Goal: Task Accomplishment & Management: Complete application form

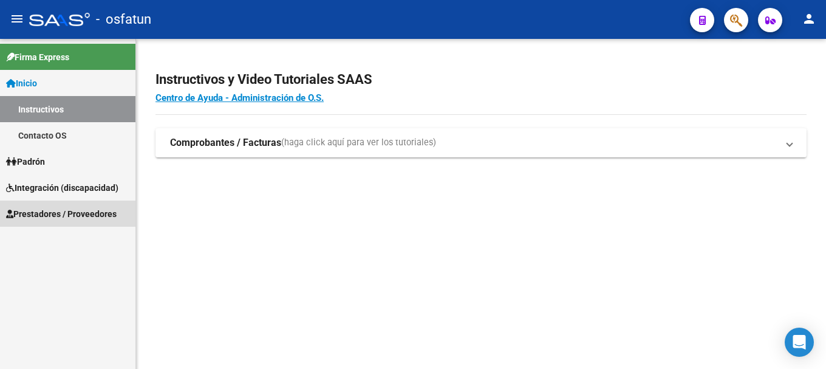
click at [89, 218] on span "Prestadores / Proveedores" at bounding box center [61, 213] width 111 height 13
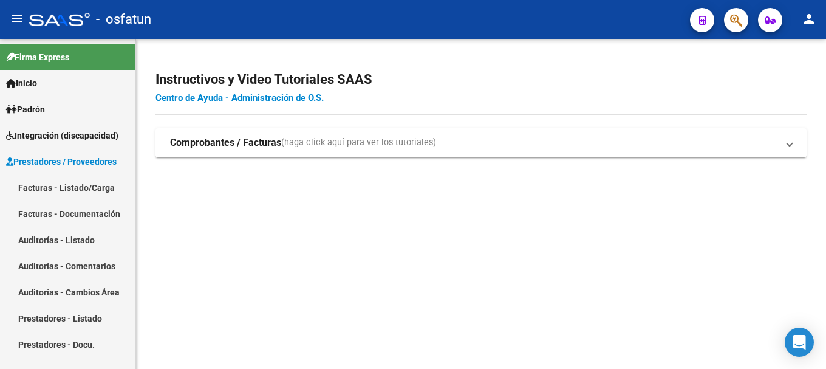
click at [67, 188] on link "Facturas - Listado/Carga" at bounding box center [68, 187] width 136 height 26
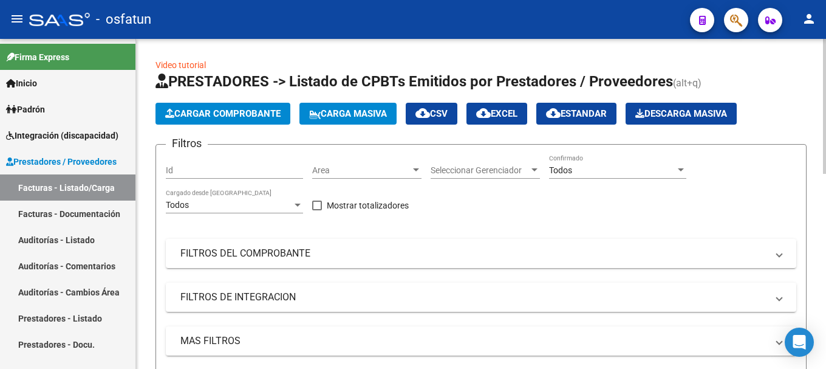
scroll to position [330, 0]
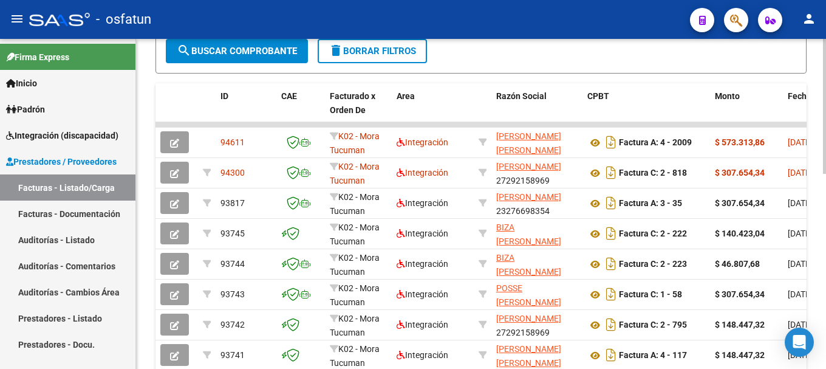
click at [817, 359] on div at bounding box center [824, 204] width 3 height 330
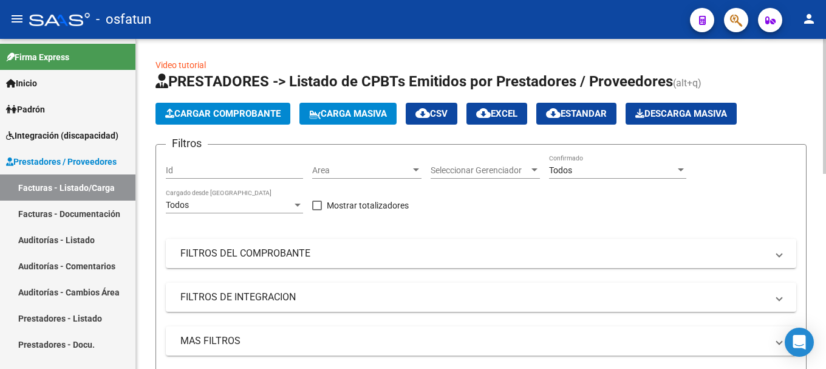
click at [817, 62] on div at bounding box center [824, 204] width 3 height 330
click at [239, 297] on mat-panel-title "FILTROS DE INTEGRACION" at bounding box center [473, 296] width 587 height 13
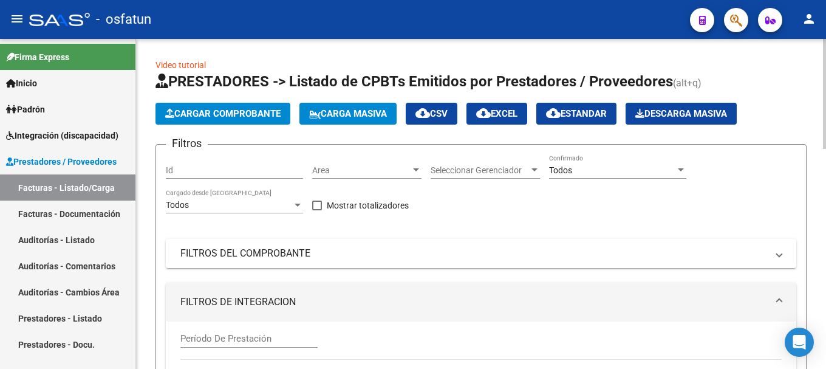
click at [726, 309] on mat-expansion-panel-header "FILTROS DE INTEGRACION" at bounding box center [481, 302] width 631 height 39
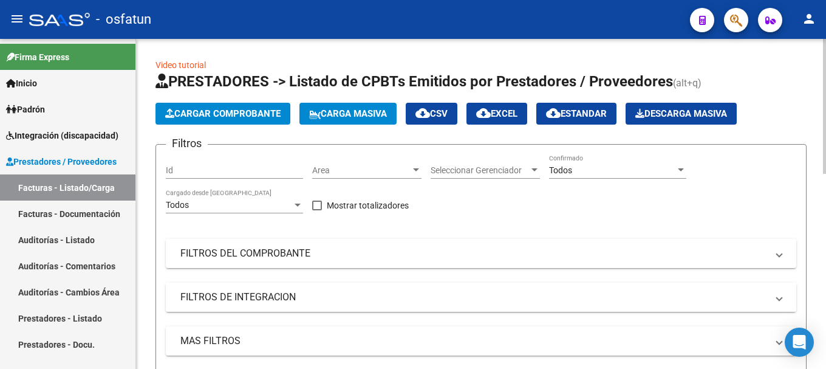
click at [352, 298] on mat-panel-title "FILTROS DE INTEGRACION" at bounding box center [473, 296] width 587 height 13
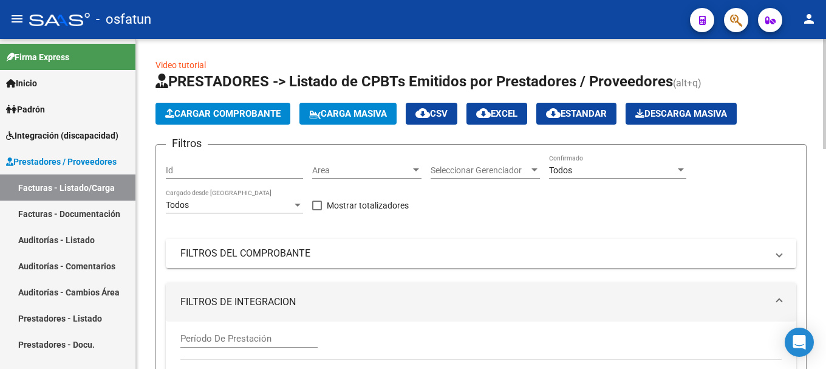
scroll to position [330, 0]
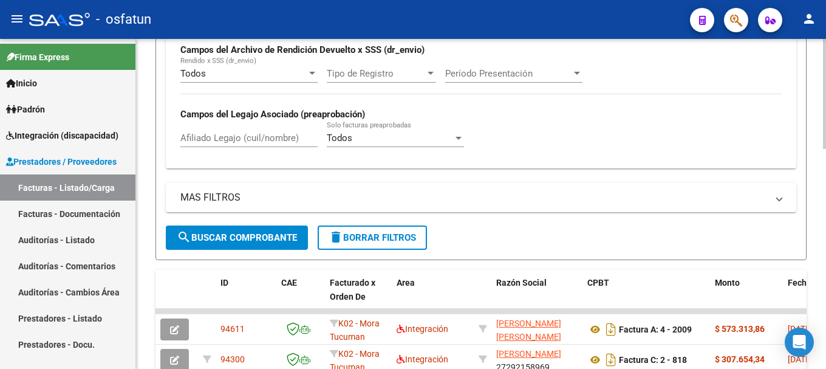
click at [817, 362] on div at bounding box center [824, 204] width 3 height 330
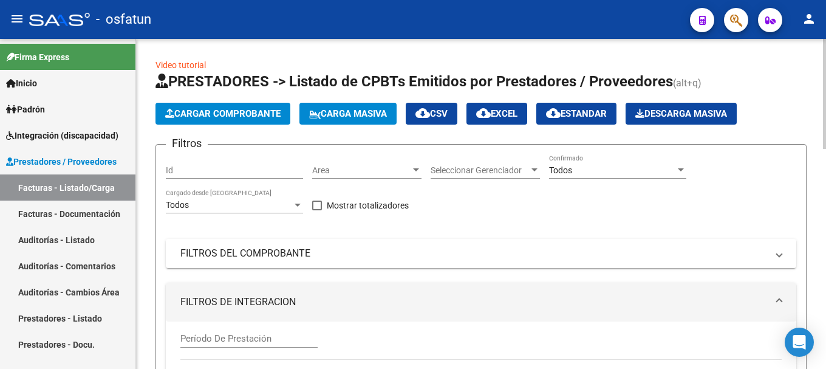
click at [817, 54] on div at bounding box center [824, 204] width 3 height 330
click at [280, 257] on mat-panel-title "FILTROS DEL COMPROBANTE" at bounding box center [473, 253] width 587 height 13
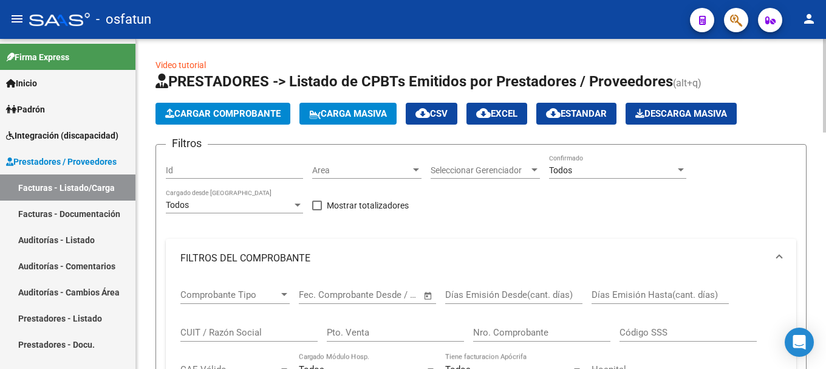
click at [264, 335] on input "CUIT / Razón Social" at bounding box center [248, 332] width 137 height 11
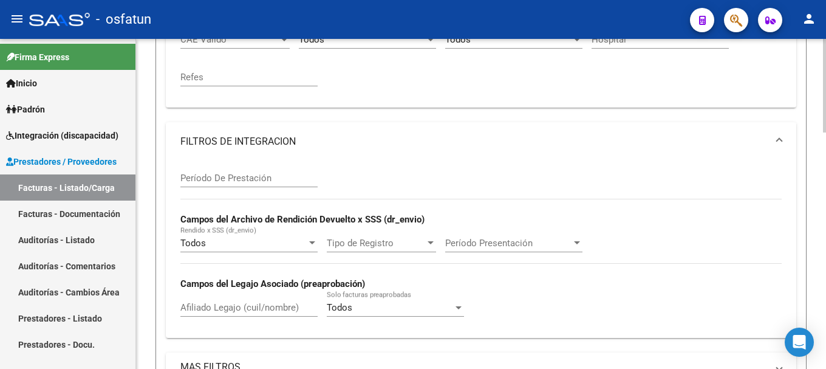
click at [817, 360] on div at bounding box center [824, 204] width 3 height 330
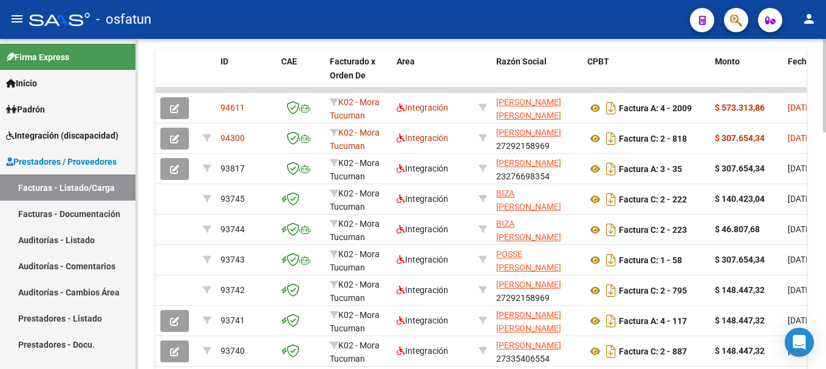
click at [817, 360] on div at bounding box center [824, 204] width 3 height 330
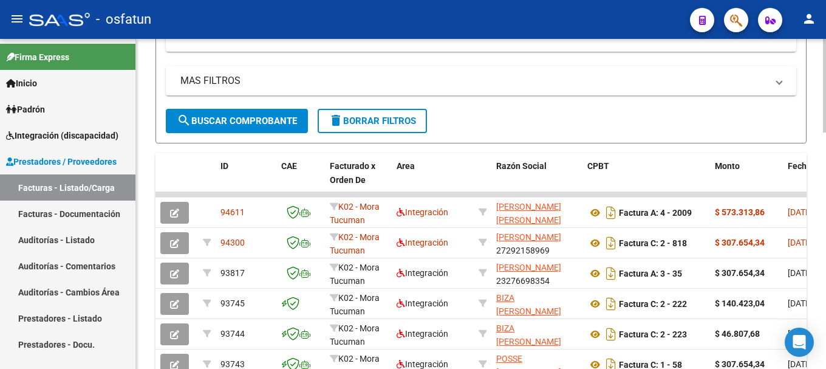
scroll to position [599, 0]
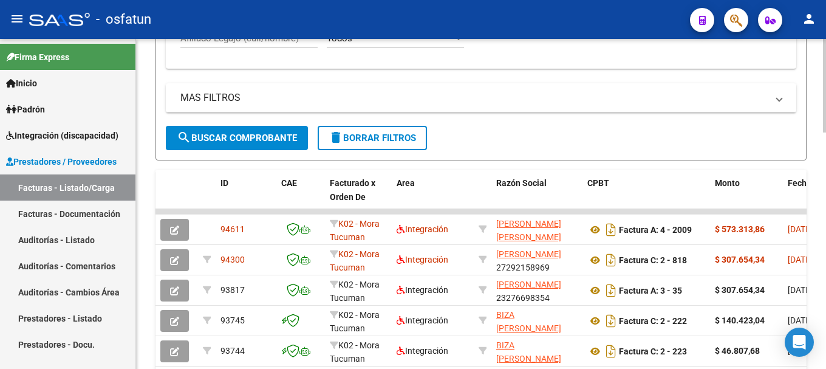
type input "30712233881"
click at [249, 134] on span "search Buscar Comprobante" at bounding box center [237, 137] width 120 height 11
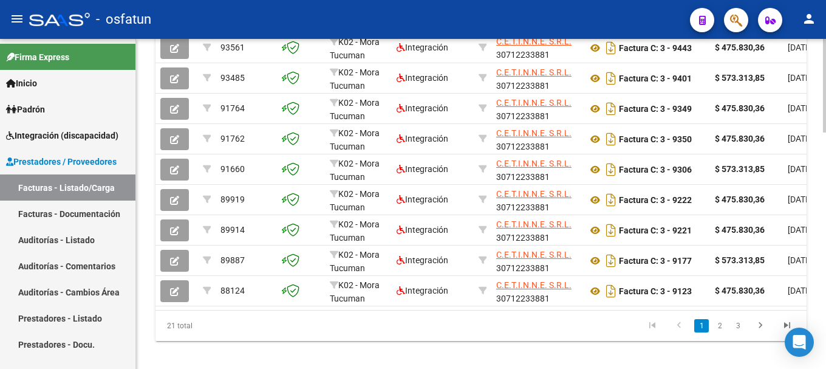
scroll to position [816, 0]
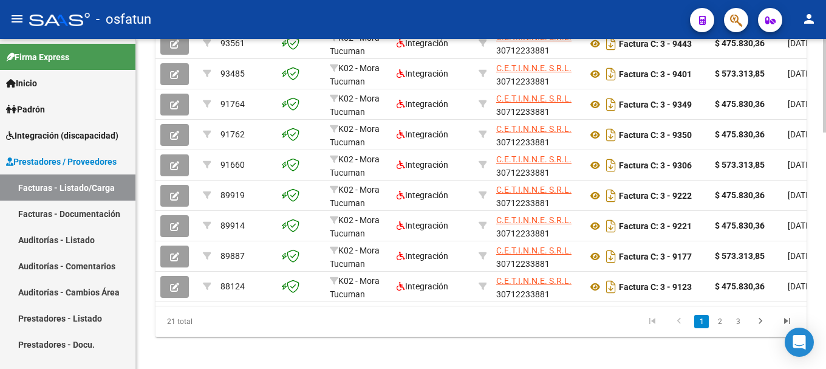
click at [817, 343] on div at bounding box center [824, 320] width 3 height 94
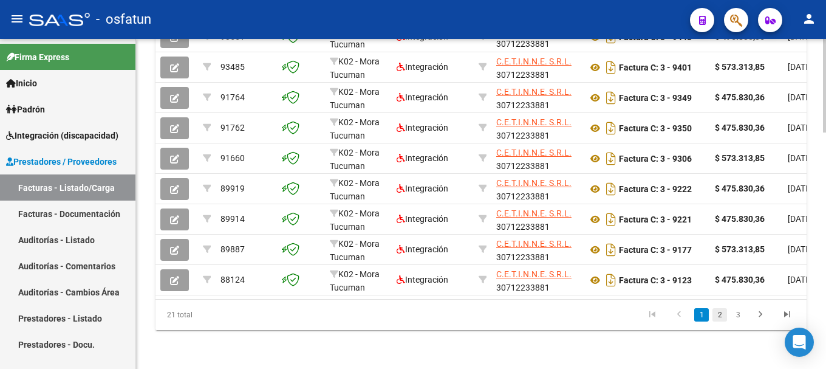
click at [721, 314] on link "2" at bounding box center [720, 314] width 15 height 13
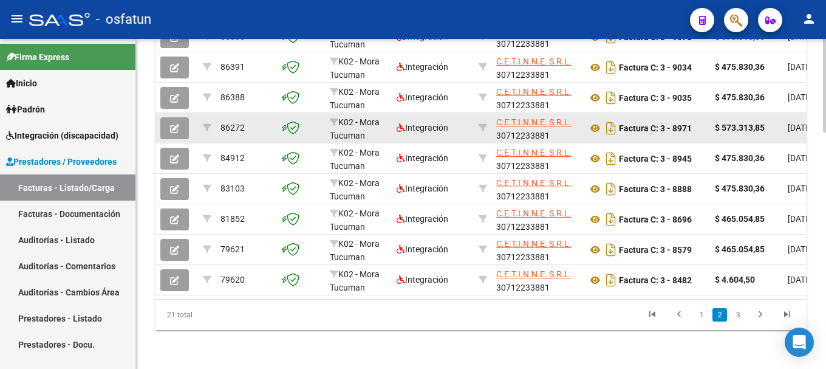
click at [177, 124] on icon "button" at bounding box center [174, 128] width 9 height 9
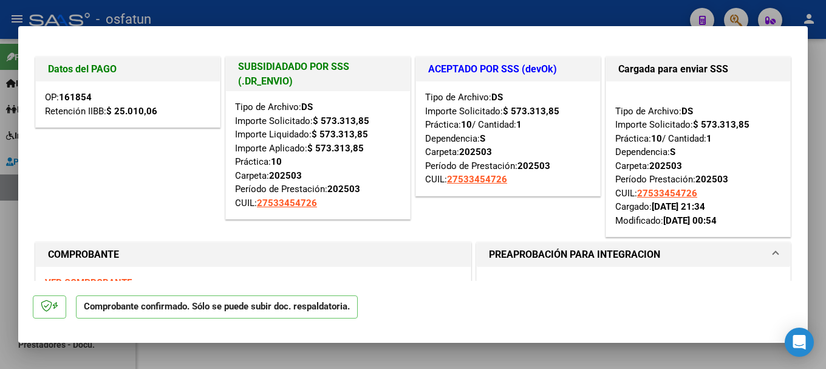
click at [528, 7] on div at bounding box center [413, 184] width 826 height 369
type input "$ 0,00"
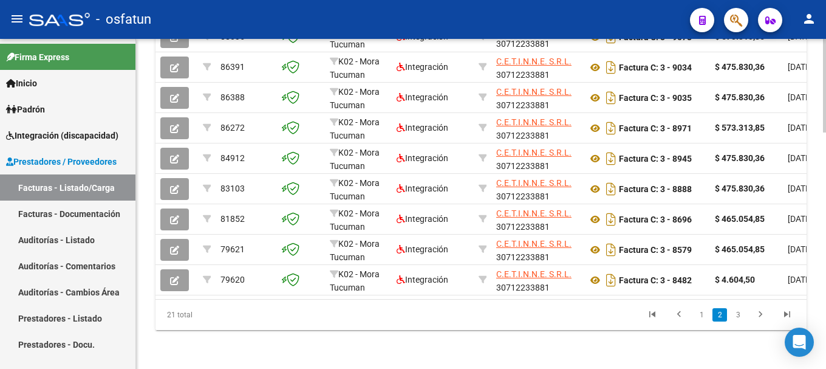
scroll to position [502, 0]
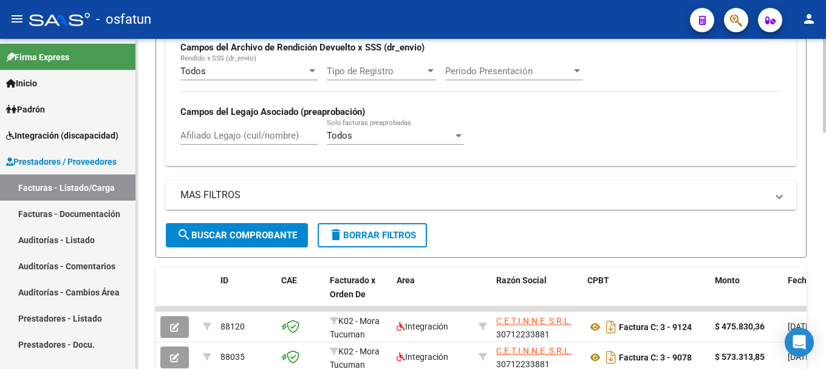
click at [817, 44] on div at bounding box center [824, 204] width 3 height 330
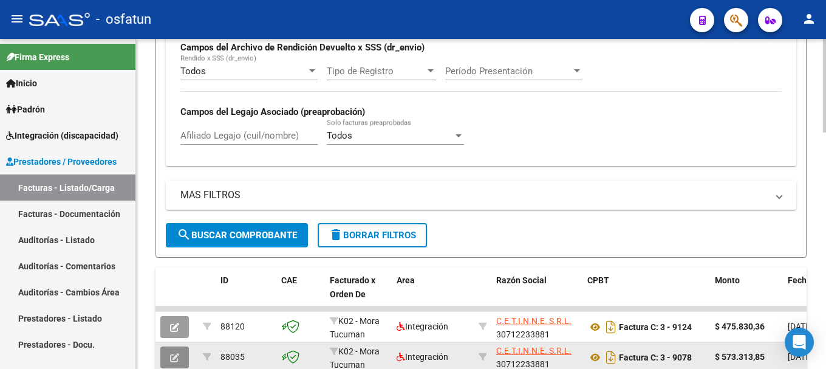
click at [177, 352] on span "button" at bounding box center [174, 357] width 9 height 11
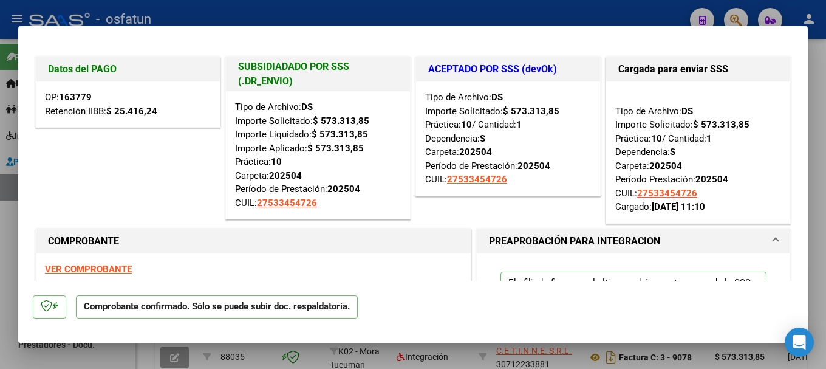
click at [465, 8] on div at bounding box center [413, 184] width 826 height 369
type input "$ 0,00"
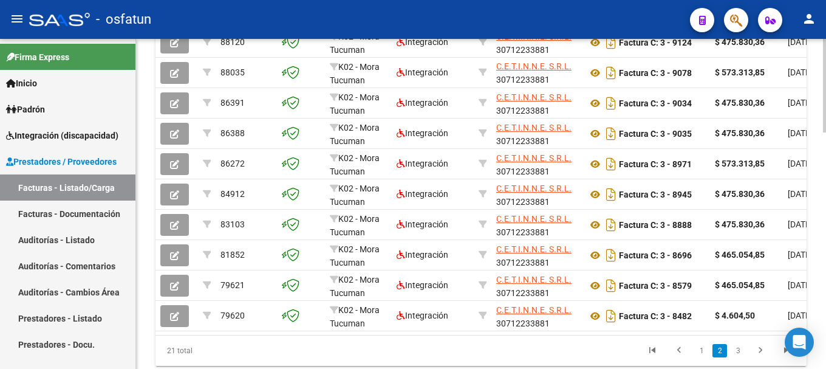
scroll to position [832, 0]
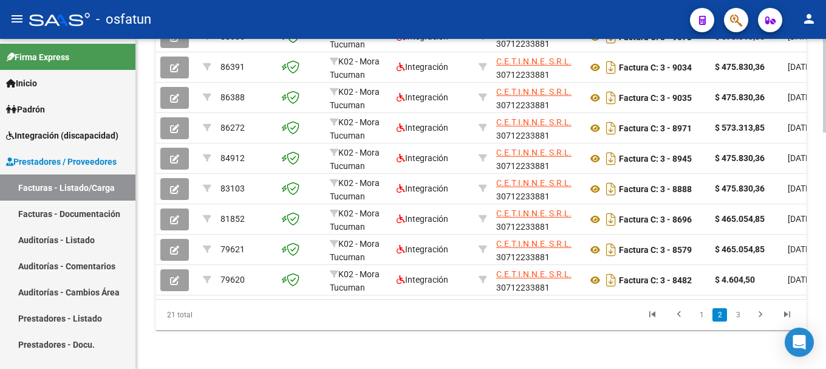
click at [817, 343] on div at bounding box center [824, 322] width 3 height 94
click at [702, 315] on link "1" at bounding box center [702, 314] width 15 height 13
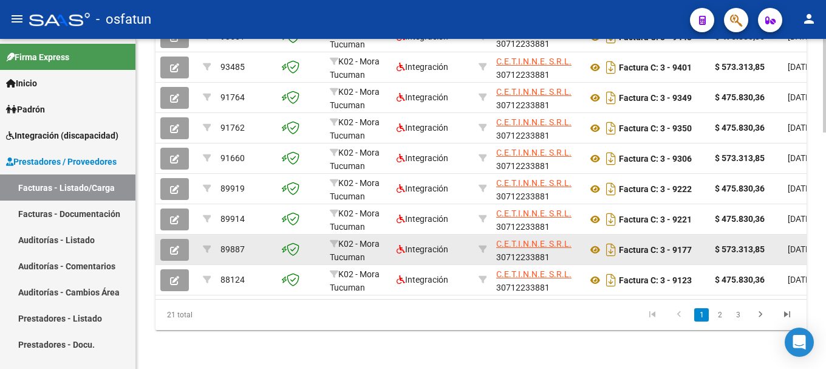
click at [171, 246] on icon "button" at bounding box center [174, 250] width 9 height 9
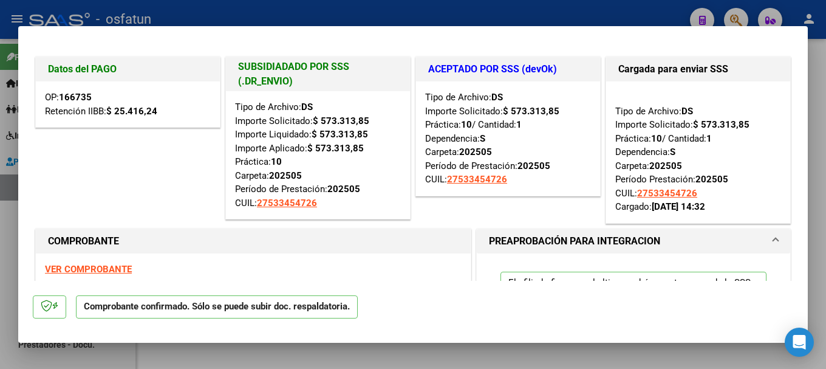
click at [492, 9] on div at bounding box center [413, 184] width 826 height 369
type input "$ 0,00"
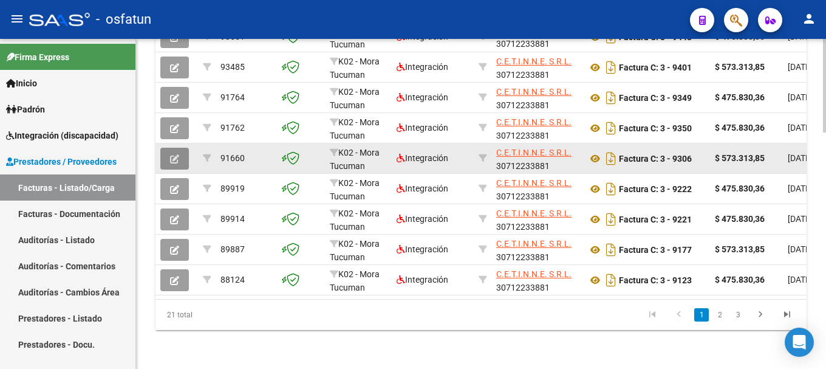
click at [176, 154] on icon "button" at bounding box center [174, 158] width 9 height 9
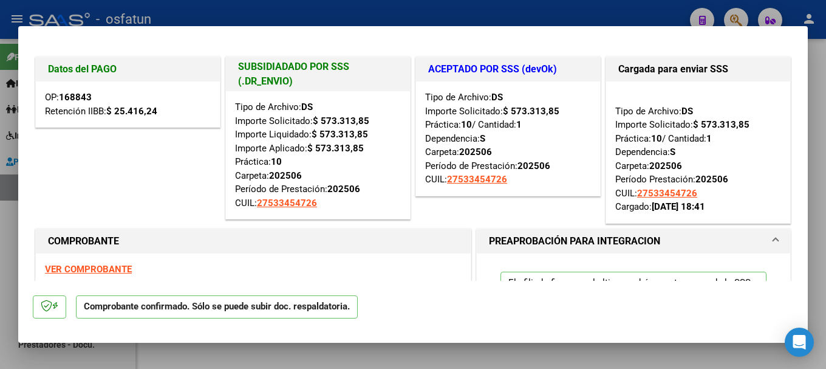
click at [510, 11] on div at bounding box center [413, 184] width 826 height 369
type input "$ 0,00"
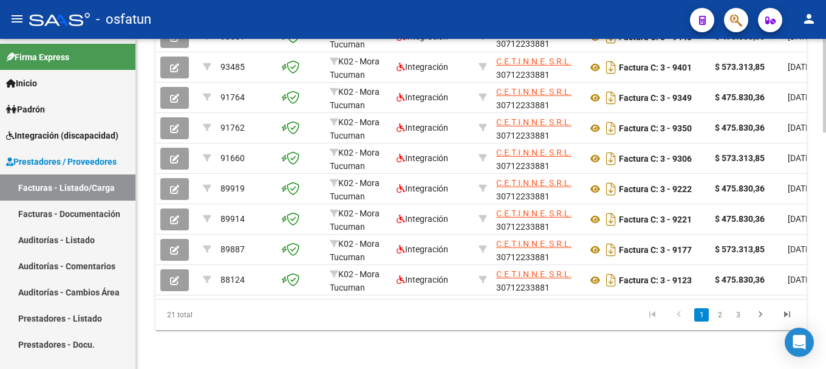
scroll to position [502, 0]
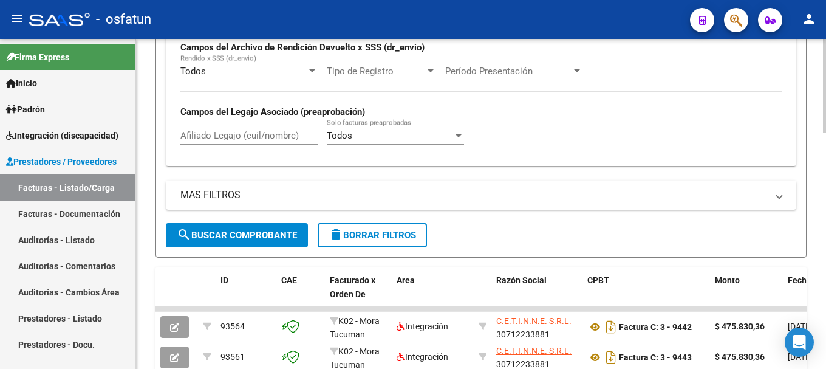
click at [817, 48] on div at bounding box center [824, 204] width 3 height 330
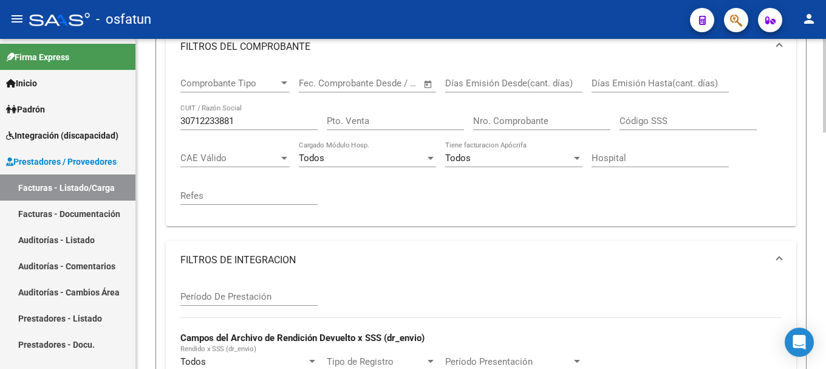
scroll to position [210, 0]
drag, startPoint x: 247, startPoint y: 120, endPoint x: 162, endPoint y: 124, distance: 84.5
click at [163, 125] on form "Filtros Id Area Area Seleccionar Gerenciador Seleccionar Gerenciador Todos Conf…" at bounding box center [481, 242] width 651 height 616
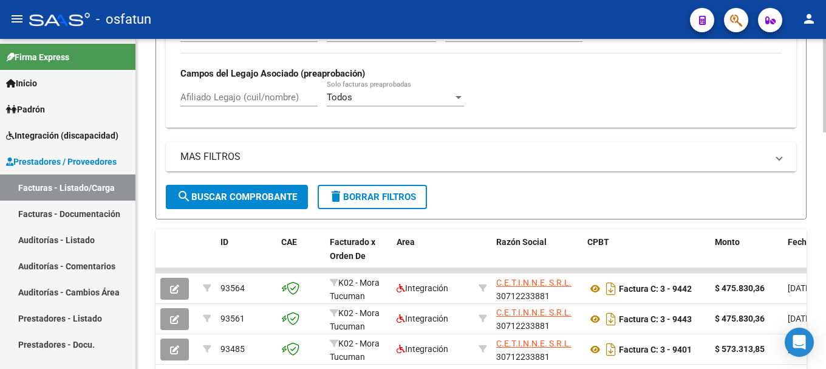
click at [817, 323] on div at bounding box center [824, 204] width 3 height 330
type input "23298770369"
click at [211, 194] on span "search Buscar Comprobante" at bounding box center [237, 196] width 120 height 11
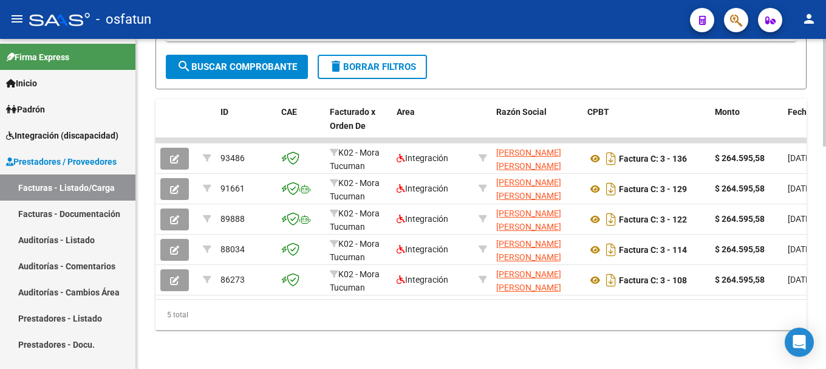
scroll to position [680, 0]
click at [817, 301] on div at bounding box center [824, 315] width 3 height 108
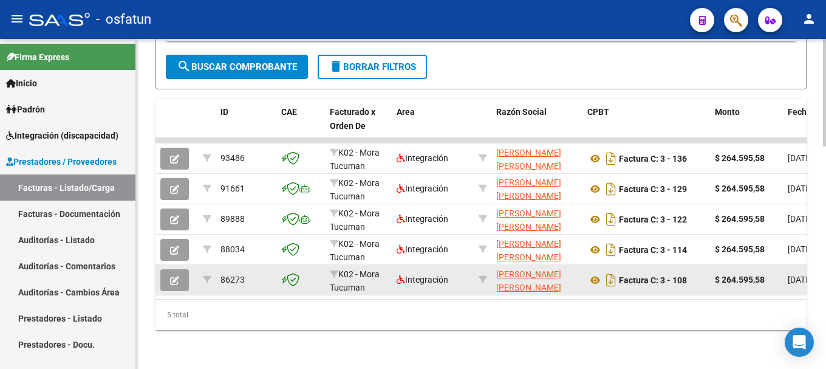
click at [180, 269] on button "button" at bounding box center [174, 280] width 29 height 22
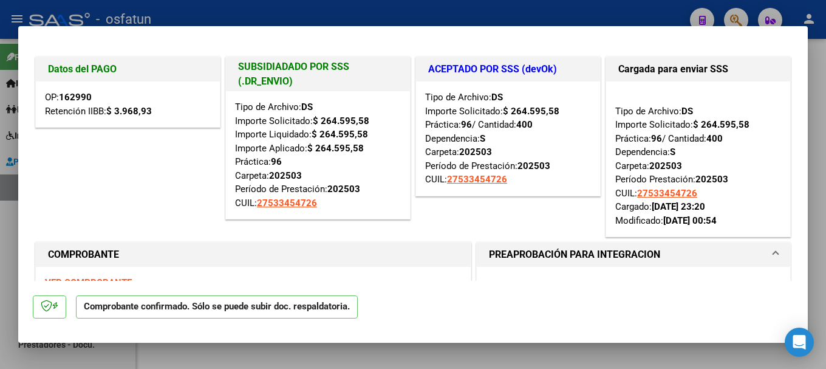
click at [306, 10] on div at bounding box center [413, 184] width 826 height 369
type input "$ 0,00"
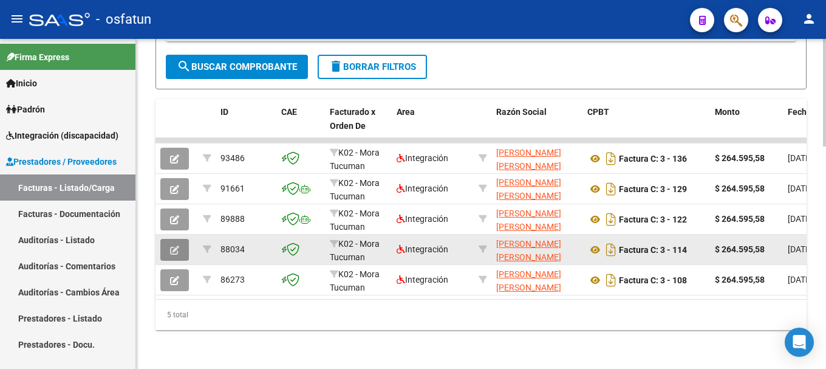
click at [176, 246] on icon "button" at bounding box center [174, 250] width 9 height 9
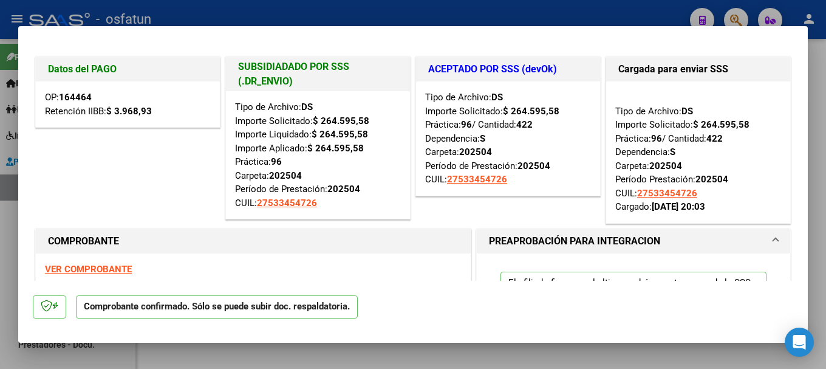
click at [425, 9] on div at bounding box center [413, 184] width 826 height 369
type input "$ 0,00"
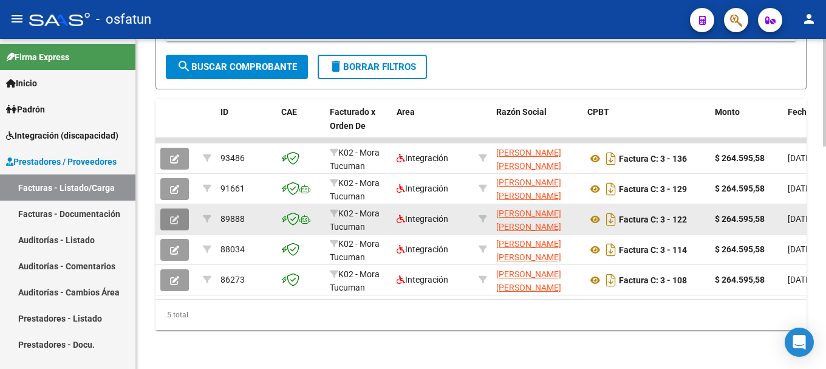
click at [180, 208] on button "button" at bounding box center [174, 219] width 29 height 22
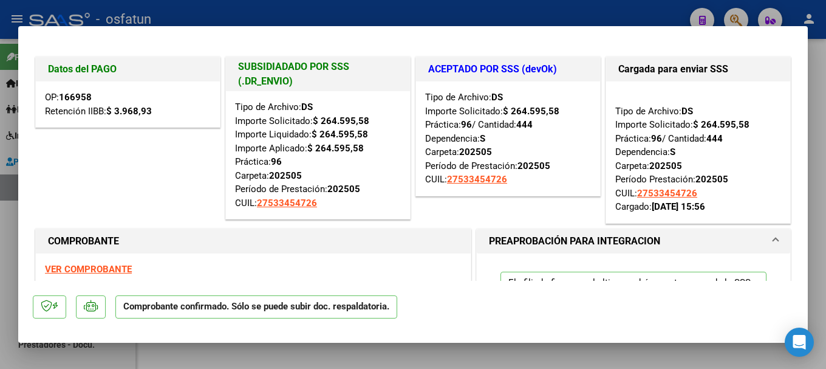
click at [493, 4] on div at bounding box center [413, 184] width 826 height 369
type input "$ 0,00"
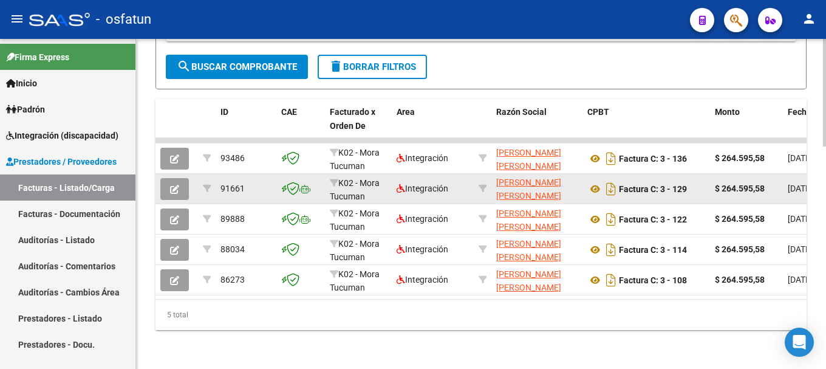
click at [177, 185] on icon "button" at bounding box center [174, 189] width 9 height 9
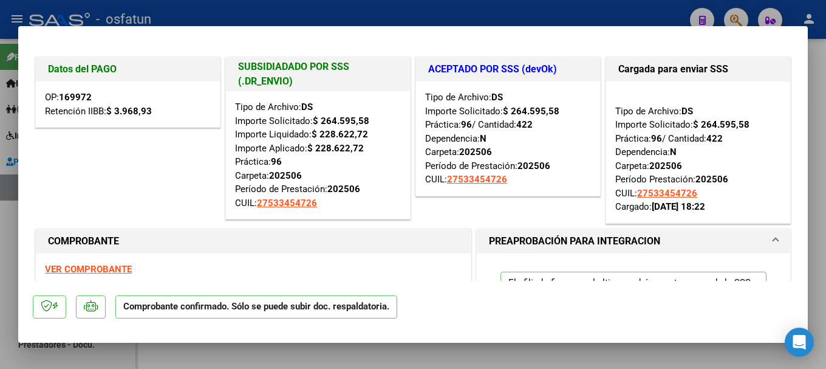
click at [345, 13] on div at bounding box center [413, 184] width 826 height 369
type input "$ 0,00"
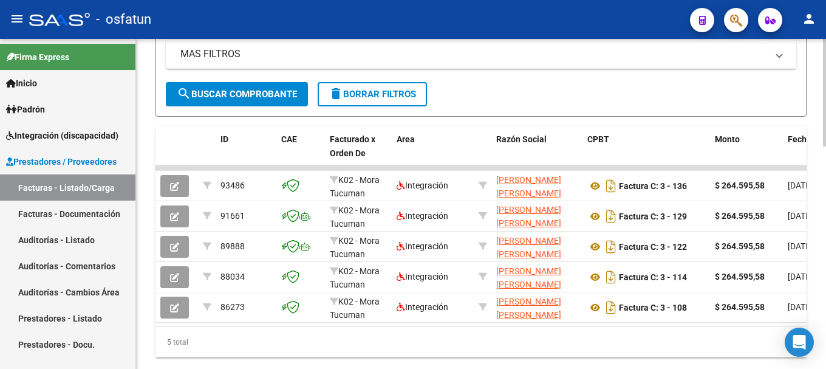
scroll to position [619, 0]
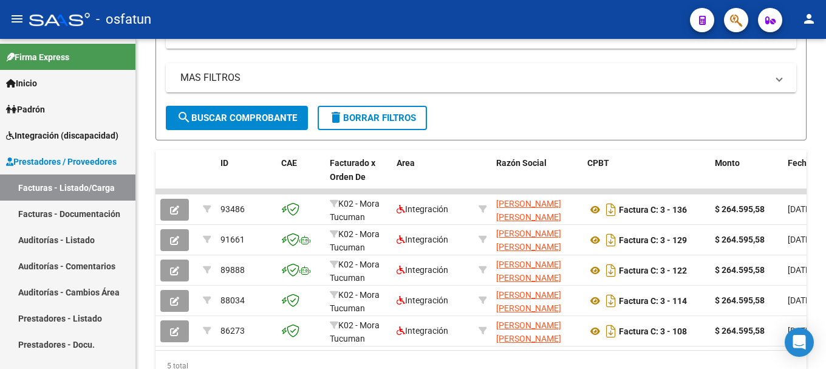
click at [460, 17] on div "- osfatun" at bounding box center [354, 19] width 651 height 27
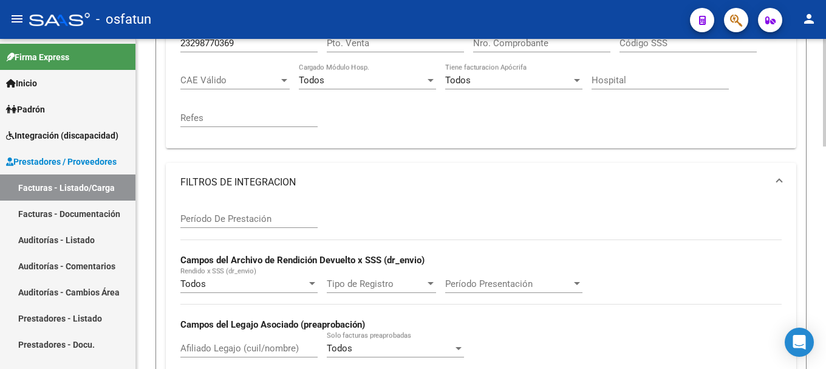
click at [817, 50] on div at bounding box center [824, 204] width 3 height 330
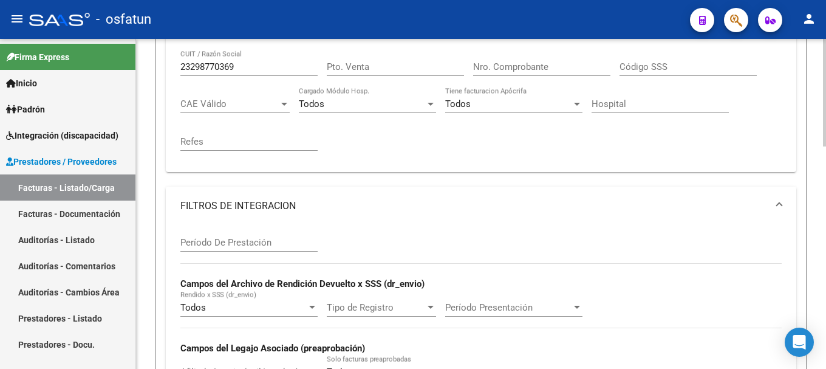
scroll to position [265, 0]
drag, startPoint x: 247, startPoint y: 64, endPoint x: 160, endPoint y: 63, distance: 87.5
click at [160, 63] on form "Filtros Id Area Area Seleccionar Gerenciador Seleccionar Gerenciador Todos Conf…" at bounding box center [481, 187] width 651 height 616
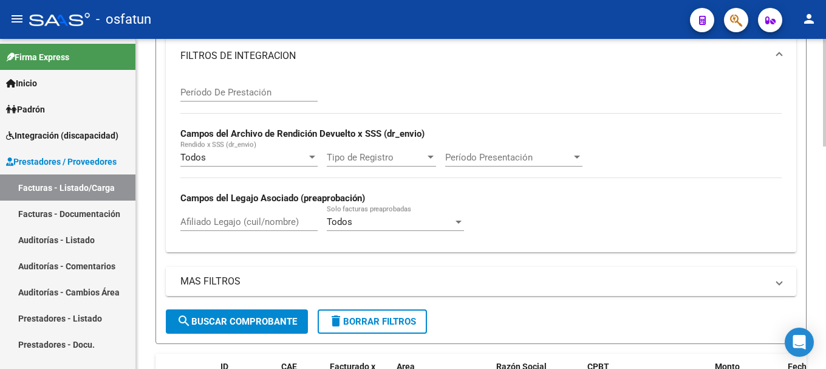
scroll to position [432, 0]
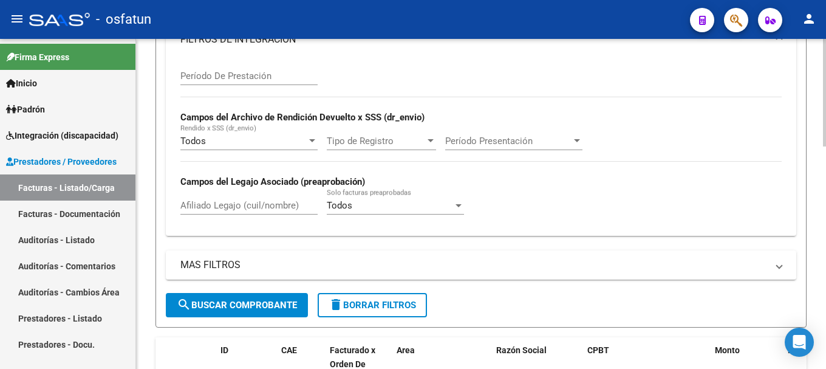
click at [817, 201] on div at bounding box center [824, 236] width 3 height 108
click at [274, 303] on span "search Buscar Comprobante" at bounding box center [237, 305] width 120 height 11
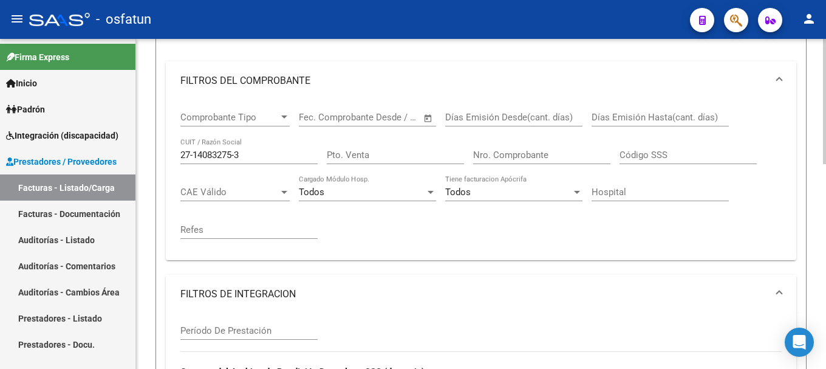
scroll to position [170, 0]
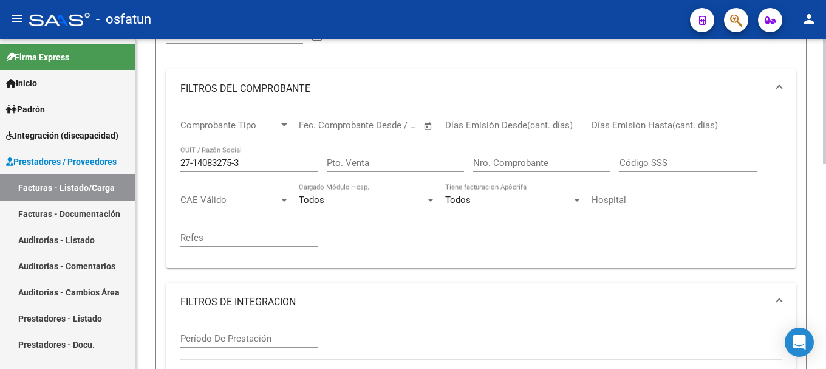
click at [817, 120] on div at bounding box center [824, 165] width 3 height 125
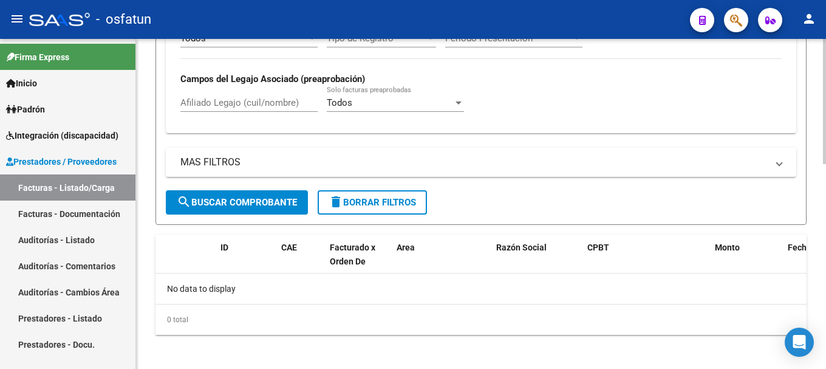
scroll to position [540, 0]
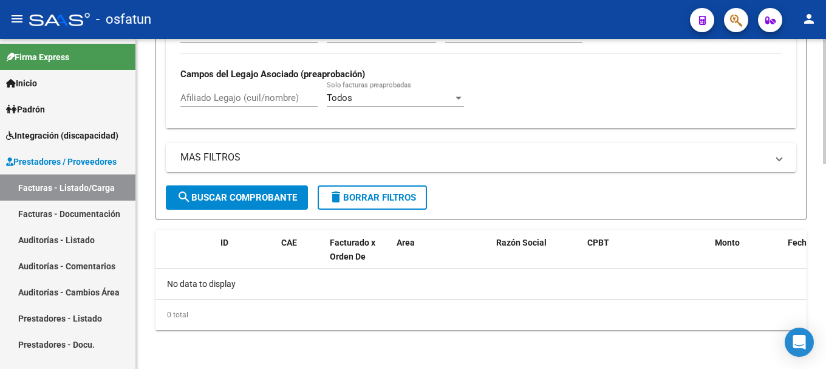
click at [817, 363] on div at bounding box center [824, 306] width 3 height 125
click at [256, 194] on span "search Buscar Comprobante" at bounding box center [237, 197] width 120 height 11
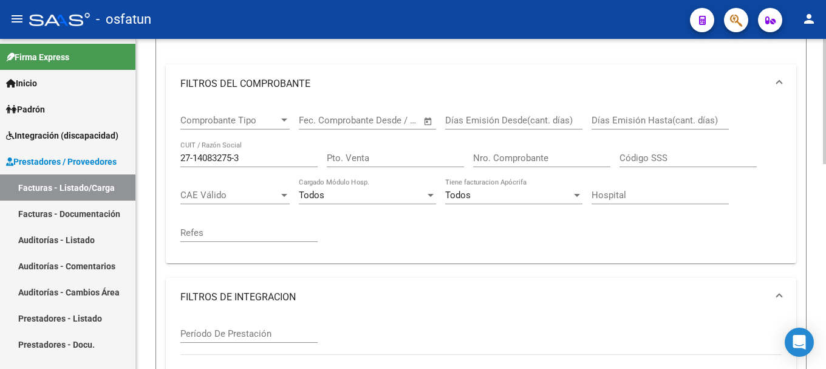
scroll to position [170, 0]
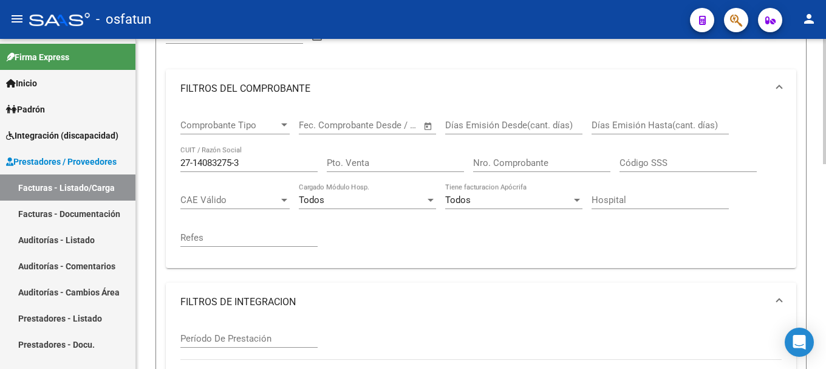
click at [817, 126] on div at bounding box center [824, 165] width 3 height 125
click at [195, 162] on input "27-14083275-3" at bounding box center [248, 162] width 137 height 11
click at [235, 160] on input "2714083275-3" at bounding box center [248, 162] width 137 height 11
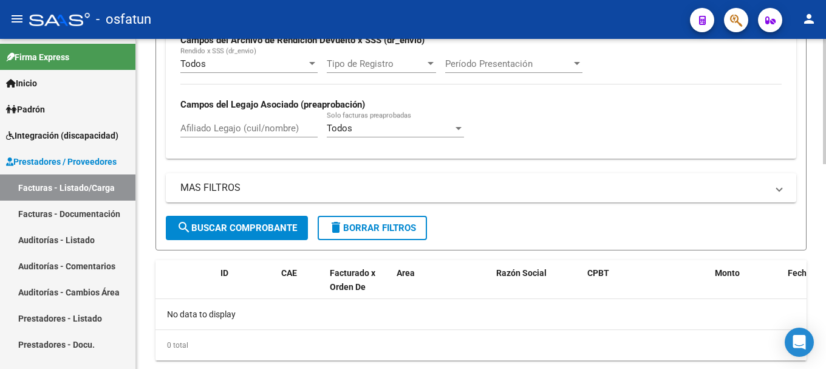
scroll to position [533, 0]
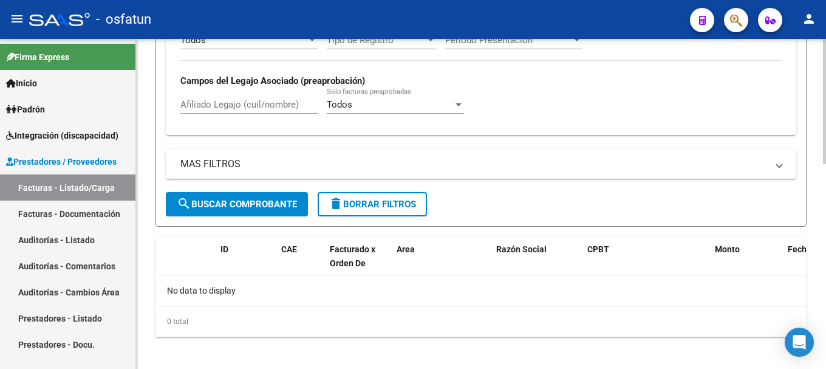
click at [813, 350] on body "menu - osfatun person Firma Express Inicio Instructivos Contacto OS Padrón Camb…" at bounding box center [413, 184] width 826 height 369
type input "27140832753"
click at [265, 203] on span "search Buscar Comprobante" at bounding box center [237, 204] width 120 height 11
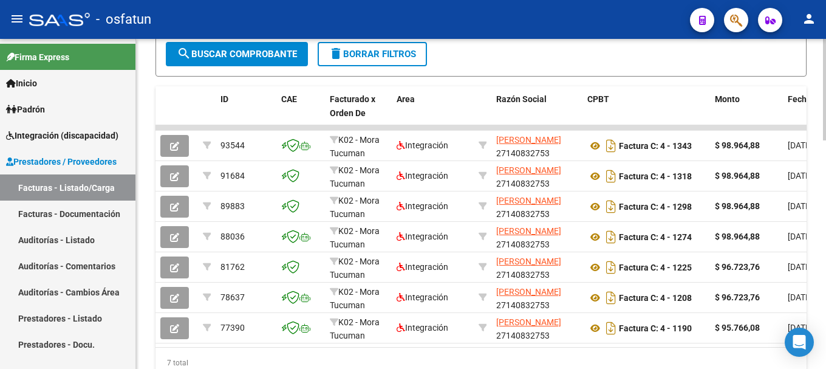
scroll to position [710, 0]
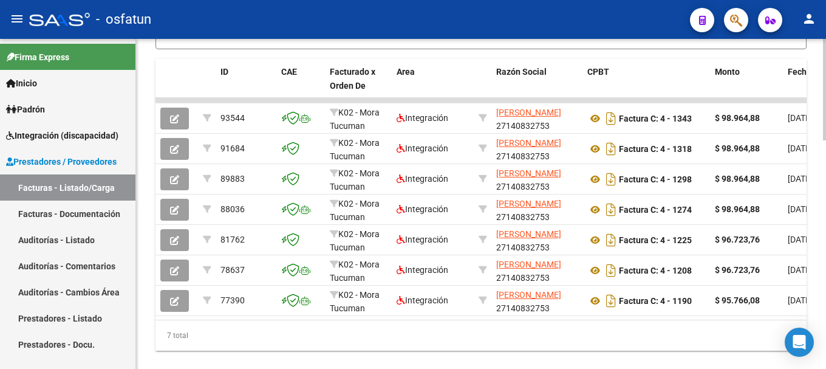
click at [817, 339] on div at bounding box center [824, 311] width 3 height 101
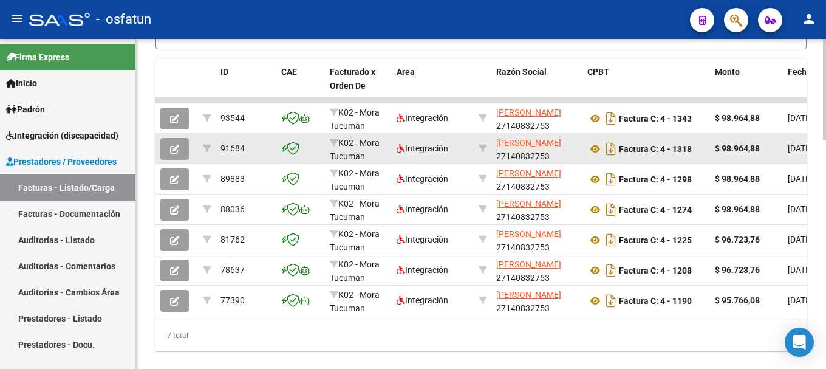
click at [174, 149] on icon "button" at bounding box center [174, 149] width 9 height 9
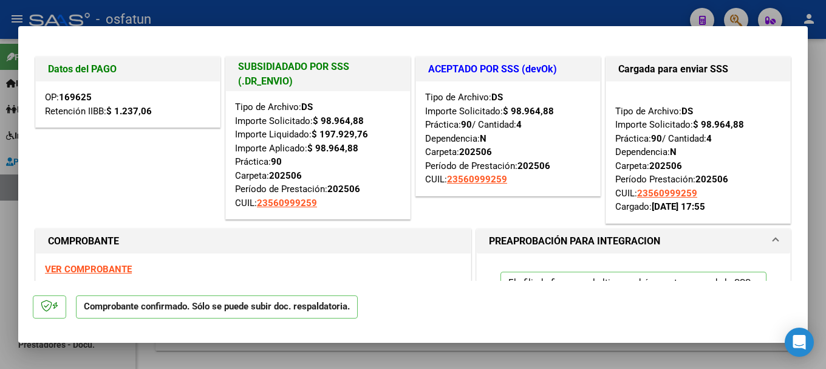
click at [453, 17] on div at bounding box center [413, 184] width 826 height 369
type input "$ 0,00"
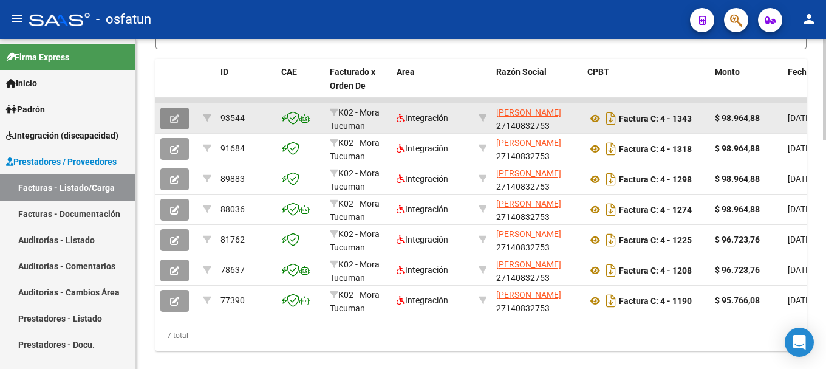
click at [178, 120] on icon "button" at bounding box center [174, 118] width 9 height 9
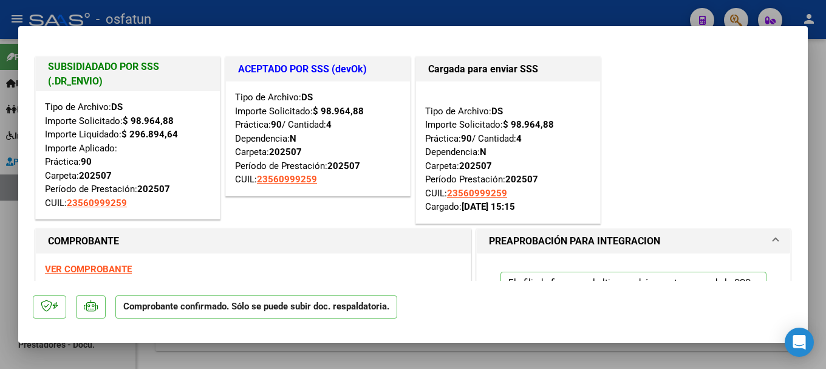
click at [309, 12] on div at bounding box center [413, 184] width 826 height 369
type input "$ 0,00"
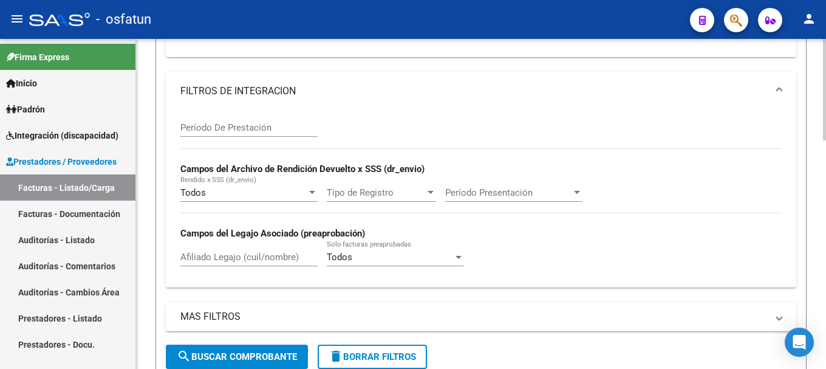
click at [817, 81] on div at bounding box center [824, 204] width 3 height 330
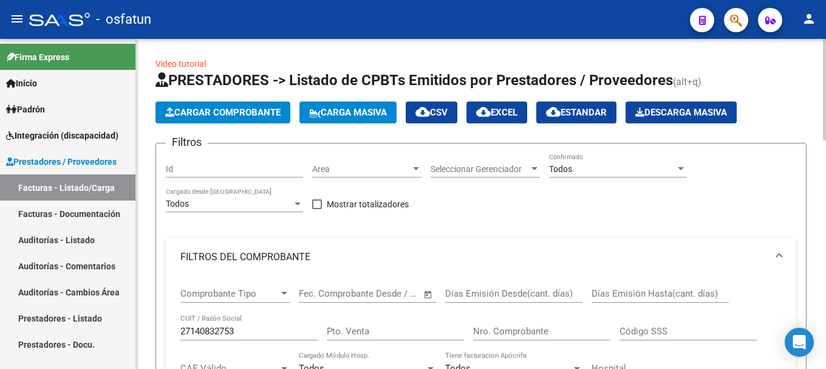
scroll to position [0, 0]
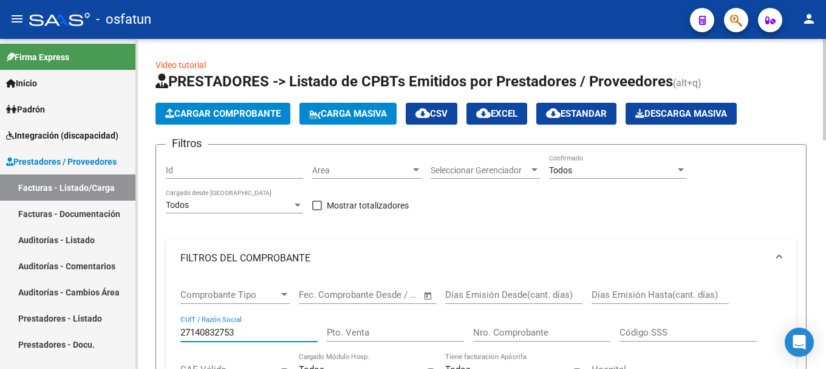
drag, startPoint x: 182, startPoint y: 332, endPoint x: 261, endPoint y: 349, distance: 80.8
click at [261, 349] on div "27140832753 CUIT / Razón Social" at bounding box center [248, 334] width 137 height 38
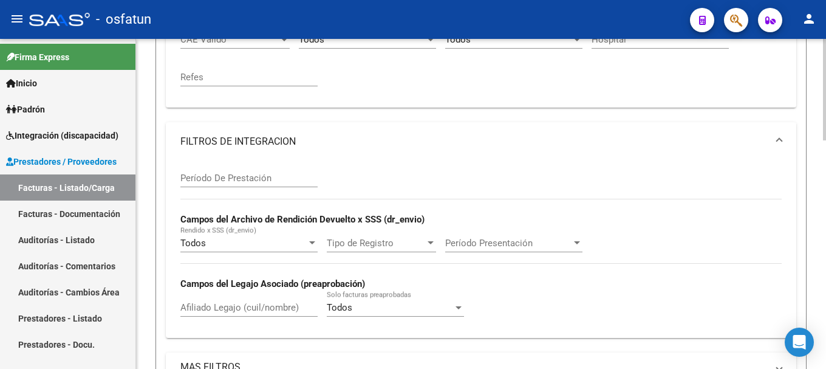
click at [817, 260] on div at bounding box center [824, 204] width 3 height 330
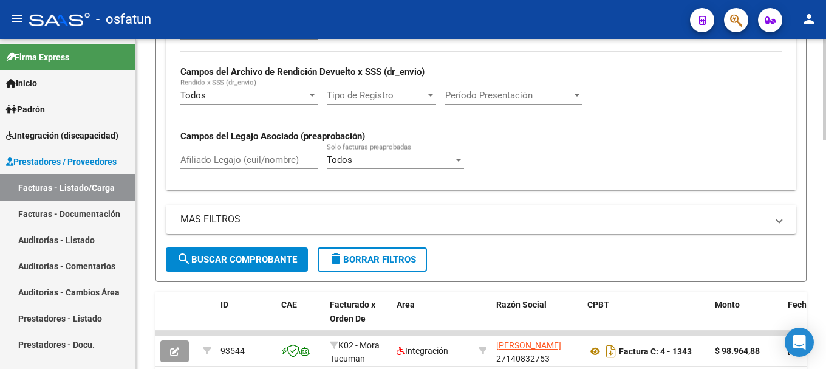
scroll to position [446, 0]
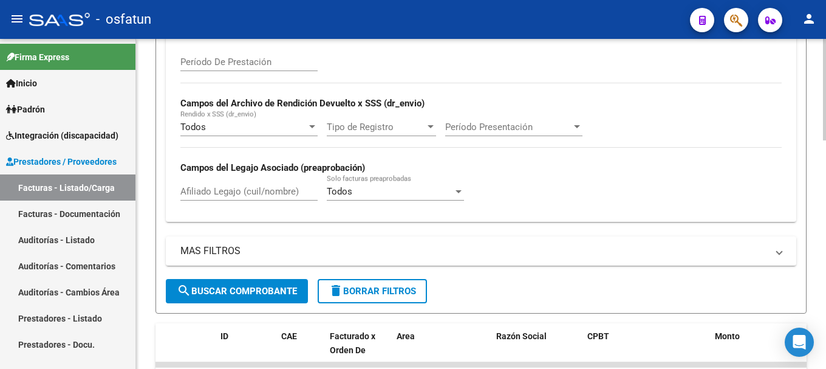
click at [817, 187] on div at bounding box center [824, 228] width 3 height 101
type input "27406973102"
click at [214, 295] on span "search Buscar Comprobante" at bounding box center [237, 291] width 120 height 11
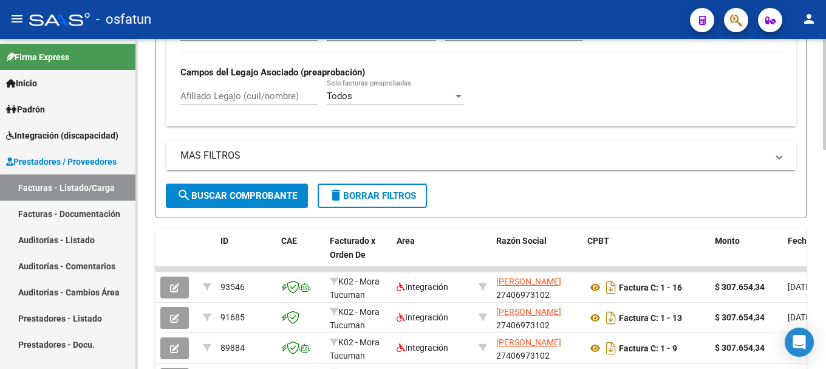
scroll to position [650, 0]
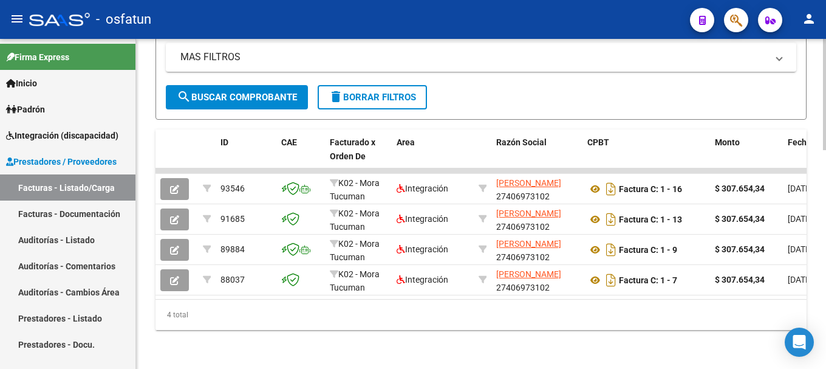
click at [817, 280] on div at bounding box center [824, 313] width 3 height 111
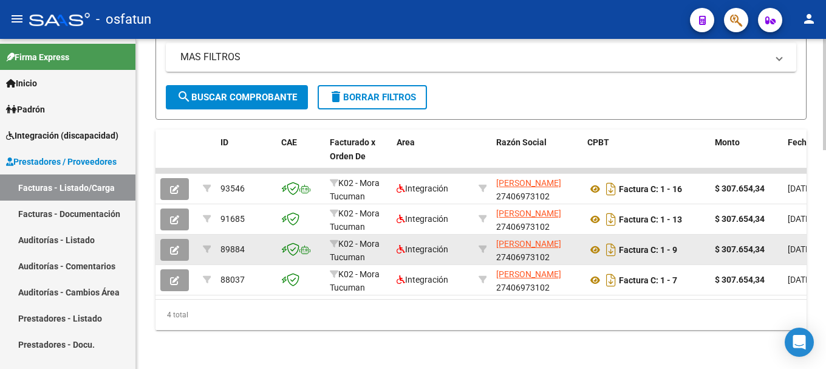
click at [174, 246] on icon "button" at bounding box center [174, 250] width 9 height 9
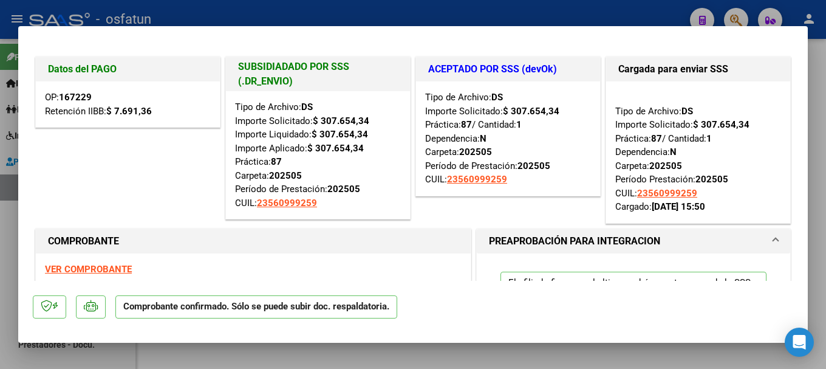
click at [486, 12] on div at bounding box center [413, 184] width 826 height 369
type input "$ 0,00"
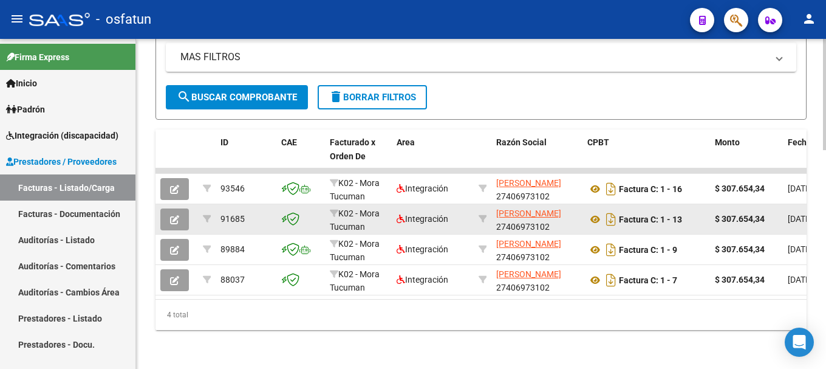
click at [179, 208] on button "button" at bounding box center [174, 219] width 29 height 22
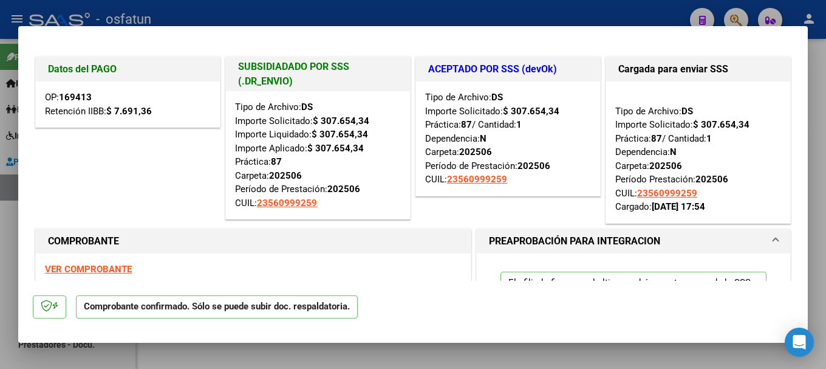
click at [410, 7] on div at bounding box center [413, 184] width 826 height 369
type input "$ 0,00"
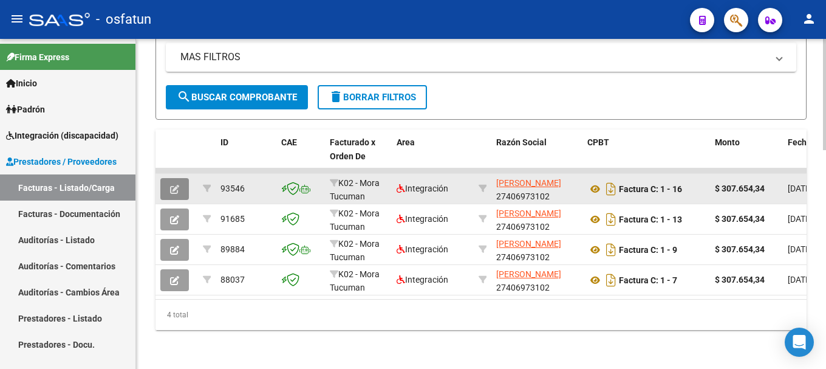
click at [168, 178] on button "button" at bounding box center [174, 189] width 29 height 22
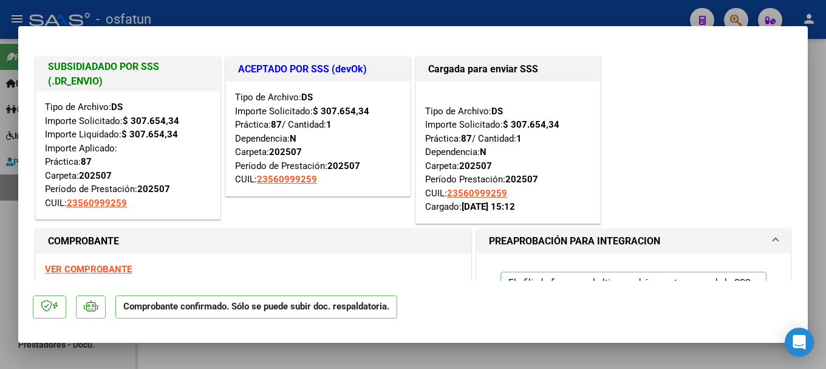
click at [515, 11] on div at bounding box center [413, 184] width 826 height 369
type input "$ 0,00"
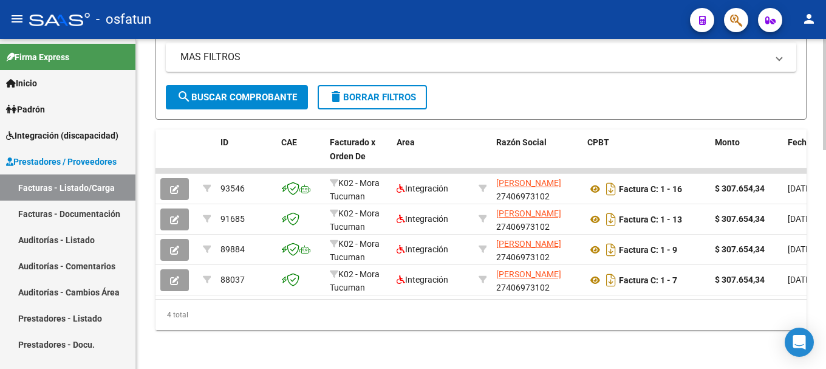
scroll to position [320, 0]
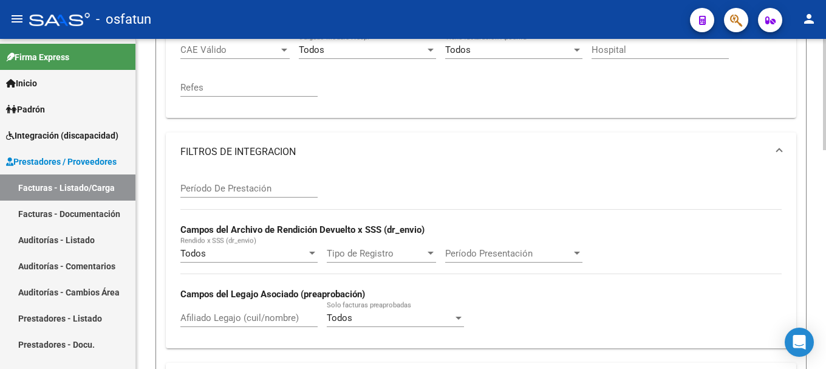
click at [817, 52] on div at bounding box center [824, 204] width 3 height 330
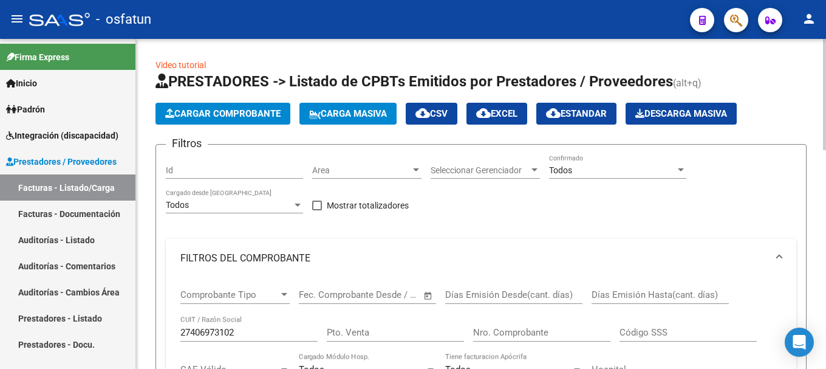
click at [817, 54] on div at bounding box center [824, 204] width 3 height 330
drag, startPoint x: 267, startPoint y: 330, endPoint x: 158, endPoint y: 329, distance: 108.8
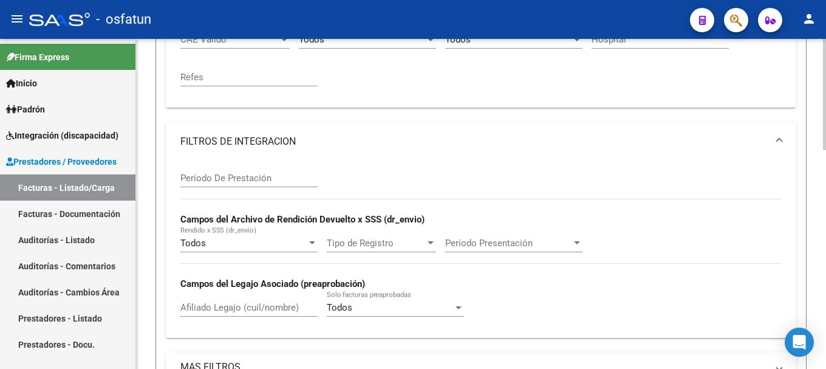
click at [817, 274] on div at bounding box center [824, 204] width 3 height 330
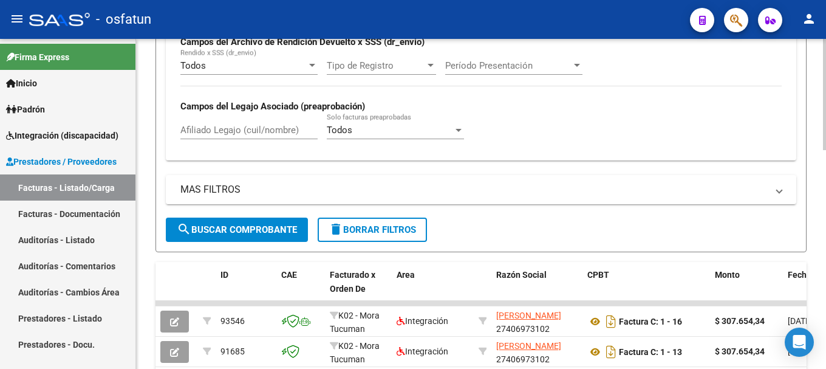
scroll to position [572, 0]
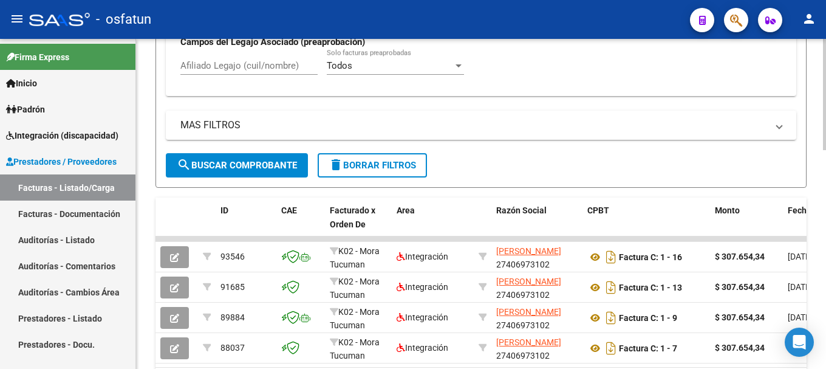
click at [817, 295] on div at bounding box center [824, 290] width 3 height 111
type input "27161756801"
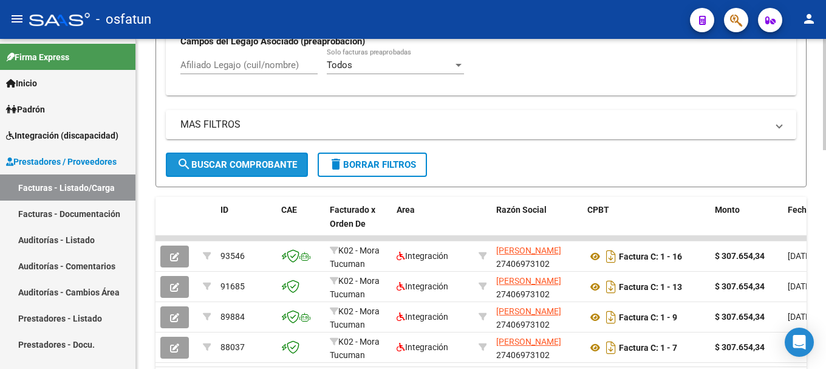
click at [247, 162] on span "search Buscar Comprobante" at bounding box center [237, 164] width 120 height 11
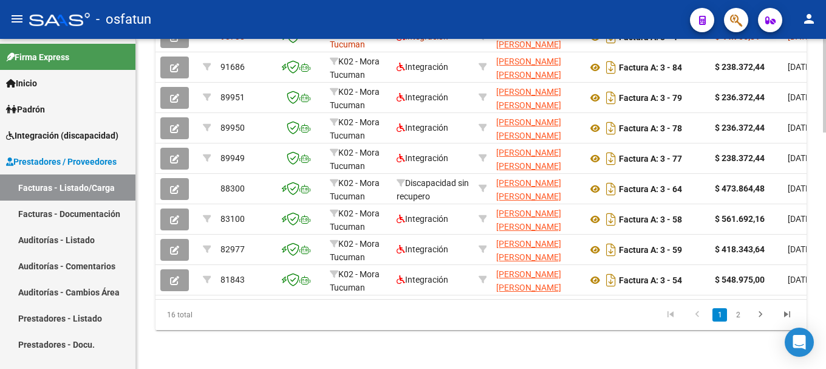
scroll to position [832, 0]
click at [817, 319] on div at bounding box center [824, 322] width 3 height 94
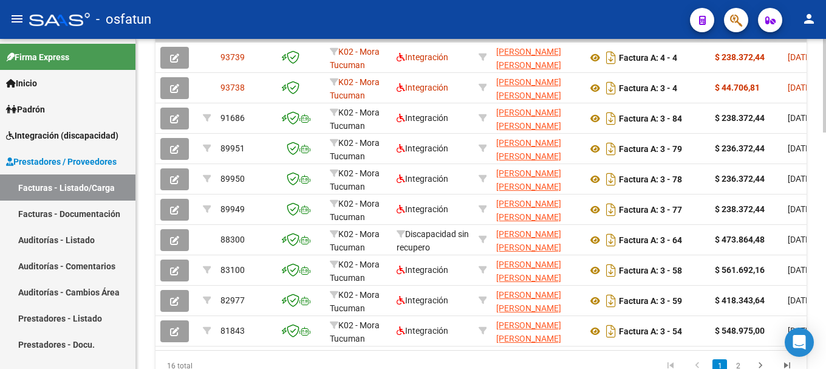
scroll to position [441, 0]
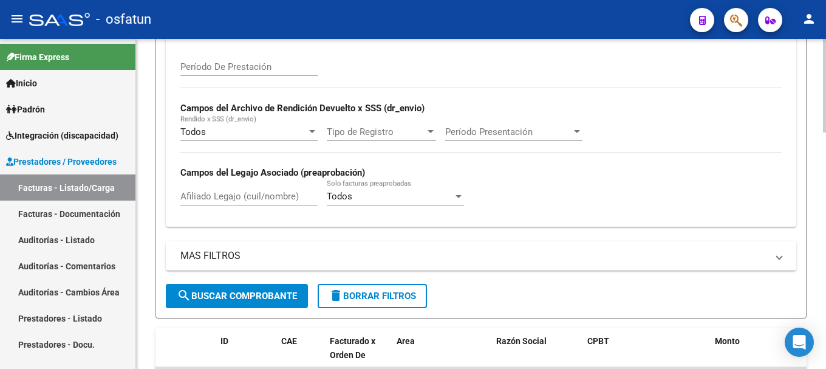
click at [817, 45] on div at bounding box center [824, 204] width 3 height 330
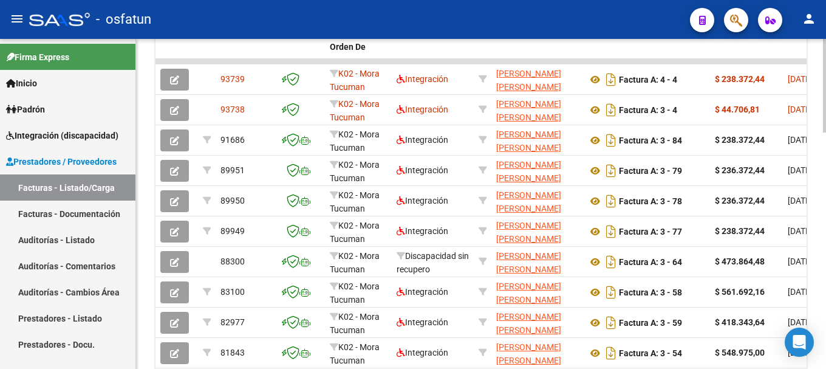
scroll to position [779, 0]
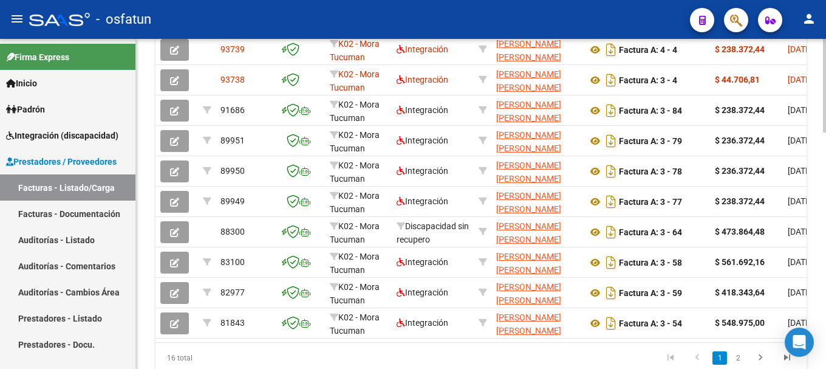
click at [817, 312] on div at bounding box center [824, 310] width 3 height 94
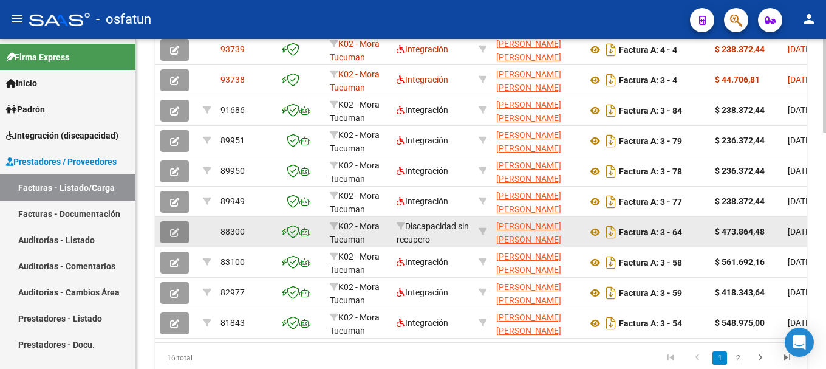
click at [175, 230] on icon "button" at bounding box center [174, 232] width 9 height 9
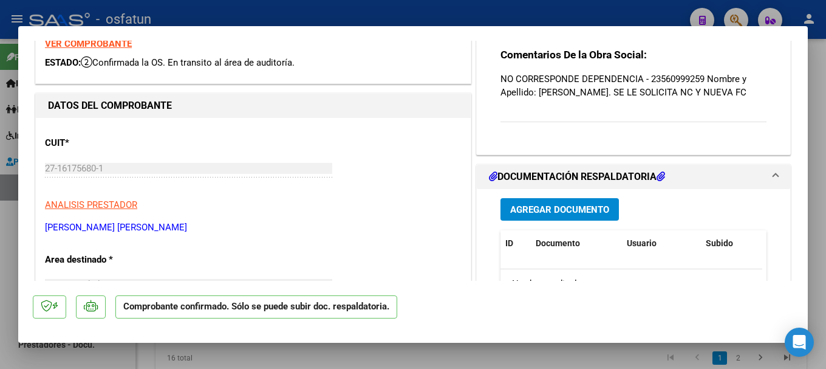
scroll to position [61, 0]
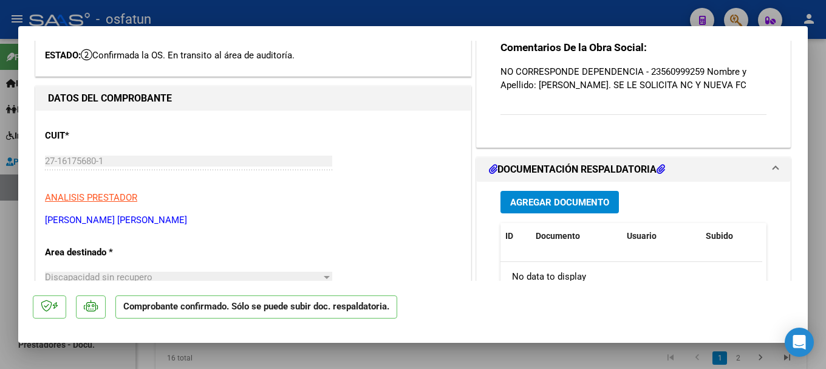
click at [383, 3] on div at bounding box center [413, 184] width 826 height 369
type input "$ 0,00"
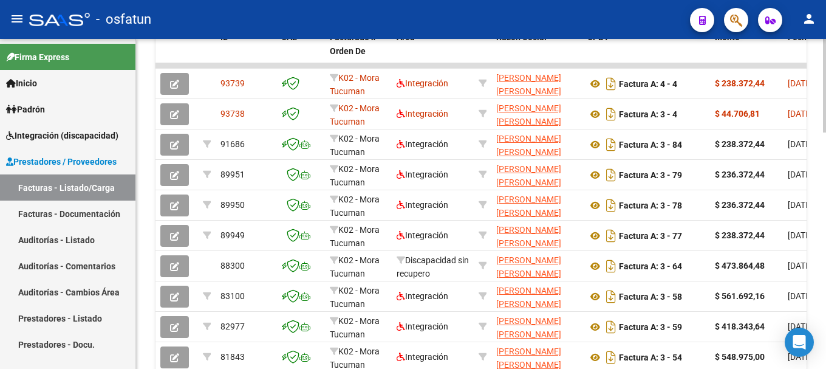
scroll to position [747, 0]
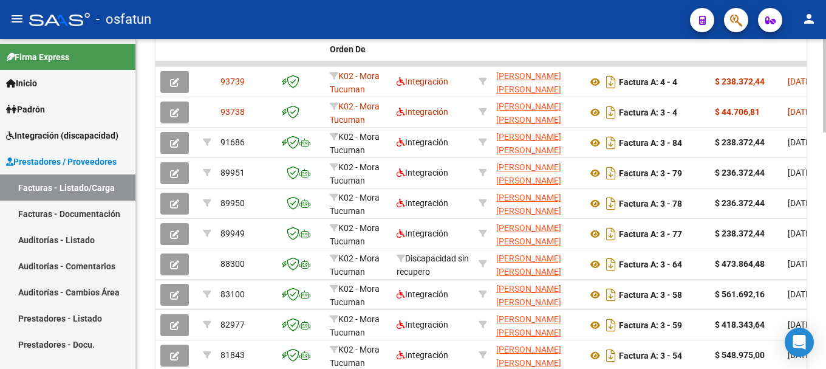
click at [817, 294] on div at bounding box center [824, 300] width 3 height 94
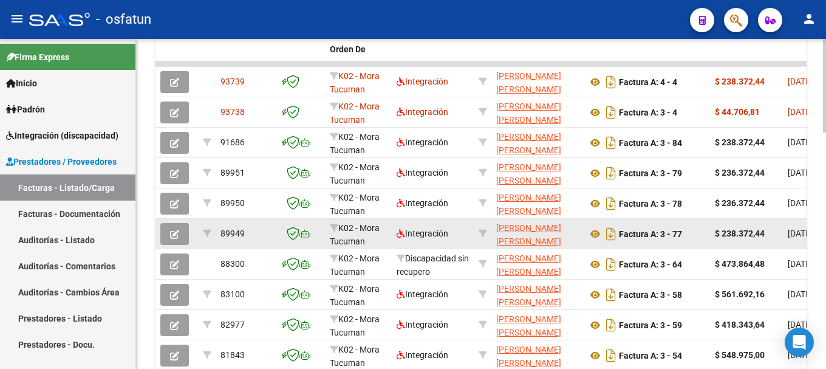
click at [171, 238] on icon "button" at bounding box center [174, 234] width 9 height 9
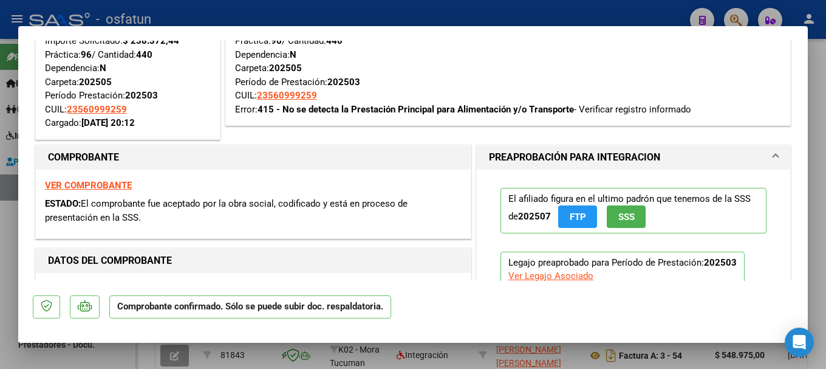
scroll to position [0, 0]
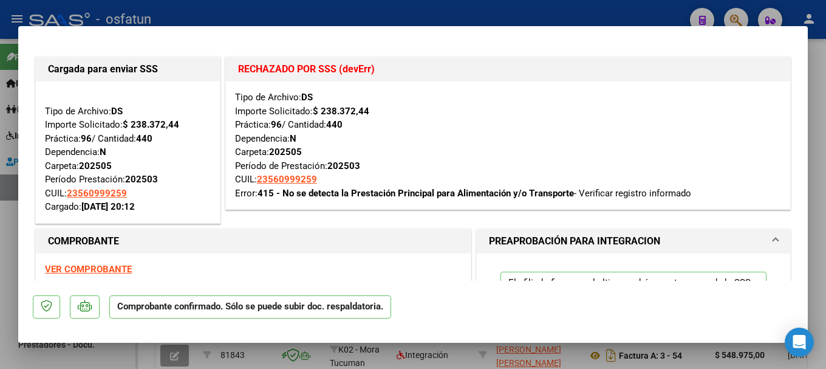
click at [518, 12] on div at bounding box center [413, 184] width 826 height 369
type input "$ 0,00"
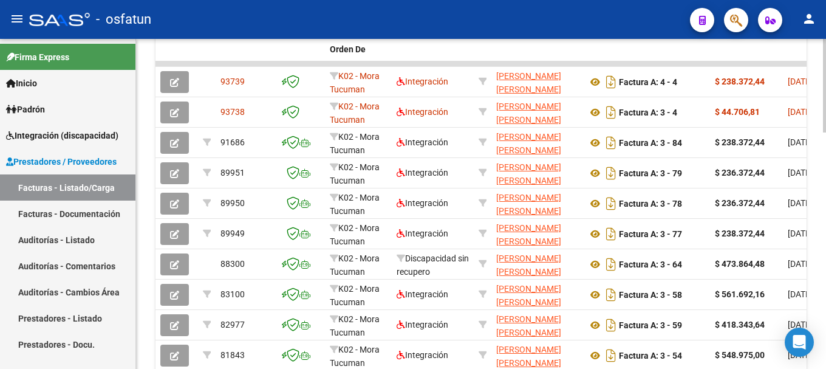
scroll to position [417, 0]
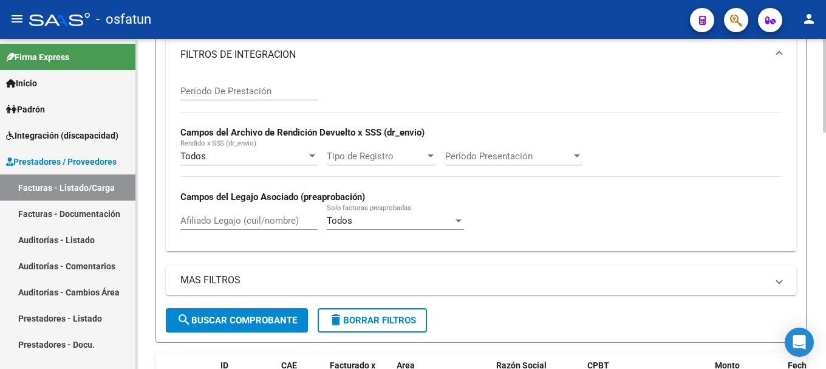
click at [817, 80] on div at bounding box center [824, 204] width 3 height 330
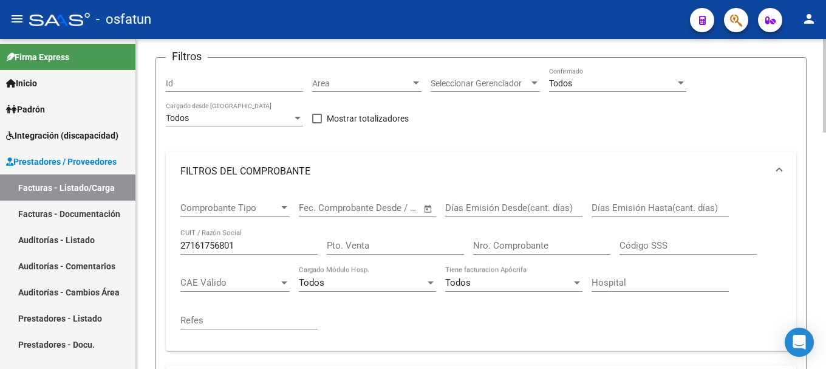
click at [817, 103] on div at bounding box center [824, 204] width 3 height 330
drag, startPoint x: 262, startPoint y: 243, endPoint x: 153, endPoint y: 247, distance: 109.4
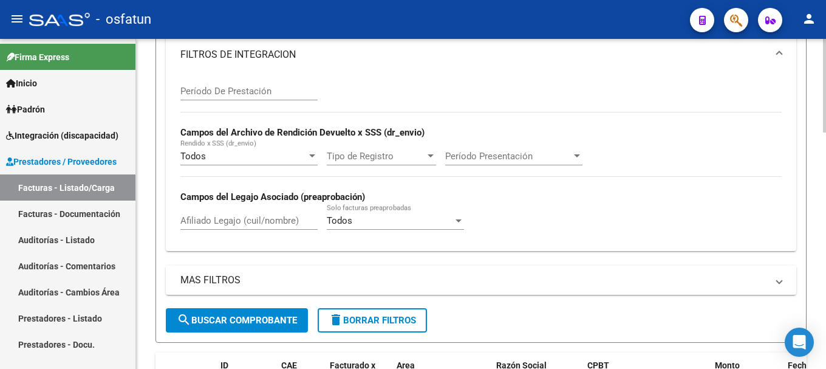
click at [817, 338] on div at bounding box center [824, 204] width 3 height 330
type input "27284765929"
click at [224, 318] on span "search Buscar Comprobante" at bounding box center [237, 320] width 120 height 11
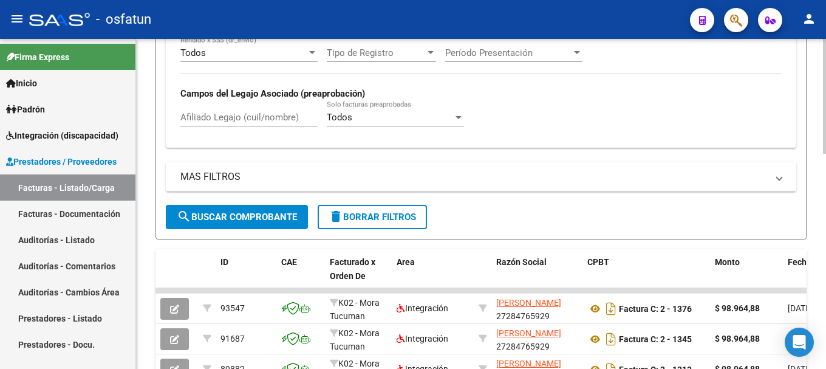
scroll to position [619, 0]
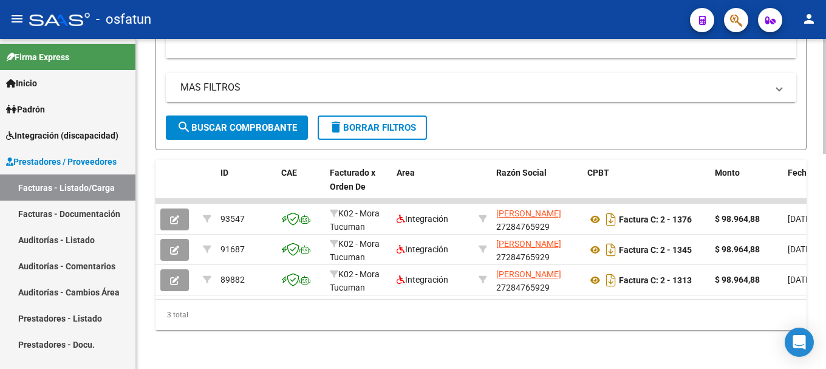
click at [817, 270] on div at bounding box center [824, 311] width 3 height 115
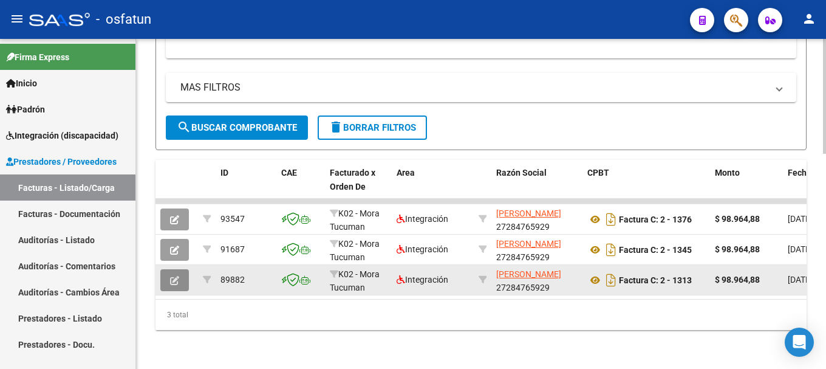
click at [176, 276] on icon "button" at bounding box center [174, 280] width 9 height 9
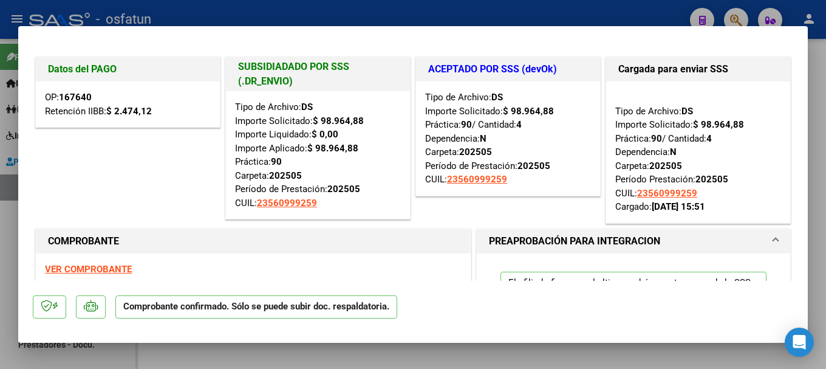
click at [501, 16] on div at bounding box center [413, 184] width 826 height 369
type input "$ 0,00"
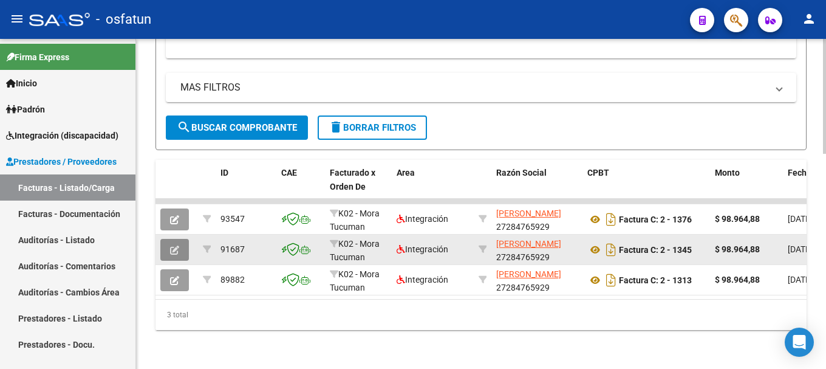
click at [180, 239] on button "button" at bounding box center [174, 250] width 29 height 22
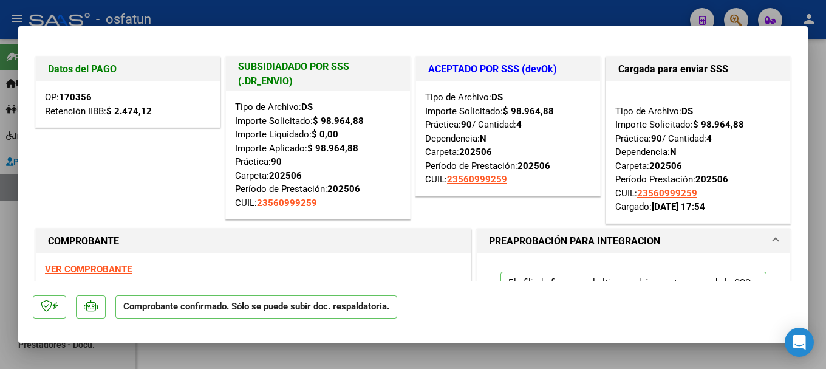
click at [398, 6] on div at bounding box center [413, 184] width 826 height 369
type input "$ 0,00"
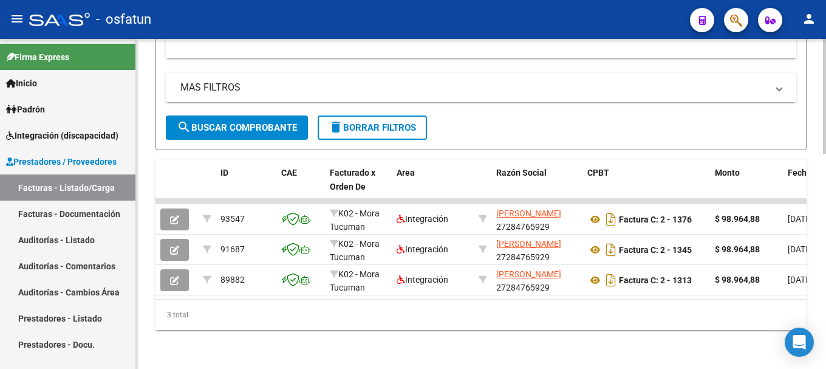
scroll to position [289, 0]
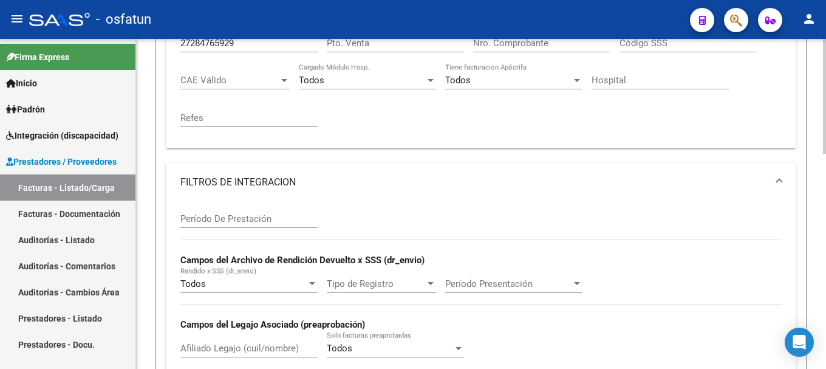
click at [817, 81] on div at bounding box center [824, 204] width 3 height 330
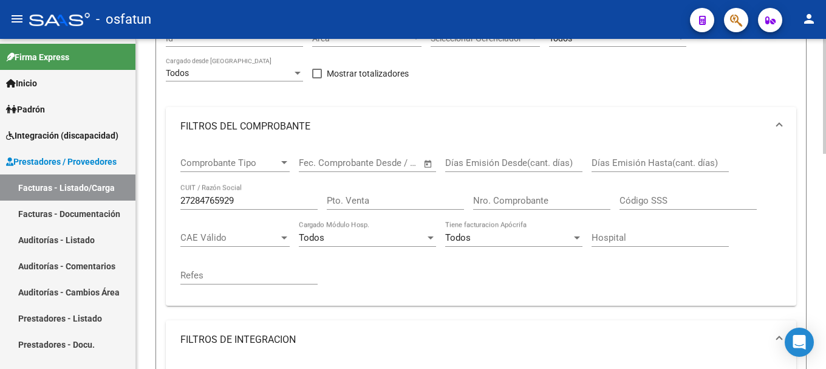
scroll to position [123, 0]
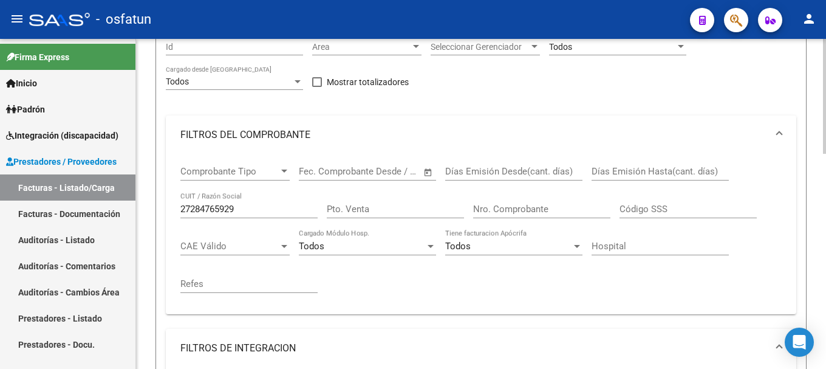
click at [817, 89] on div at bounding box center [824, 140] width 3 height 115
drag, startPoint x: 179, startPoint y: 207, endPoint x: 235, endPoint y: 207, distance: 56.5
click at [235, 207] on div "Comprobante Tipo Comprobante Tipo Fecha inicio – Fecha fin Fec. Comprobante Des…" at bounding box center [481, 234] width 631 height 160
drag, startPoint x: 246, startPoint y: 208, endPoint x: 167, endPoint y: 213, distance: 78.5
click at [167, 213] on div "Comprobante Tipo Comprobante Tipo Fecha inicio – Fecha fin Fec. Comprobante Des…" at bounding box center [481, 234] width 631 height 160
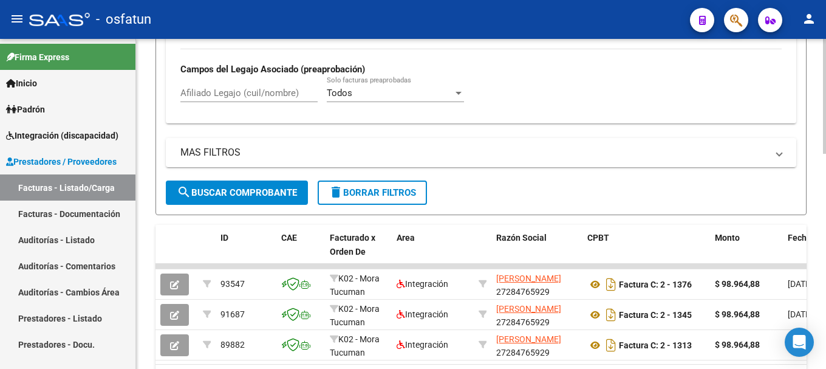
click at [817, 332] on div at bounding box center [824, 288] width 3 height 115
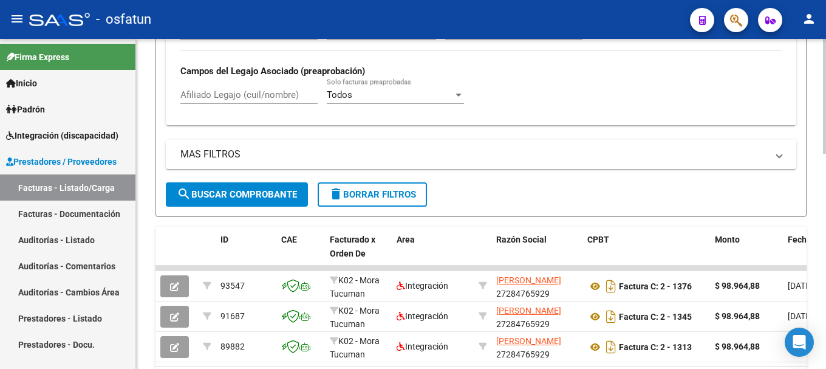
type input "27254443005"
click at [272, 191] on span "search Buscar Comprobante" at bounding box center [237, 194] width 120 height 11
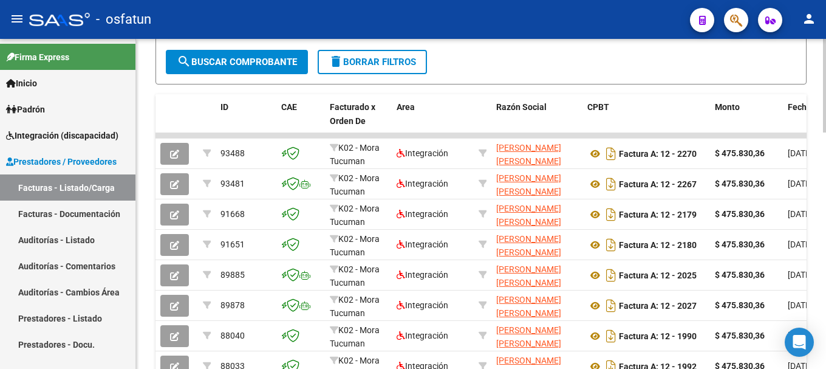
scroll to position [678, 0]
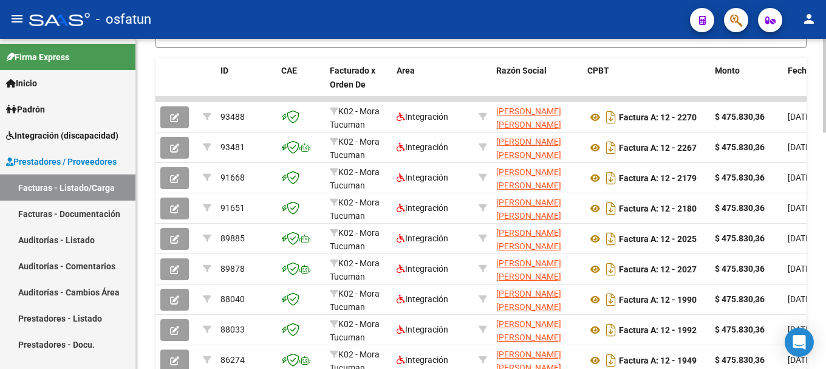
click at [817, 249] on div at bounding box center [824, 290] width 3 height 94
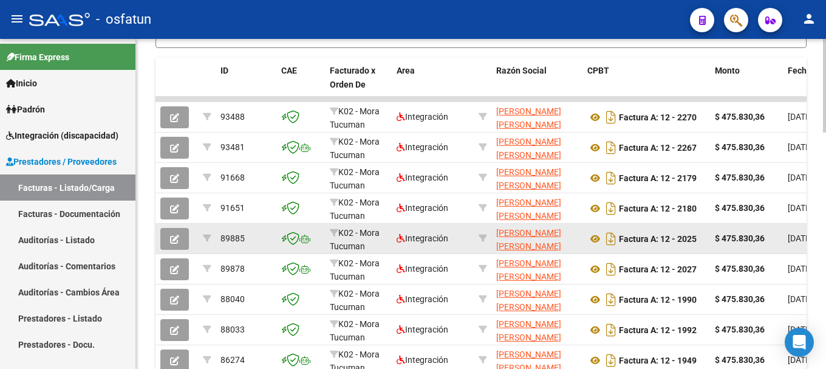
scroll to position [710, 0]
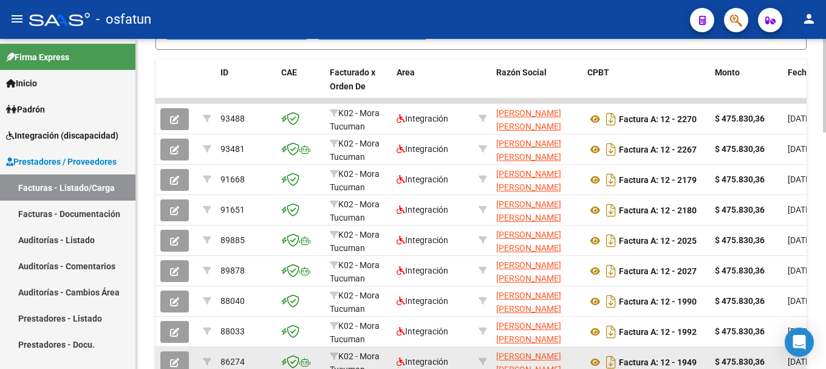
click at [178, 359] on icon "button" at bounding box center [174, 362] width 9 height 9
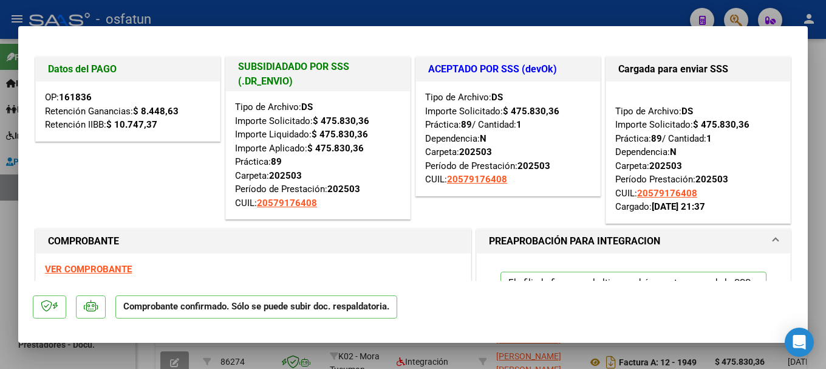
click at [495, 7] on div at bounding box center [413, 184] width 826 height 369
type input "$ 0,00"
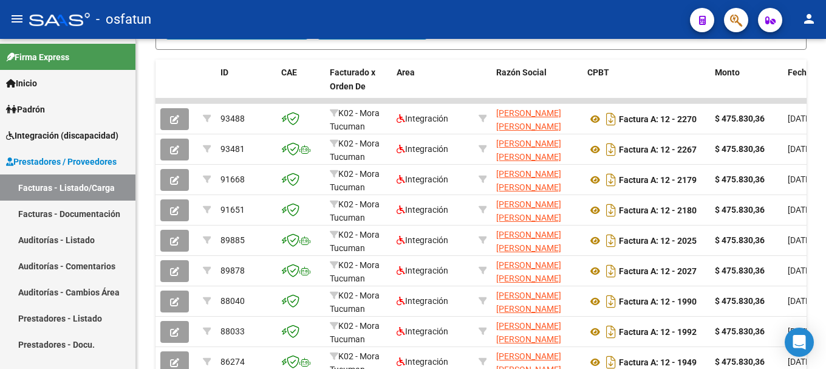
scroll to position [714, 0]
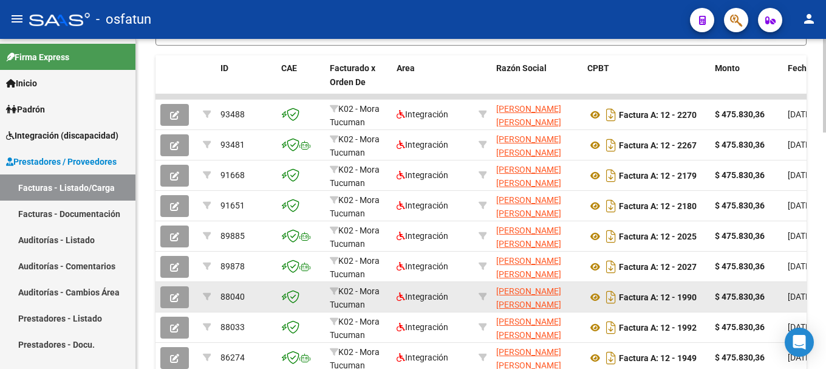
click at [174, 298] on icon "button" at bounding box center [174, 297] width 9 height 9
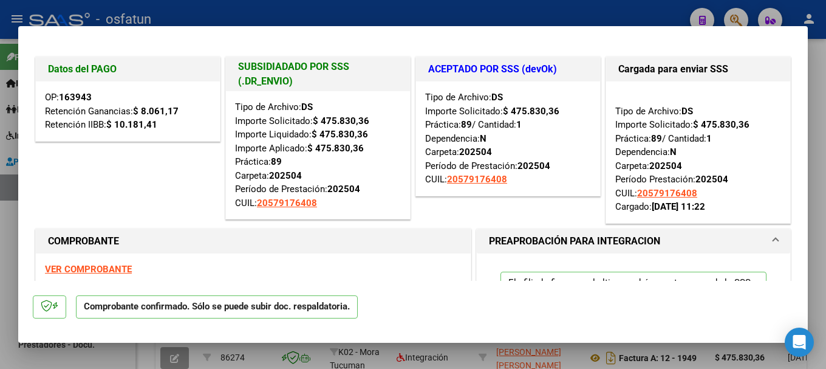
click at [458, 19] on div at bounding box center [413, 184] width 826 height 369
type input "$ 0,00"
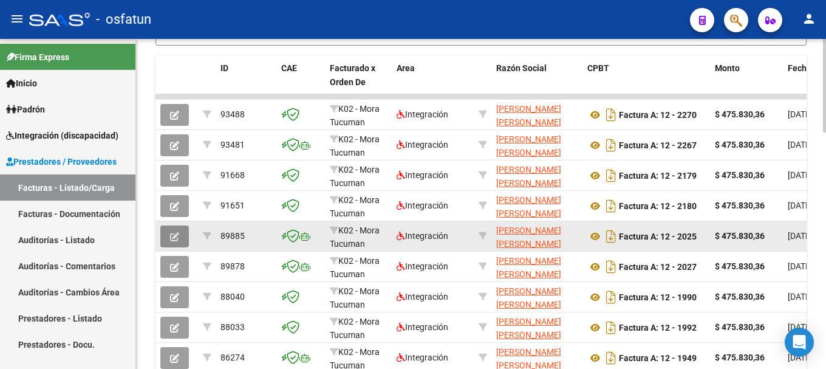
click at [174, 235] on icon "button" at bounding box center [174, 236] width 9 height 9
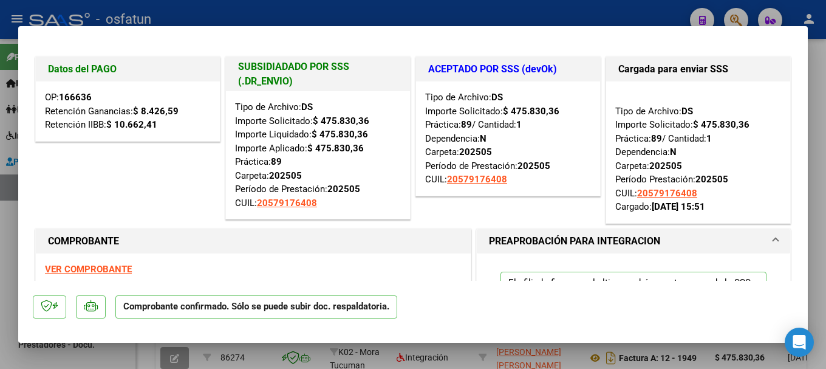
click at [422, 7] on div at bounding box center [413, 184] width 826 height 369
type input "$ 0,00"
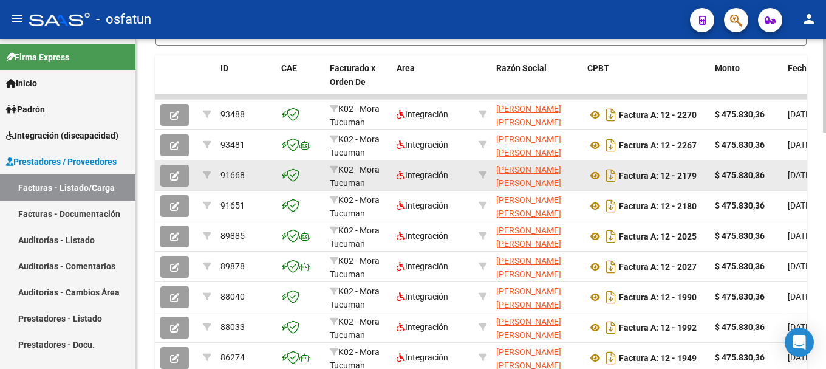
click at [177, 177] on icon "button" at bounding box center [174, 175] width 9 height 9
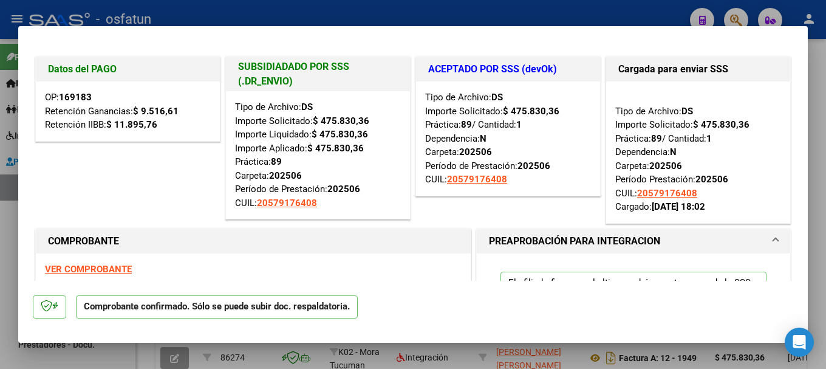
click at [648, 9] on div at bounding box center [413, 184] width 826 height 369
type input "$ 0,00"
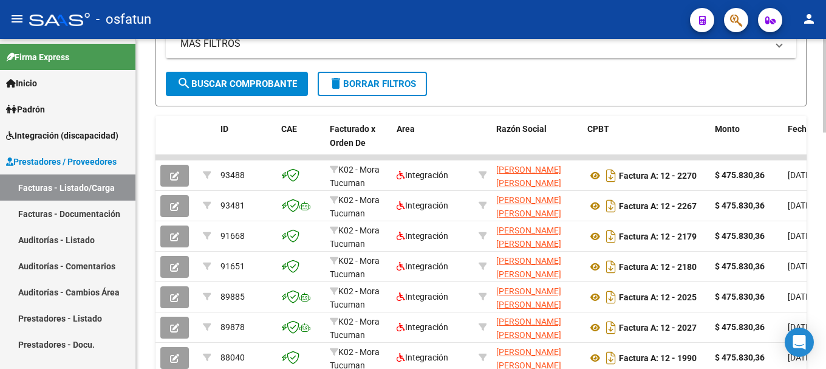
scroll to position [323, 0]
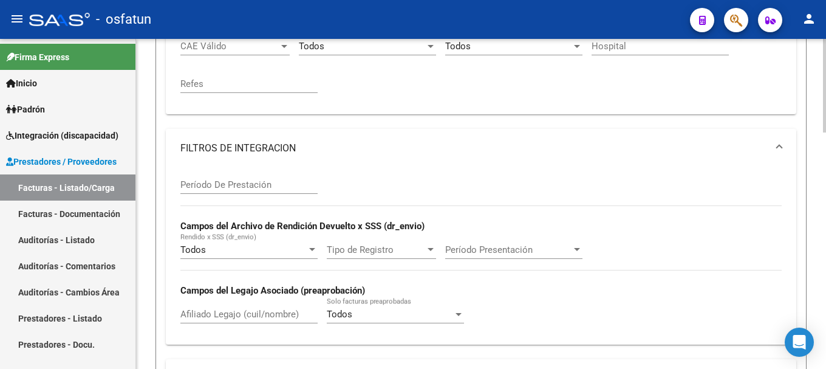
click at [817, 63] on div at bounding box center [824, 204] width 3 height 330
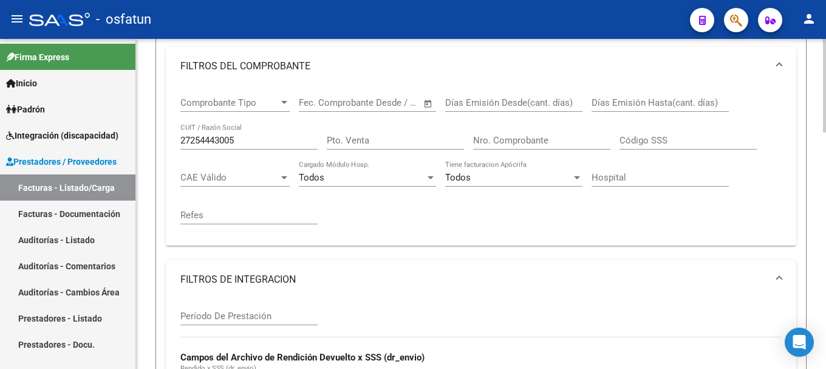
scroll to position [129, 0]
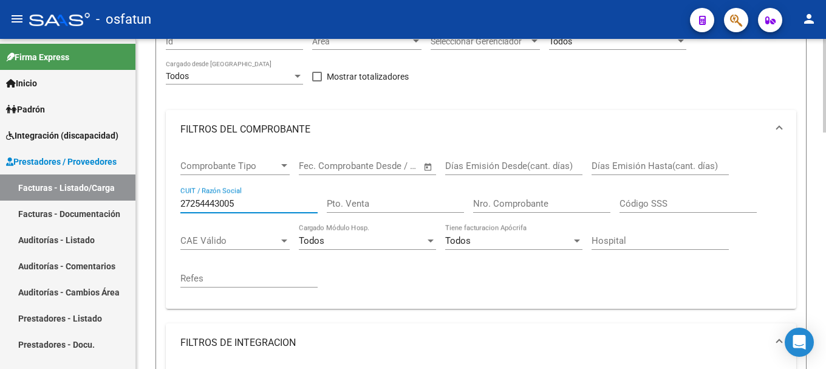
drag, startPoint x: 180, startPoint y: 204, endPoint x: 295, endPoint y: 212, distance: 115.1
click at [295, 212] on div "27254443005 CUIT / Razón Social" at bounding box center [248, 200] width 137 height 26
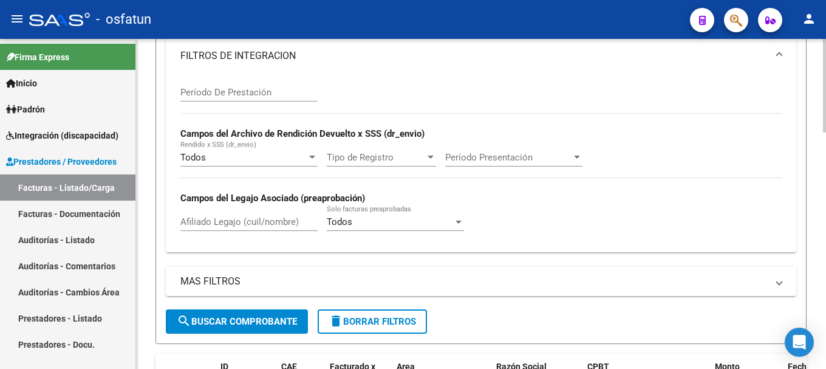
scroll to position [490, 0]
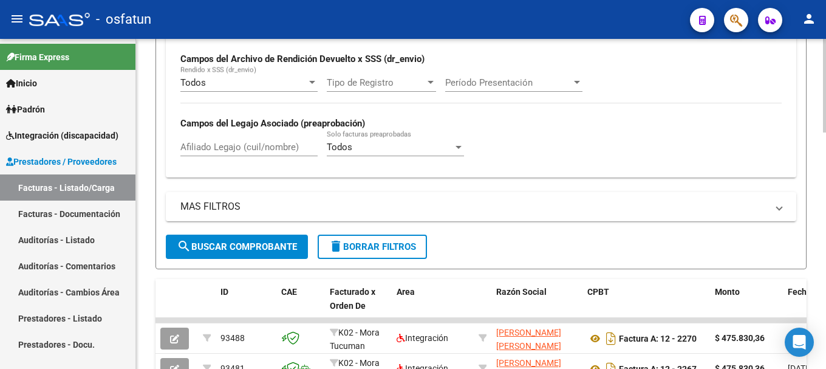
click at [817, 263] on div at bounding box center [824, 227] width 3 height 94
type input "27395754454"
click at [255, 248] on span "search Buscar Comprobante" at bounding box center [237, 246] width 120 height 11
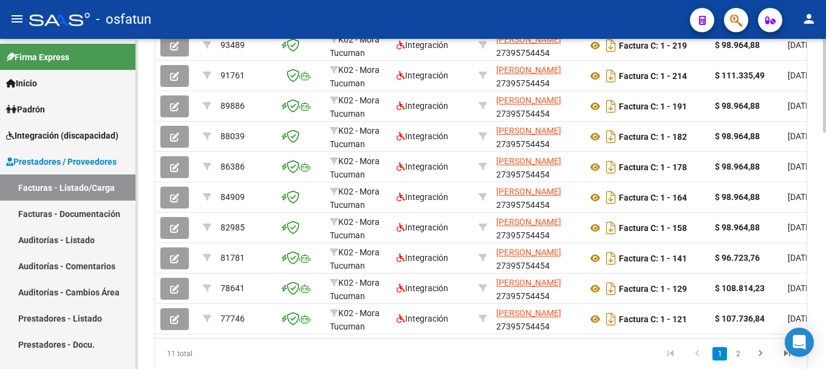
scroll to position [807, 0]
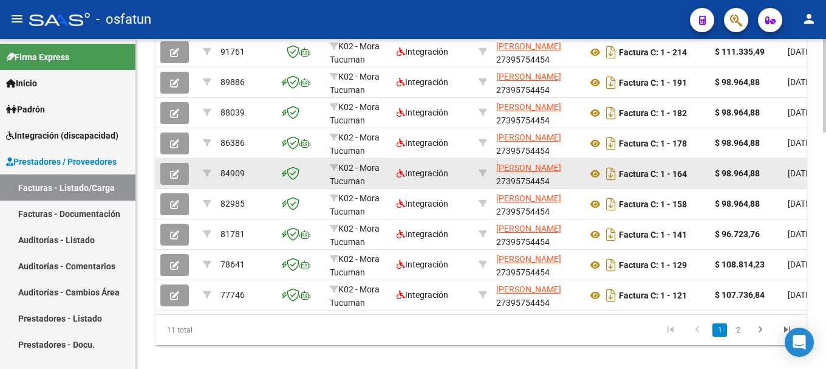
click at [176, 173] on icon "button" at bounding box center [174, 174] width 9 height 9
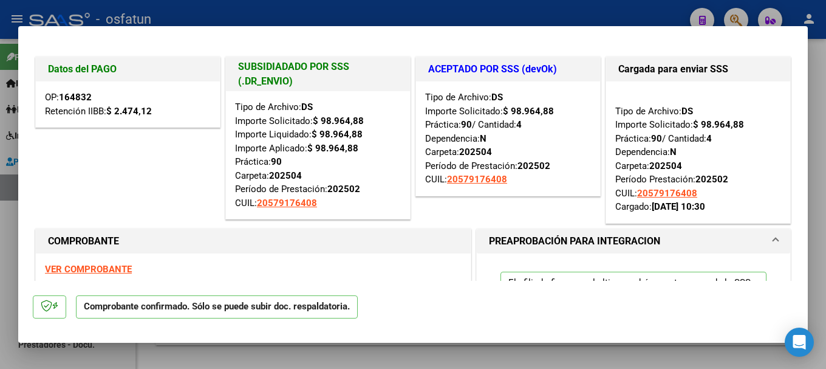
click at [507, 4] on div at bounding box center [413, 184] width 826 height 369
type input "$ 0,00"
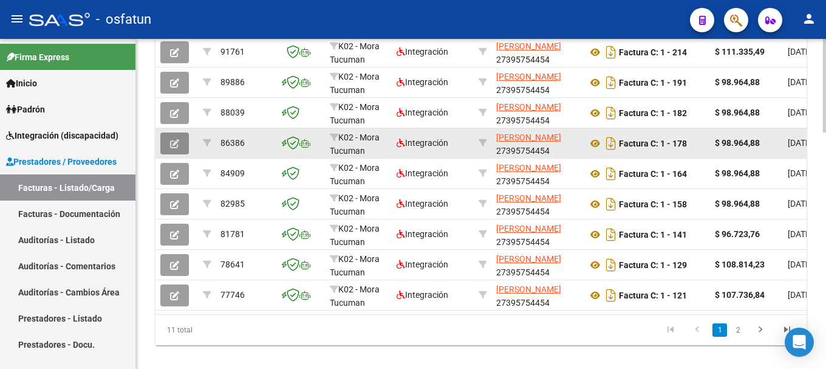
click at [176, 142] on icon "button" at bounding box center [174, 143] width 9 height 9
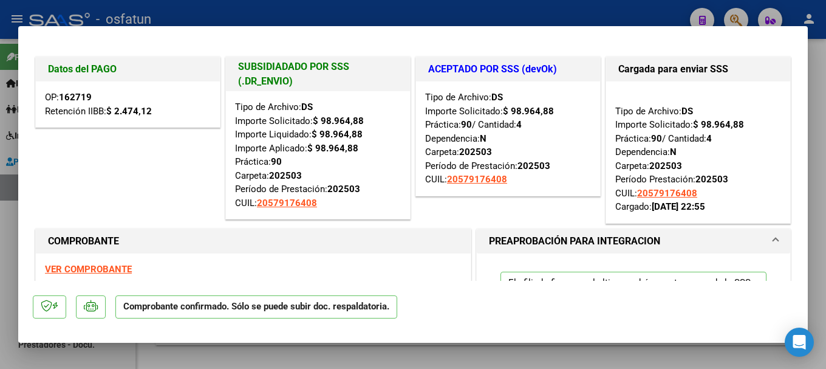
click at [471, 22] on div at bounding box center [413, 184] width 826 height 369
type input "$ 0,00"
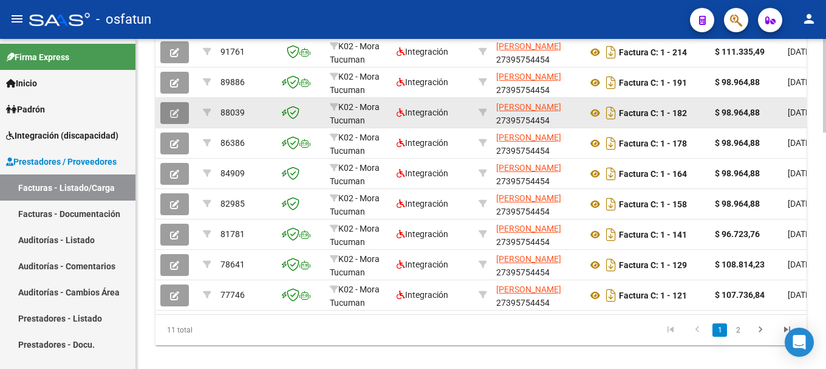
click at [179, 114] on icon "button" at bounding box center [174, 113] width 9 height 9
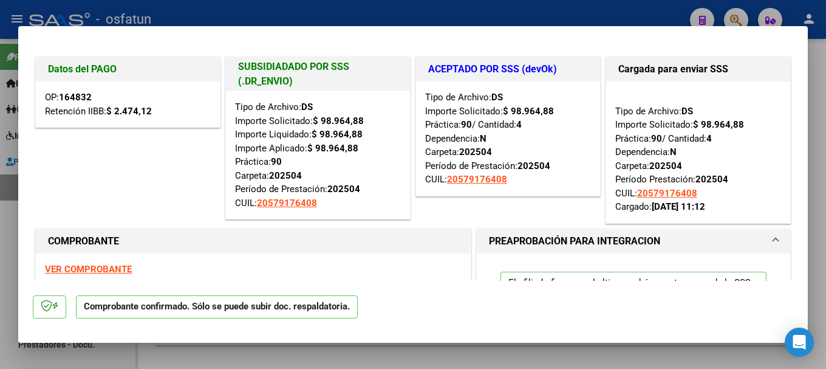
click at [467, 16] on div at bounding box center [413, 184] width 826 height 369
type input "$ 0,00"
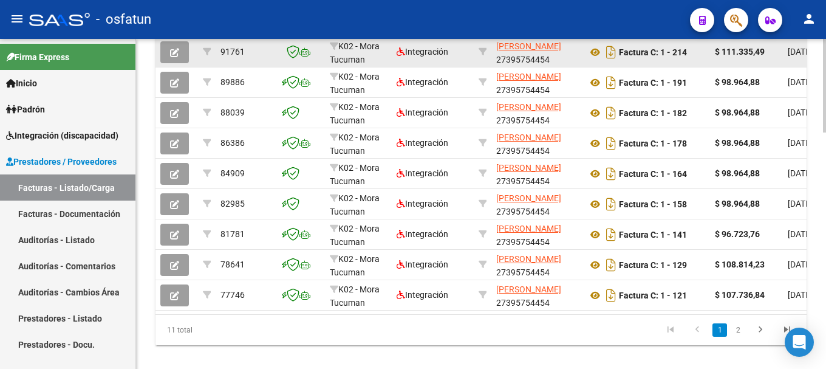
click at [174, 55] on icon "button" at bounding box center [174, 52] width 9 height 9
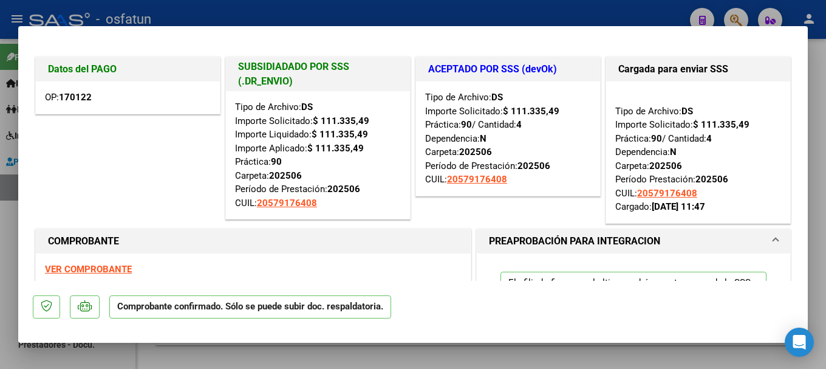
click at [406, 10] on div at bounding box center [413, 184] width 826 height 369
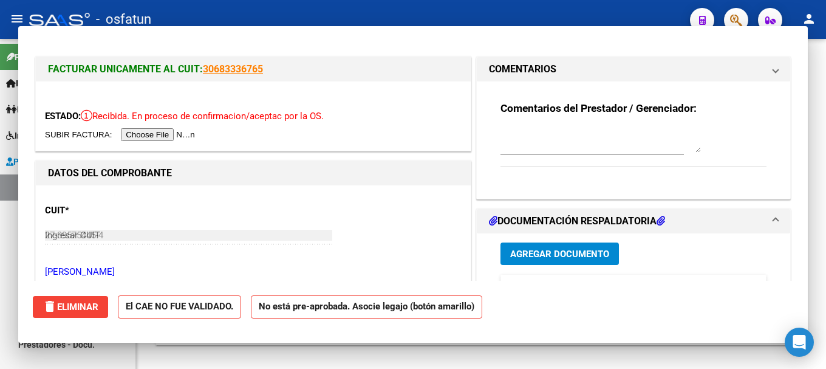
type input "$ 0,00"
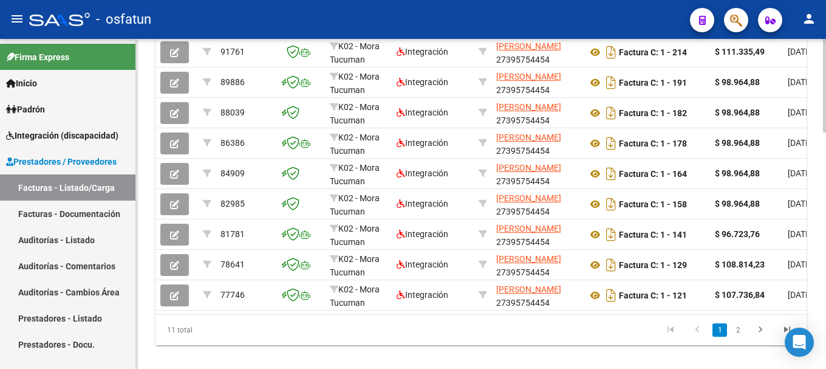
scroll to position [477, 0]
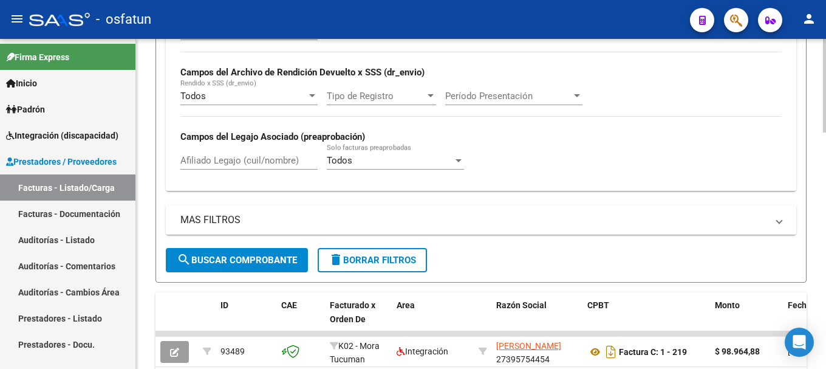
click at [817, 67] on div at bounding box center [824, 204] width 3 height 330
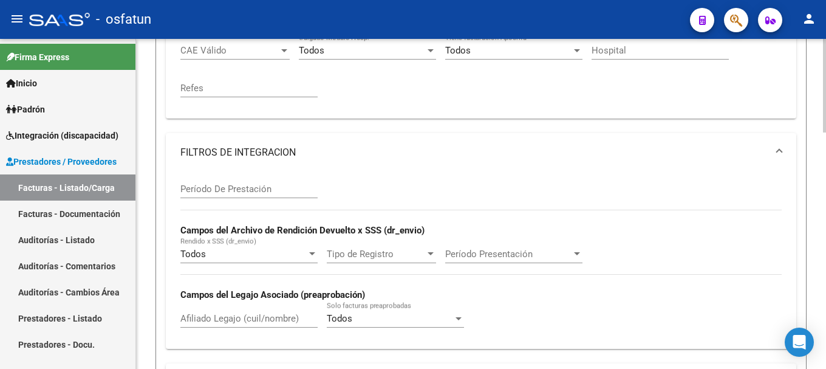
scroll to position [185, 0]
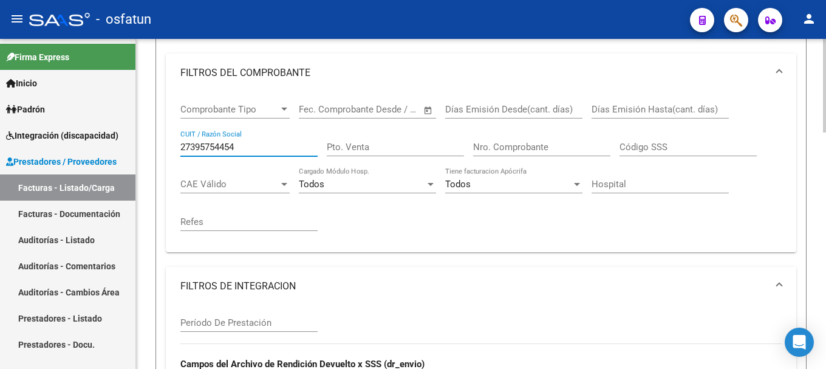
drag, startPoint x: 181, startPoint y: 144, endPoint x: 238, endPoint y: 150, distance: 57.4
click at [241, 154] on div "27395754454 CUIT / Razón Social" at bounding box center [248, 143] width 137 height 26
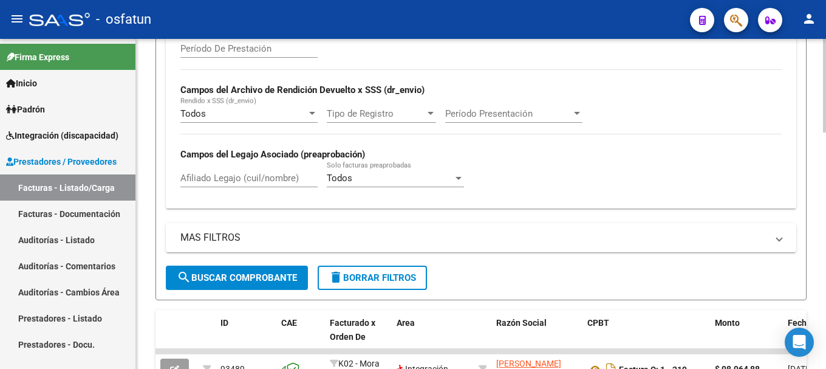
scroll to position [483, 0]
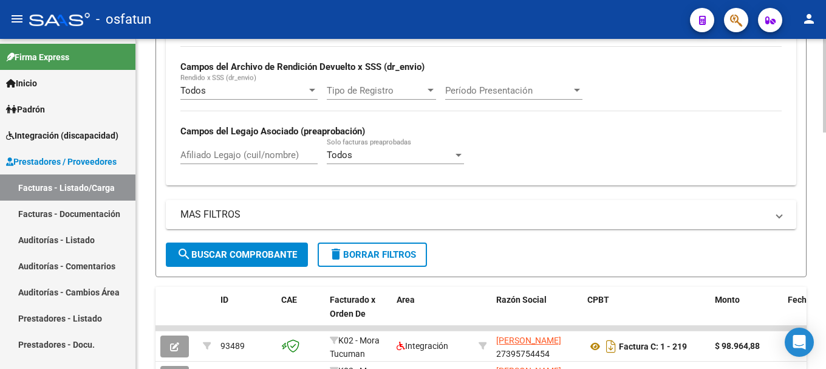
click at [817, 229] on div at bounding box center [824, 224] width 3 height 94
type input "27335406554"
click at [205, 254] on span "search Buscar Comprobante" at bounding box center [237, 254] width 120 height 11
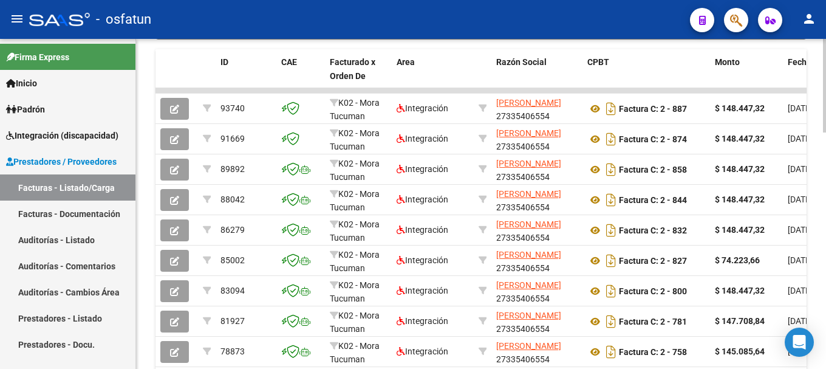
scroll to position [730, 0]
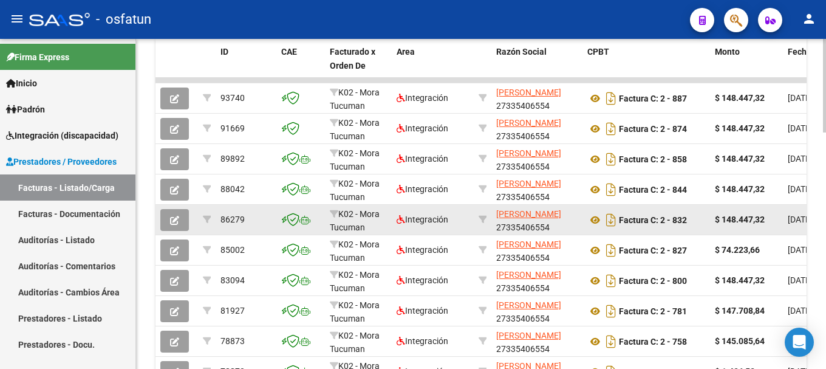
click at [178, 218] on icon "button" at bounding box center [174, 220] width 9 height 9
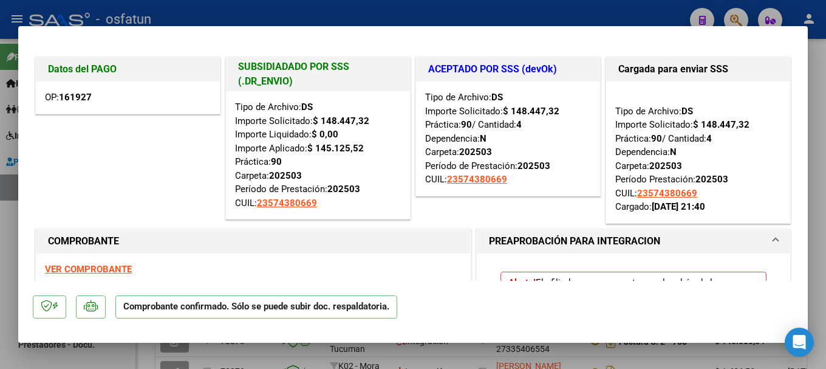
click at [241, 13] on div at bounding box center [413, 184] width 826 height 369
type input "$ 0,00"
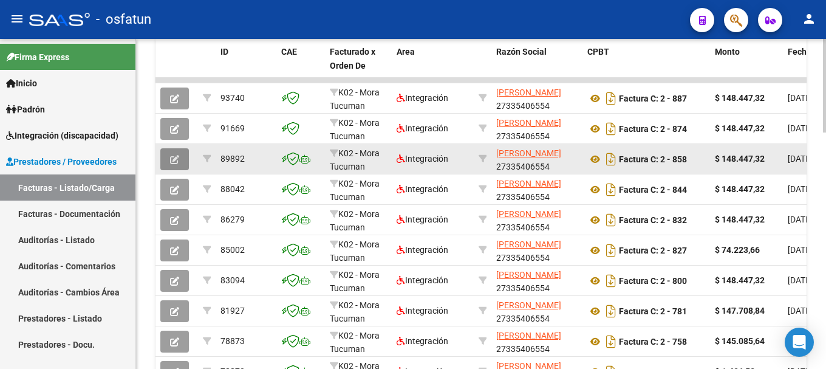
click at [173, 162] on icon "button" at bounding box center [174, 159] width 9 height 9
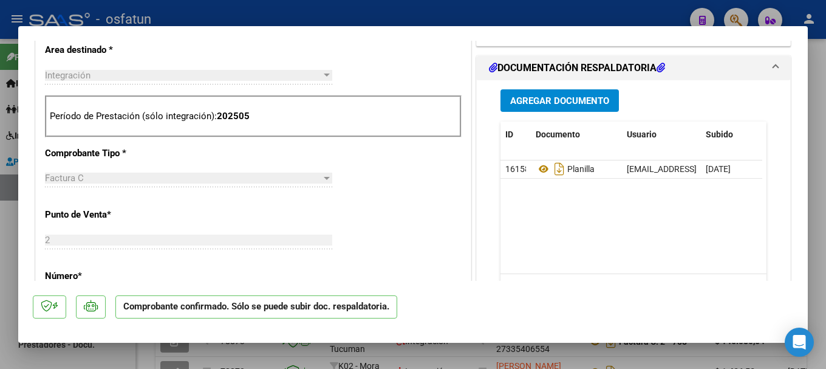
scroll to position [315, 0]
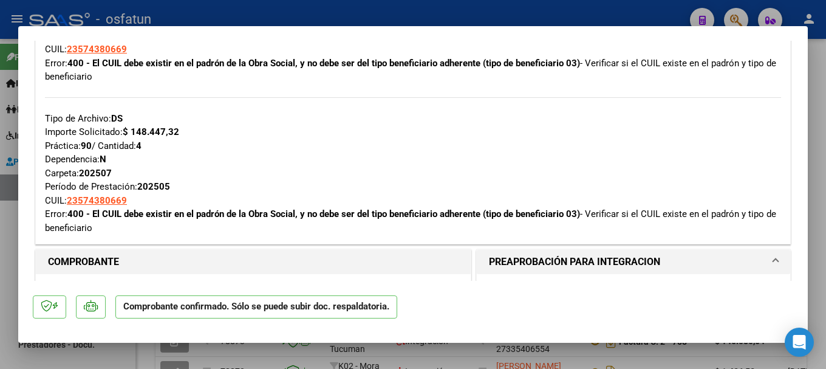
click at [470, 9] on div at bounding box center [413, 184] width 826 height 369
type input "$ 0,00"
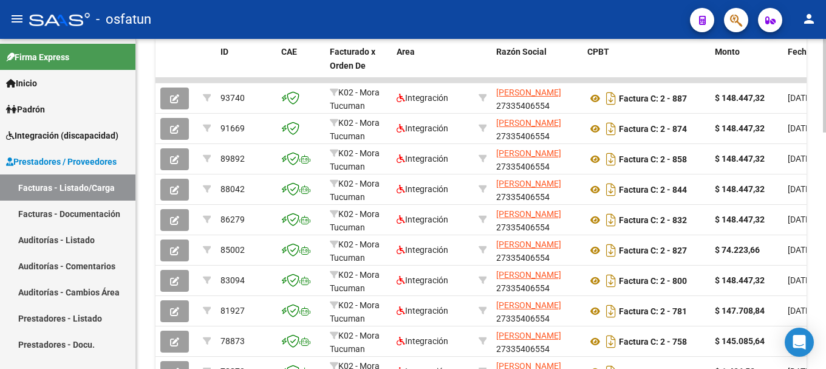
scroll to position [400, 0]
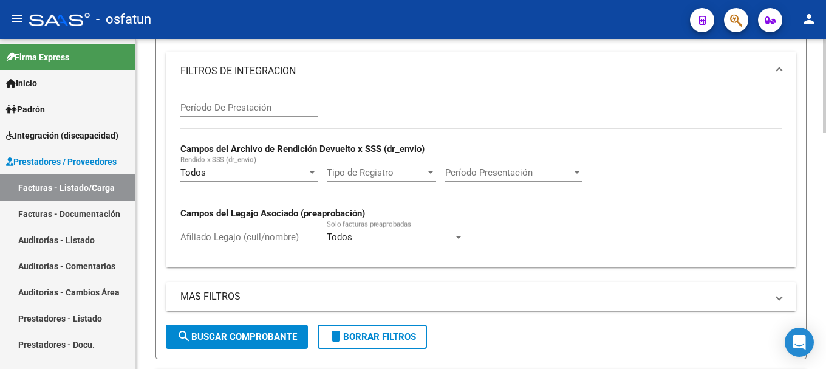
click at [817, 47] on div at bounding box center [824, 204] width 3 height 330
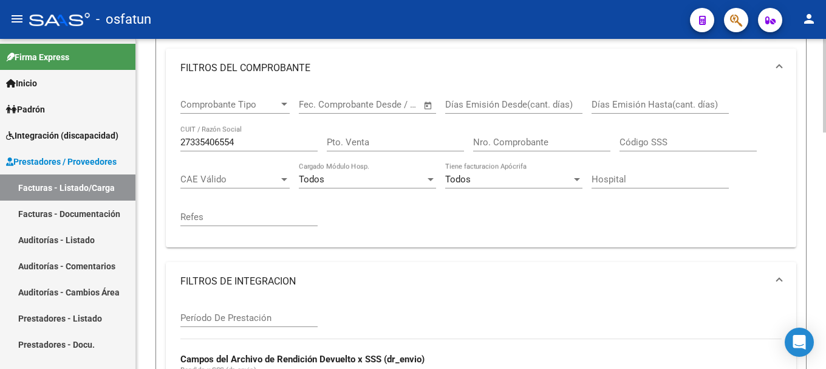
scroll to position [199, 0]
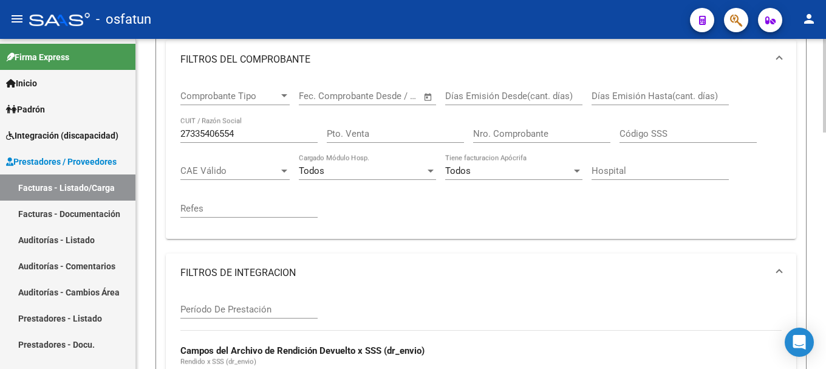
click at [817, 153] on div at bounding box center [824, 143] width 3 height 94
drag, startPoint x: 180, startPoint y: 132, endPoint x: 288, endPoint y: 133, distance: 107.6
click at [288, 133] on input "27335406554" at bounding box center [248, 133] width 137 height 11
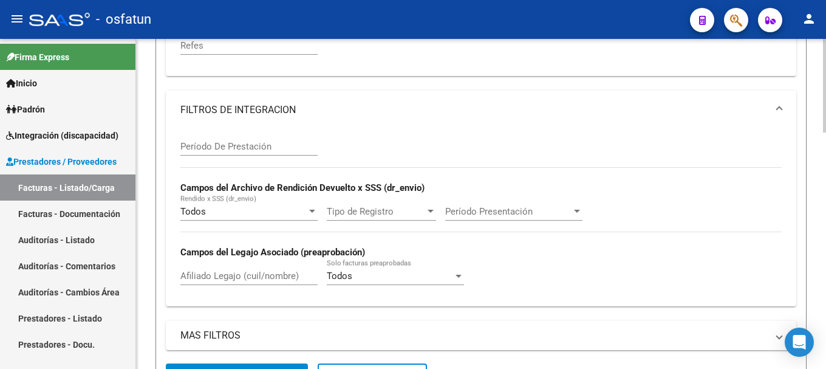
click at [817, 180] on div at bounding box center [824, 190] width 3 height 94
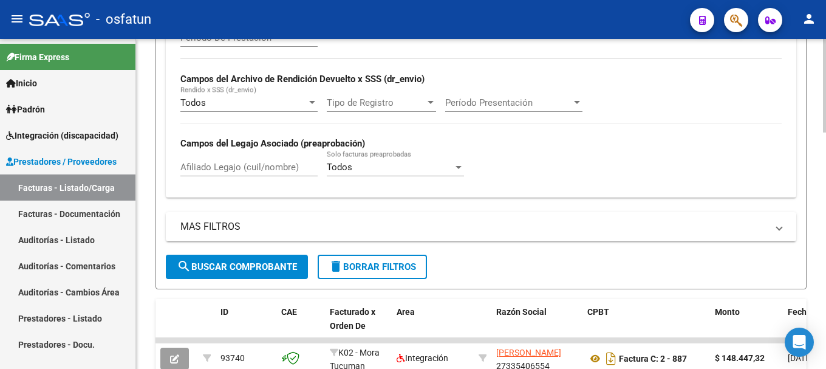
scroll to position [503, 0]
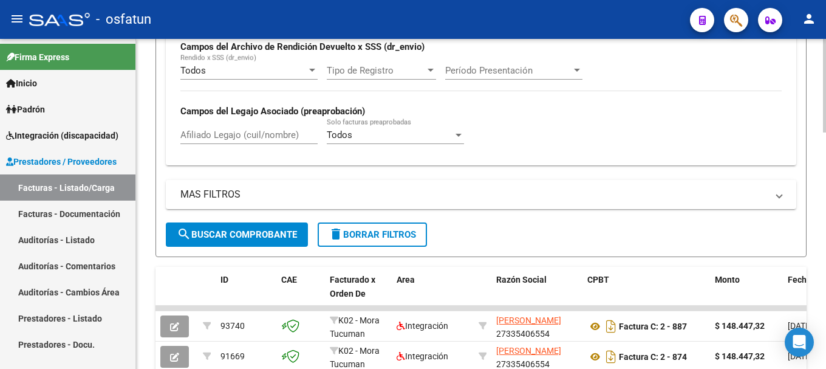
click at [817, 185] on div at bounding box center [824, 231] width 3 height 94
type input "23276698354"
click at [224, 236] on span "search Buscar Comprobante" at bounding box center [237, 234] width 120 height 11
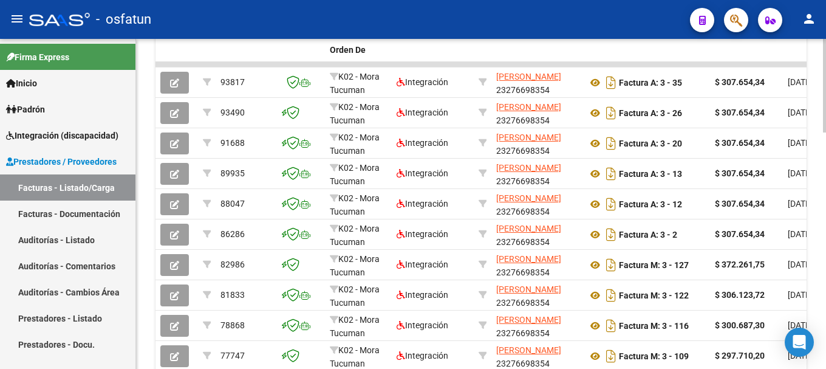
scroll to position [757, 0]
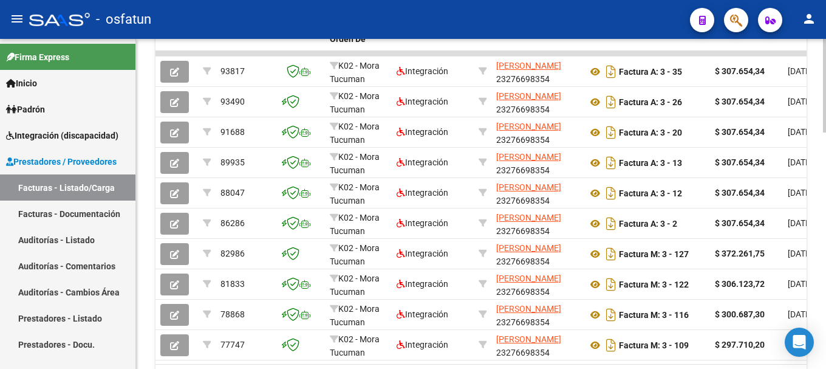
click at [817, 292] on div at bounding box center [824, 303] width 3 height 94
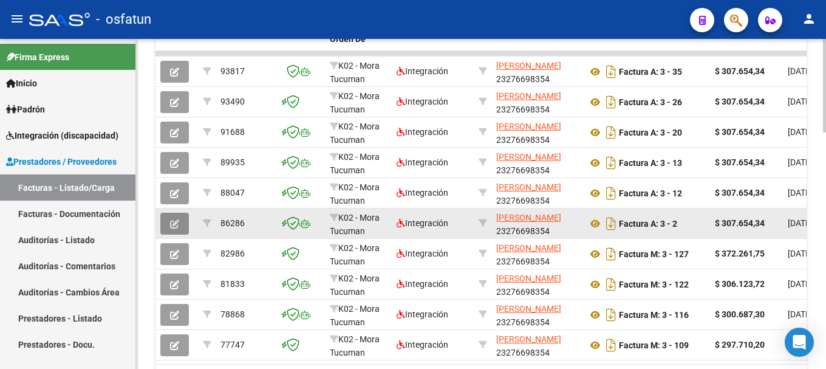
click at [178, 224] on icon "button" at bounding box center [174, 223] width 9 height 9
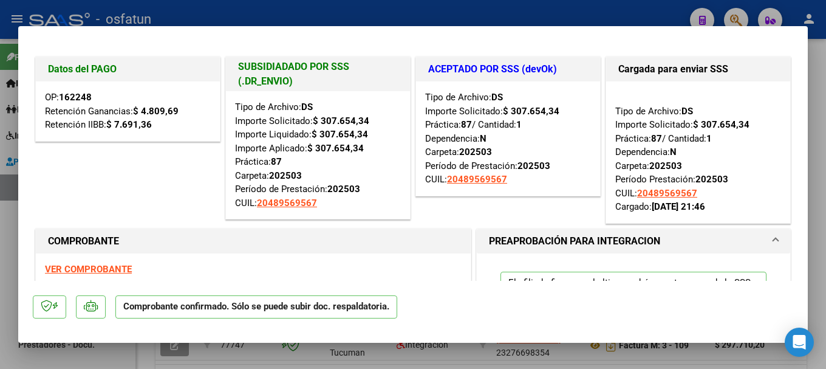
click at [350, 7] on div at bounding box center [413, 184] width 826 height 369
type input "$ 0,00"
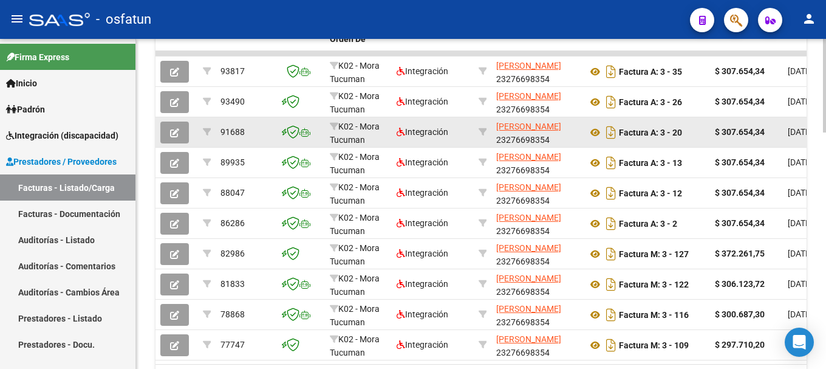
click at [176, 129] on icon "button" at bounding box center [174, 132] width 9 height 9
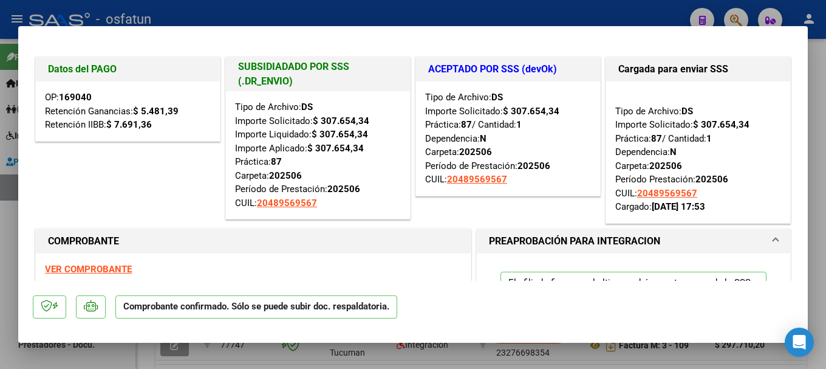
click at [348, 5] on div at bounding box center [413, 184] width 826 height 369
type input "$ 0,00"
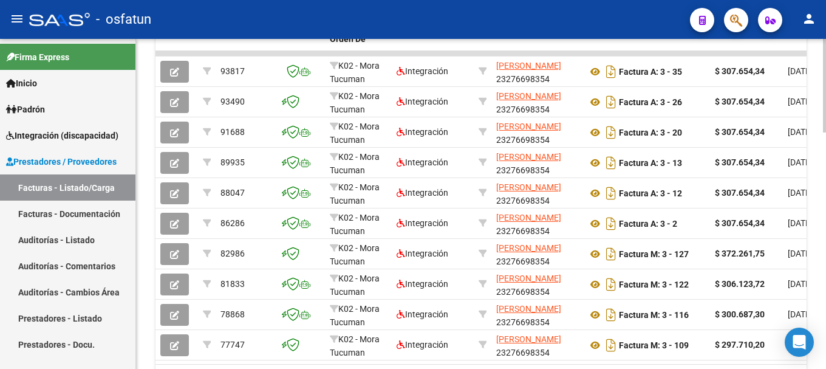
scroll to position [427, 0]
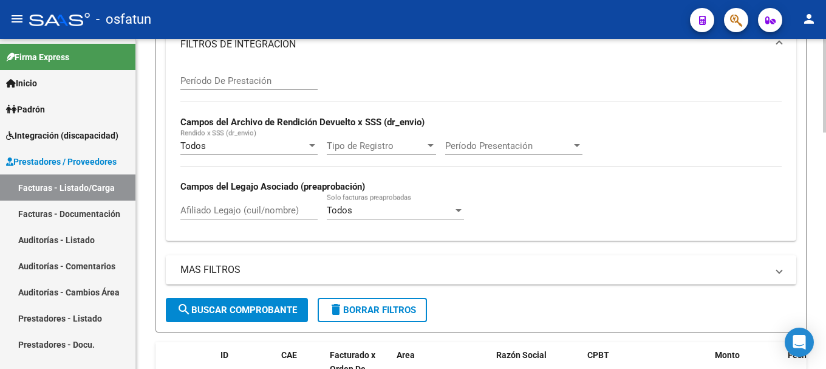
click at [817, 113] on div at bounding box center [824, 204] width 3 height 330
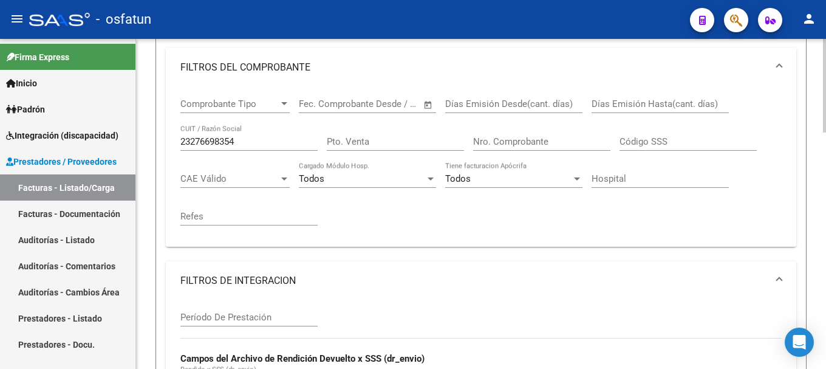
scroll to position [184, 0]
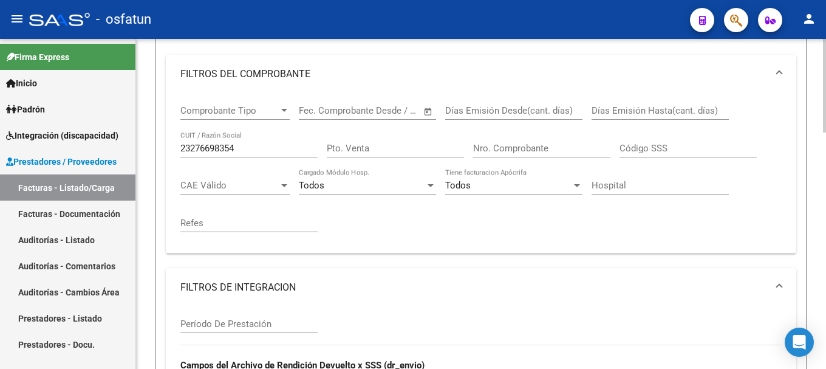
drag, startPoint x: 180, startPoint y: 144, endPoint x: 246, endPoint y: 145, distance: 66.2
click at [243, 147] on div "Comprobante Tipo Comprobante Tipo Fecha inicio – Fecha fin Fec. Comprobante Des…" at bounding box center [481, 174] width 631 height 160
drag, startPoint x: 250, startPoint y: 143, endPoint x: 180, endPoint y: 148, distance: 69.4
click at [180, 148] on input "23276698354" at bounding box center [248, 148] width 137 height 11
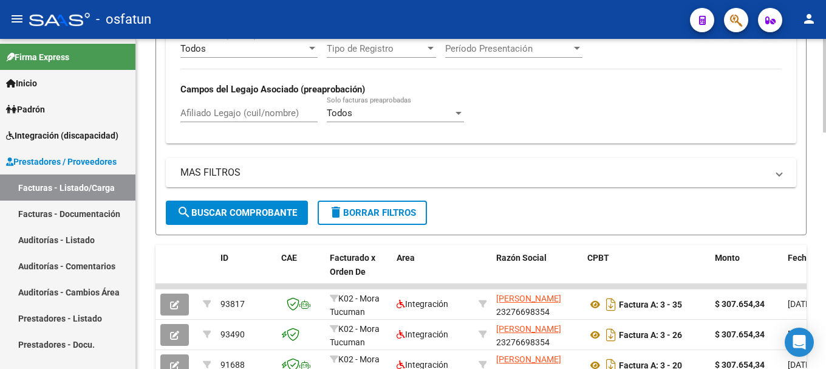
scroll to position [529, 0]
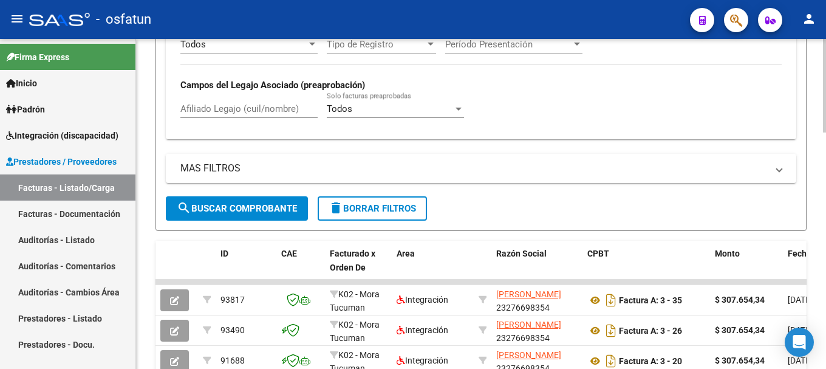
click at [817, 268] on div "Video tutorial PRESTADORES -> Listado de CPBTs Emitidos por Prestadores / Prove…" at bounding box center [482, 86] width 693 height 1152
type input "20302996734"
click at [209, 208] on span "search Buscar Comprobante" at bounding box center [237, 208] width 120 height 11
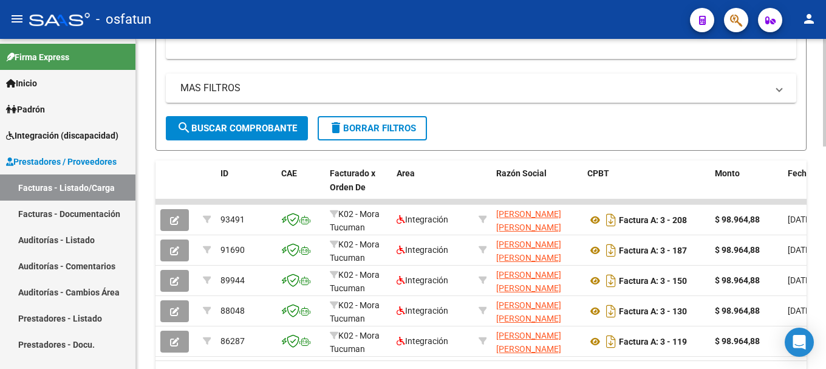
scroll to position [680, 0]
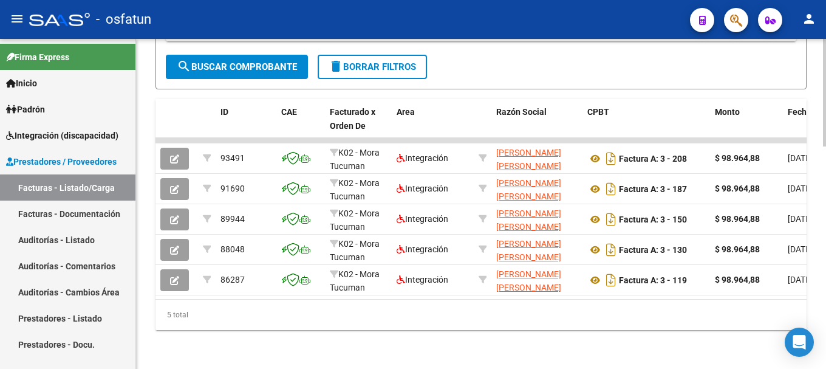
click at [817, 315] on div at bounding box center [824, 315] width 3 height 108
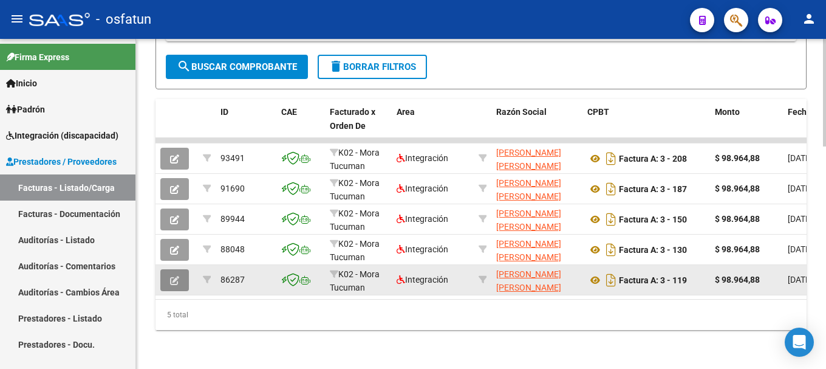
click at [175, 275] on span "button" at bounding box center [174, 280] width 9 height 11
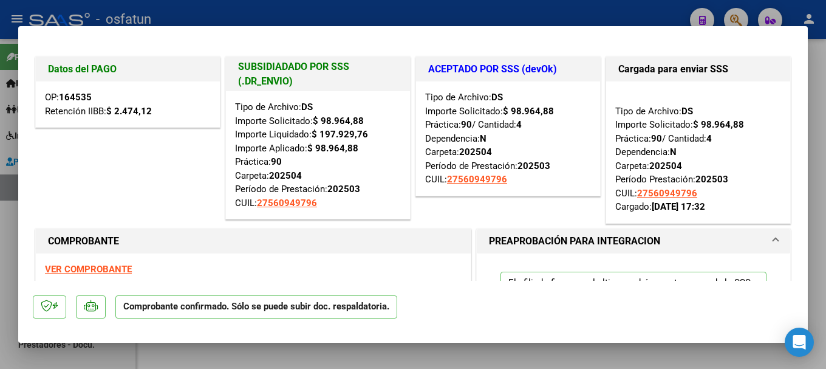
click at [407, 5] on div at bounding box center [413, 184] width 826 height 369
type input "$ 0,00"
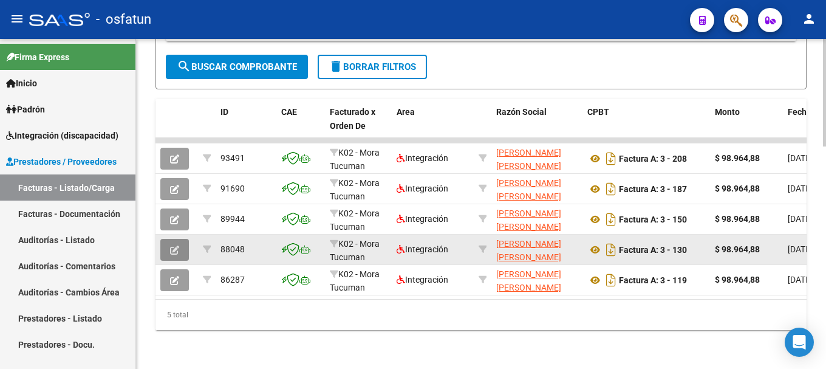
click at [177, 246] on icon "button" at bounding box center [174, 250] width 9 height 9
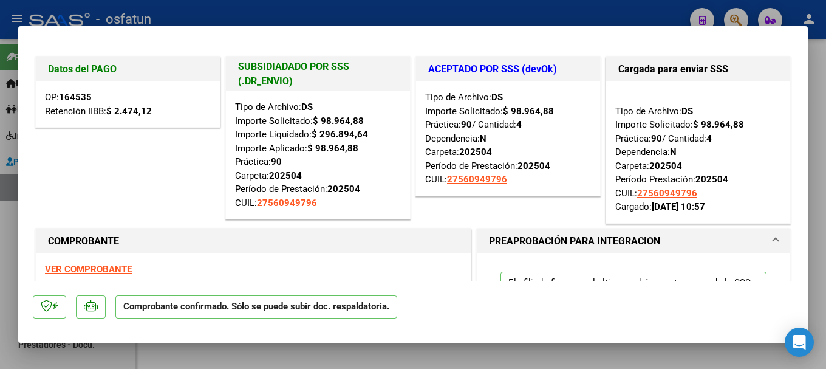
click at [426, 16] on div at bounding box center [413, 184] width 826 height 369
type input "$ 0,00"
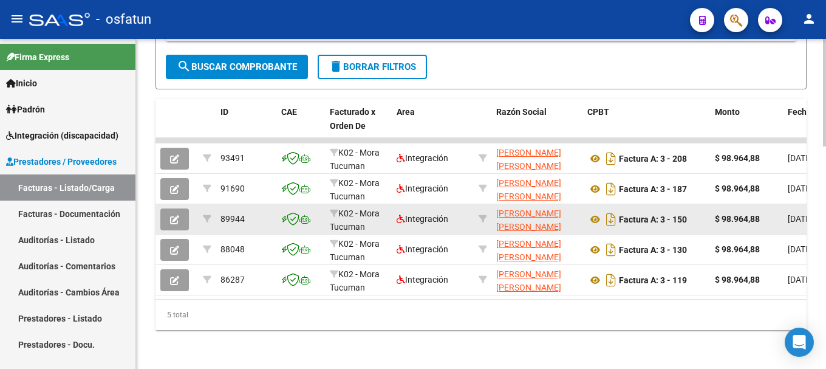
click at [170, 215] on button "button" at bounding box center [174, 219] width 29 height 22
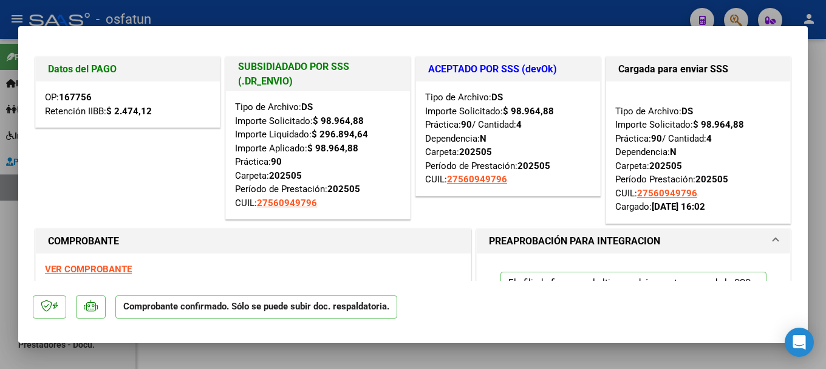
click at [447, 9] on div at bounding box center [413, 184] width 826 height 369
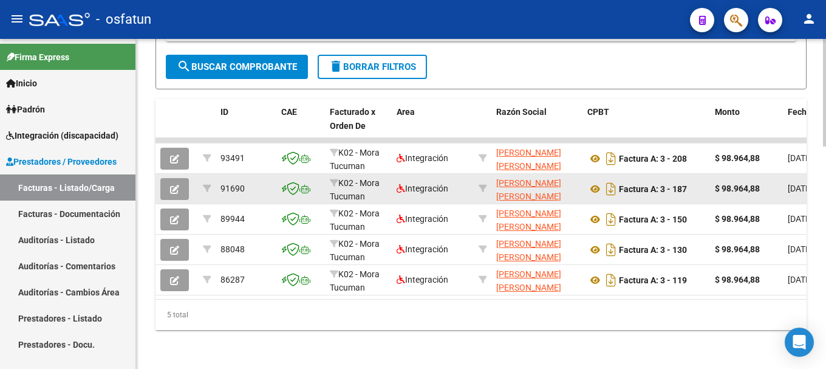
click at [172, 185] on icon "button" at bounding box center [174, 189] width 9 height 9
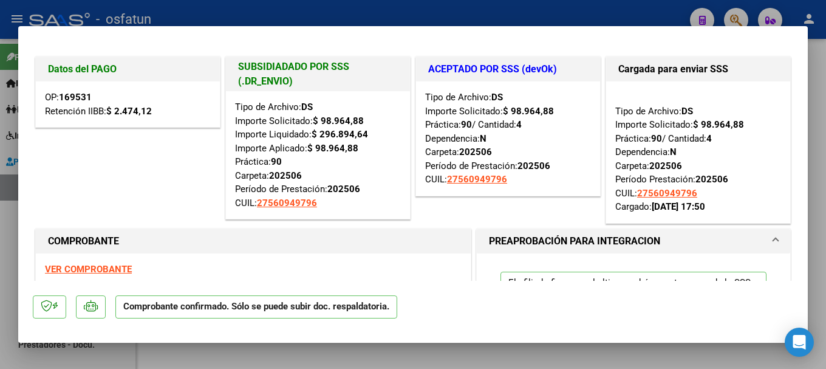
click at [310, 4] on div at bounding box center [413, 184] width 826 height 369
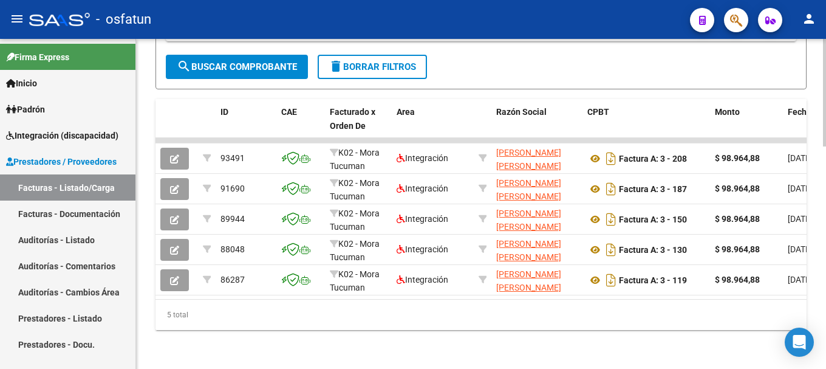
scroll to position [350, 0]
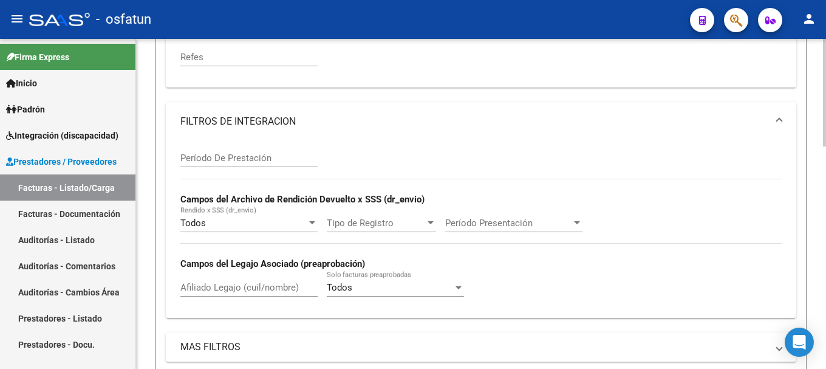
click at [817, 46] on div at bounding box center [824, 204] width 3 height 330
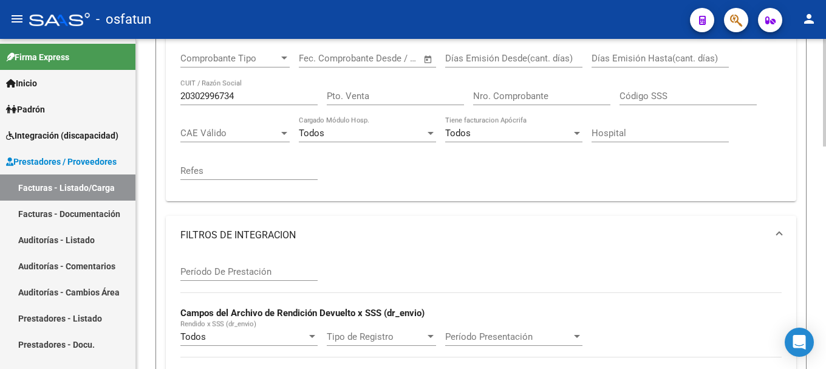
scroll to position [224, 0]
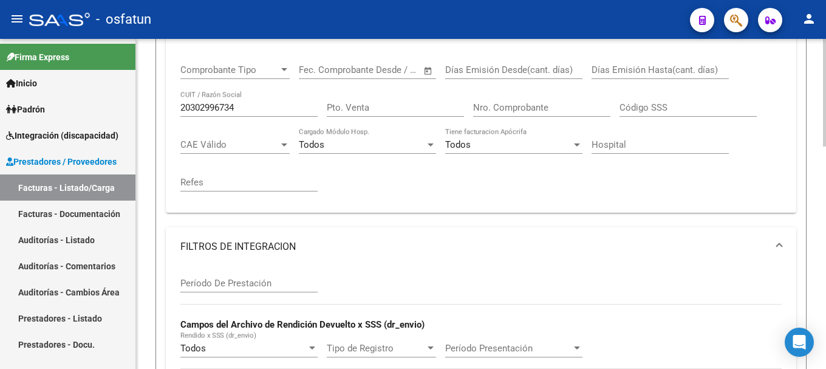
click at [817, 120] on div at bounding box center [824, 168] width 3 height 108
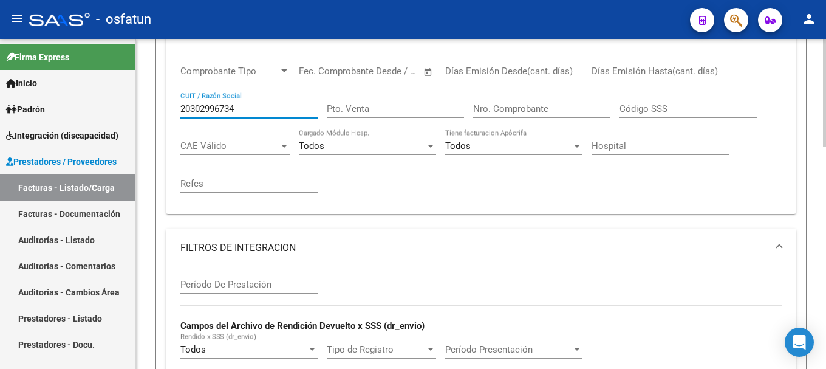
drag, startPoint x: 181, startPoint y: 106, endPoint x: 261, endPoint y: 112, distance: 79.8
click at [261, 112] on input "20302996734" at bounding box center [248, 108] width 137 height 11
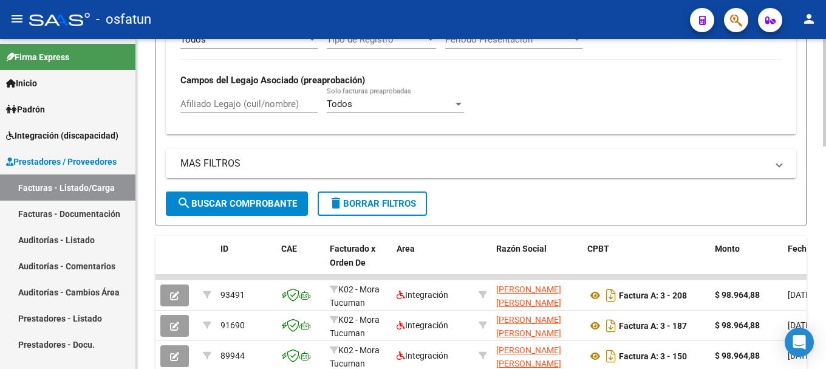
scroll to position [552, 0]
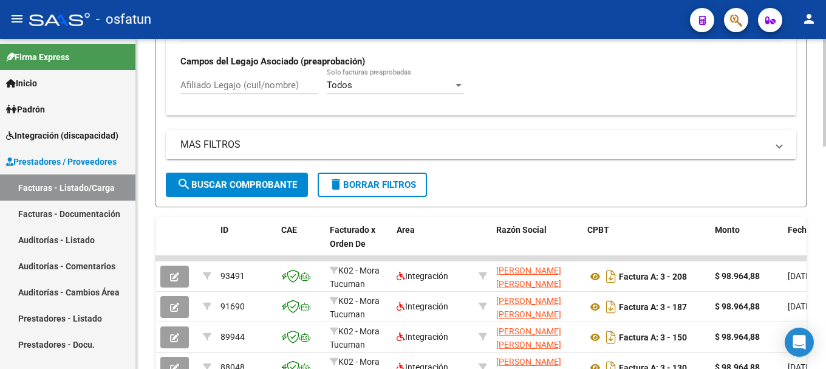
click at [232, 187] on span "search Buscar Comprobante" at bounding box center [237, 184] width 120 height 11
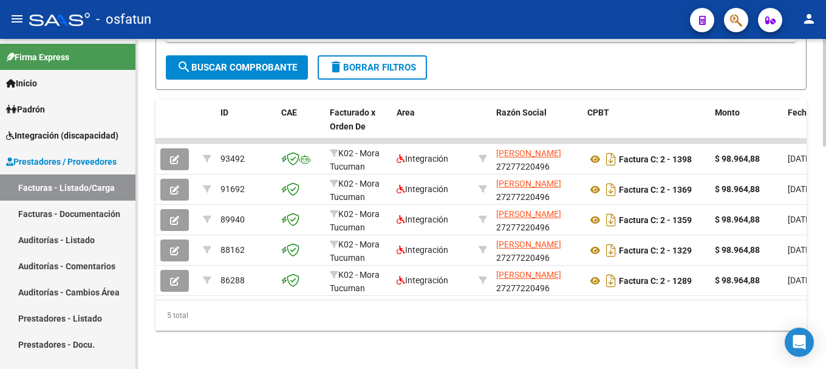
scroll to position [675, 0]
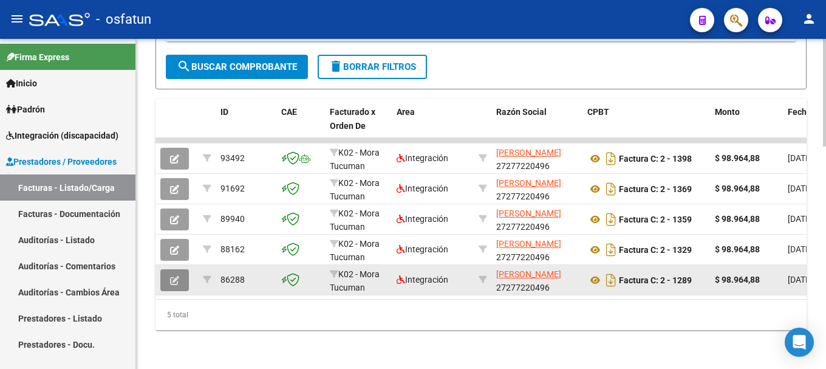
click at [176, 276] on icon "button" at bounding box center [174, 280] width 9 height 9
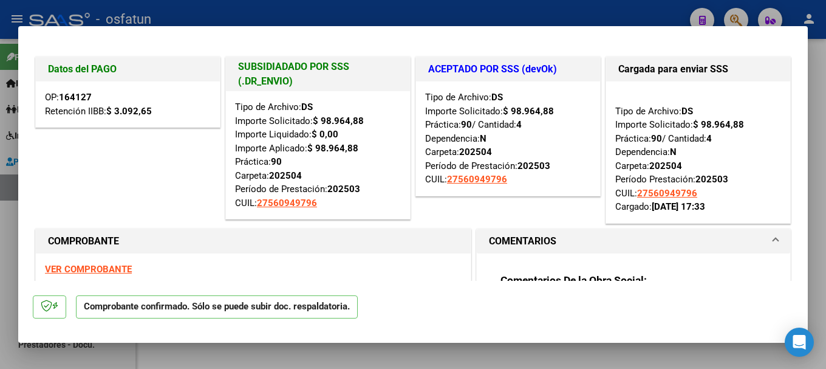
click at [466, 6] on div at bounding box center [413, 184] width 826 height 369
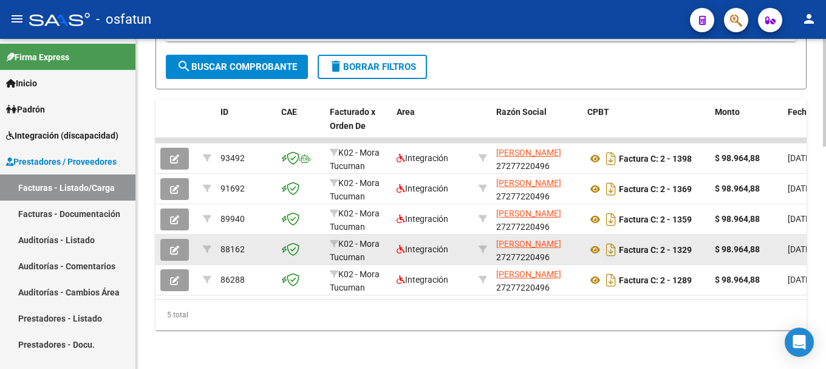
click at [170, 245] on button "button" at bounding box center [174, 250] width 29 height 22
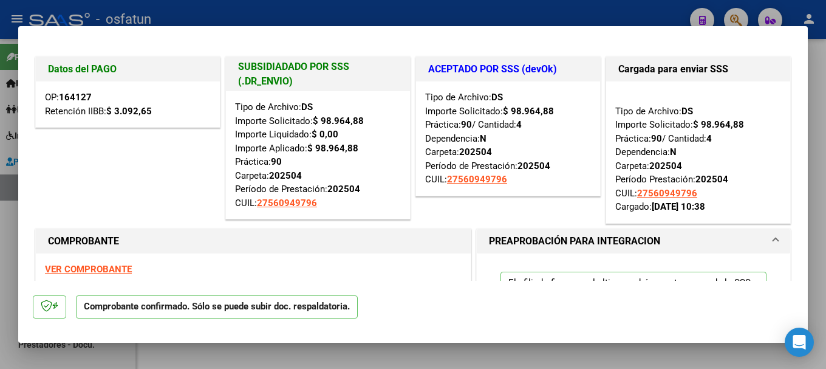
click at [419, 10] on div at bounding box center [413, 184] width 826 height 369
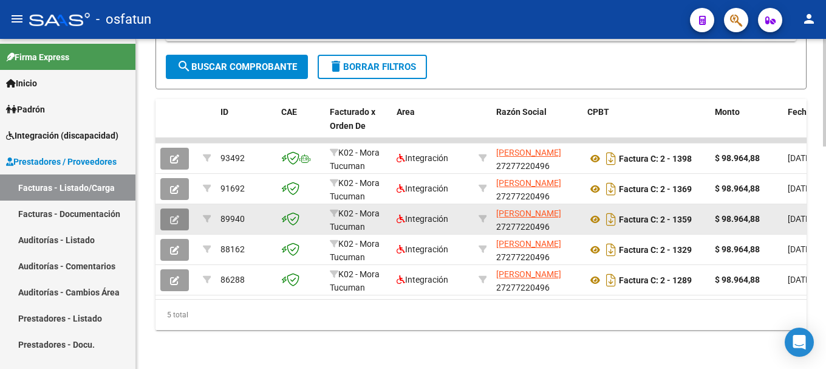
click at [173, 215] on icon "button" at bounding box center [174, 219] width 9 height 9
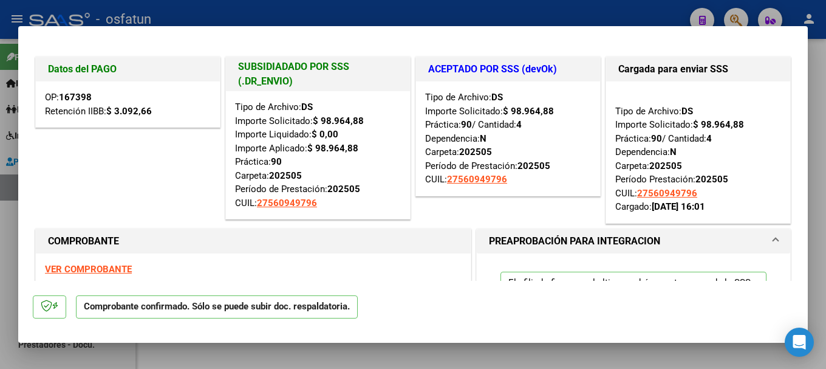
click at [484, 7] on div at bounding box center [413, 184] width 826 height 369
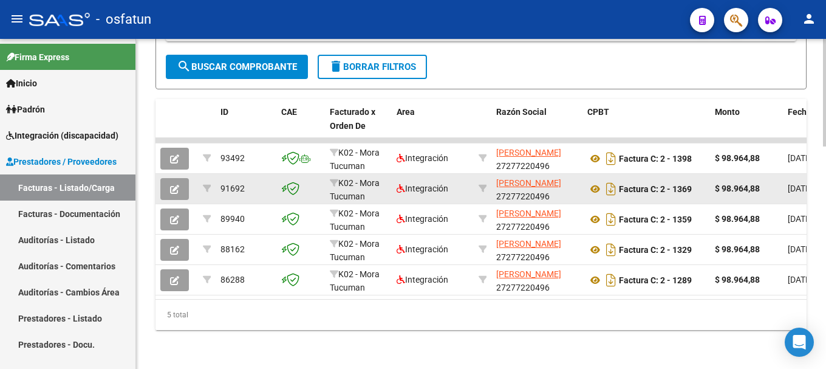
click at [176, 185] on icon "button" at bounding box center [174, 189] width 9 height 9
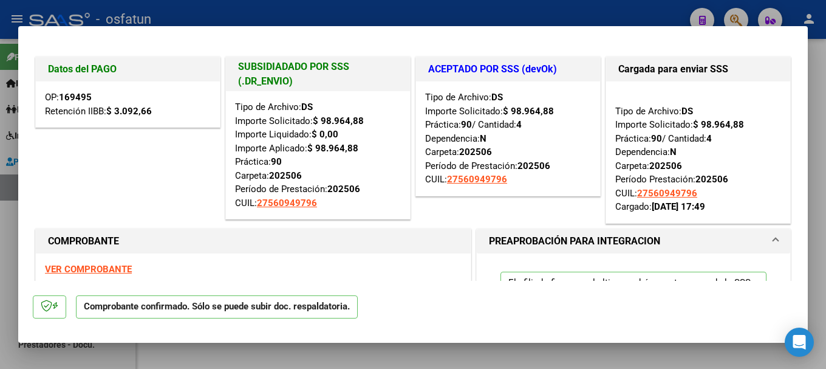
click at [459, 13] on div at bounding box center [413, 184] width 826 height 369
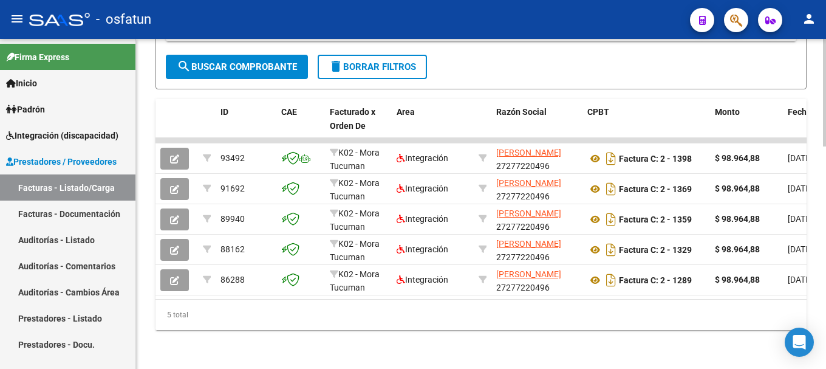
scroll to position [345, 0]
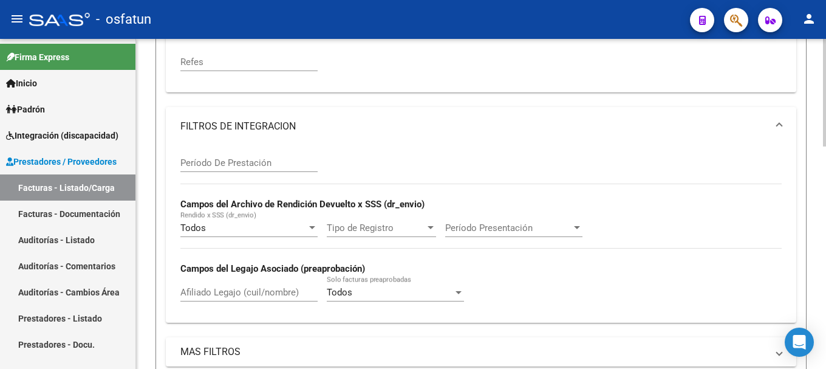
click at [817, 77] on div at bounding box center [824, 204] width 3 height 330
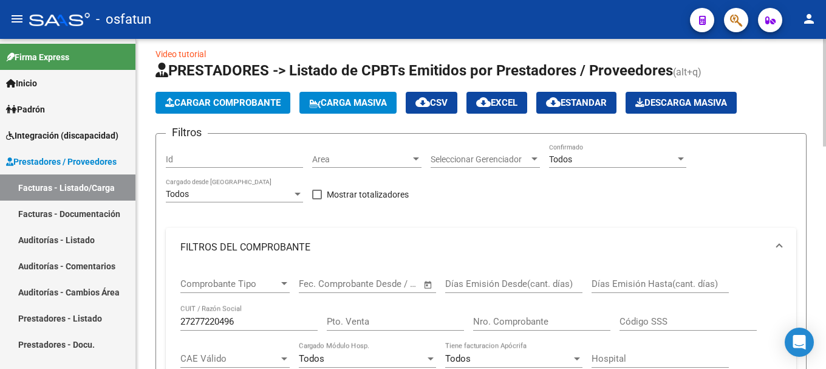
scroll to position [0, 0]
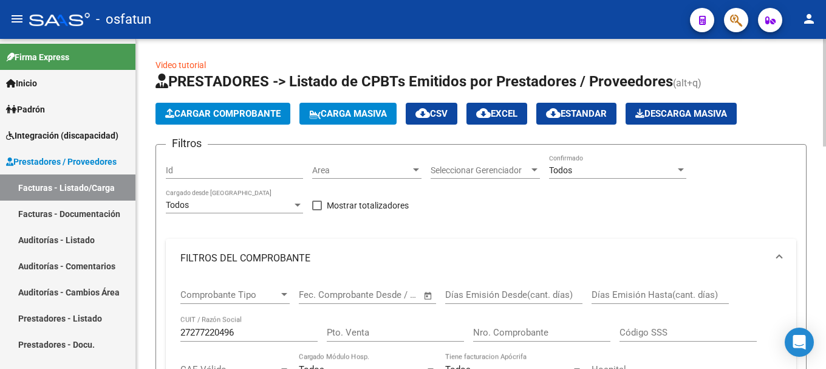
drag, startPoint x: 180, startPoint y: 330, endPoint x: 243, endPoint y: 330, distance: 63.2
click at [243, 330] on div "Comprobante Tipo Comprobante Tipo Fecha inicio – Fecha fin Fec. Comprobante Des…" at bounding box center [481, 358] width 631 height 160
drag, startPoint x: 243, startPoint y: 330, endPoint x: 154, endPoint y: 336, distance: 88.9
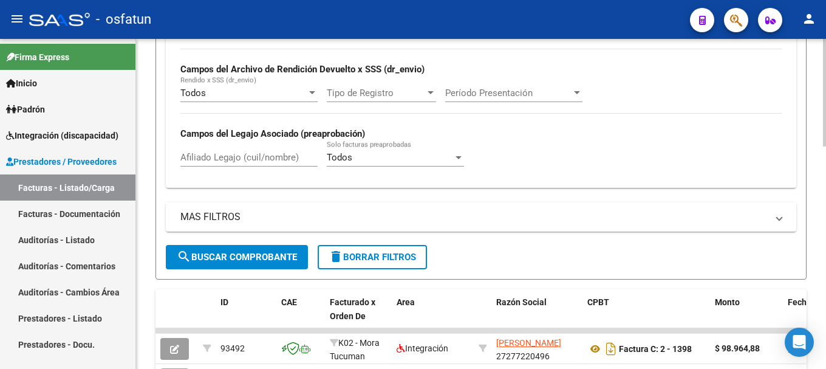
scroll to position [496, 0]
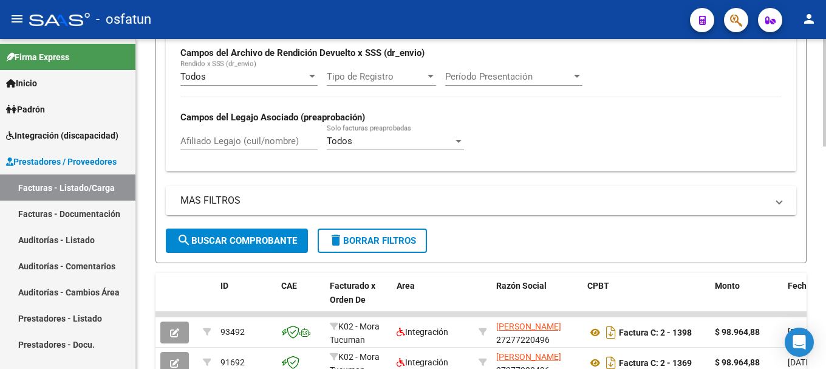
click at [817, 287] on div "Video tutorial PRESTADORES -> Listado de CPBTs Emitidos por Prestadores / Prove…" at bounding box center [482, 42] width 693 height 1000
click at [216, 239] on span "search Buscar Comprobante" at bounding box center [237, 240] width 120 height 11
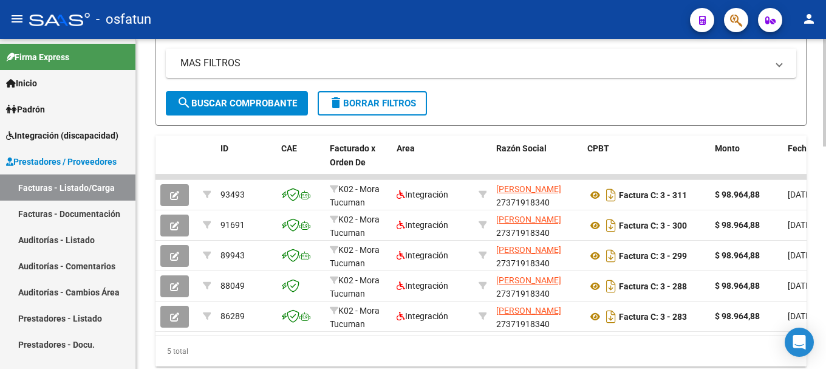
scroll to position [673, 0]
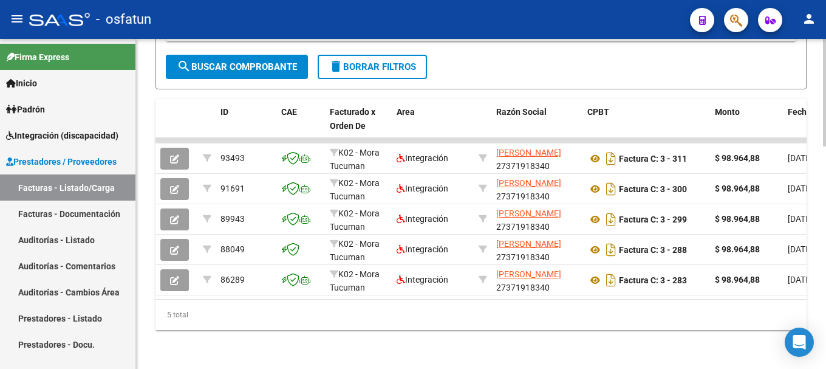
click at [817, 306] on div at bounding box center [824, 315] width 3 height 108
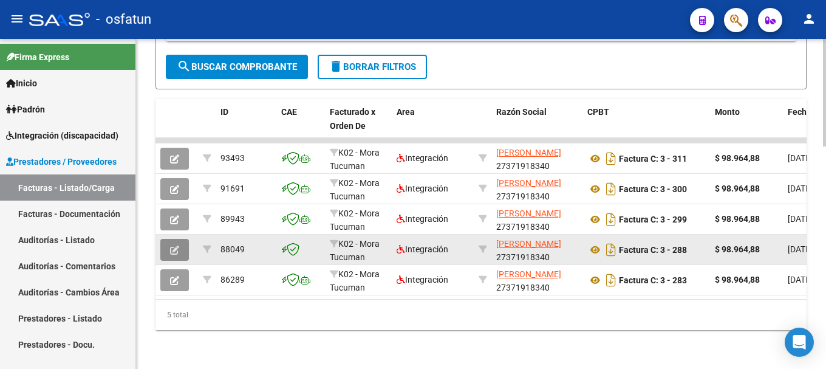
click at [176, 248] on icon "button" at bounding box center [174, 250] width 9 height 9
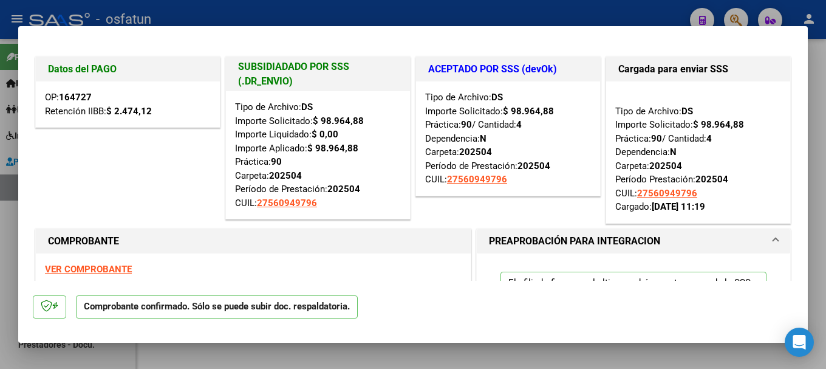
click at [385, 7] on div at bounding box center [413, 184] width 826 height 369
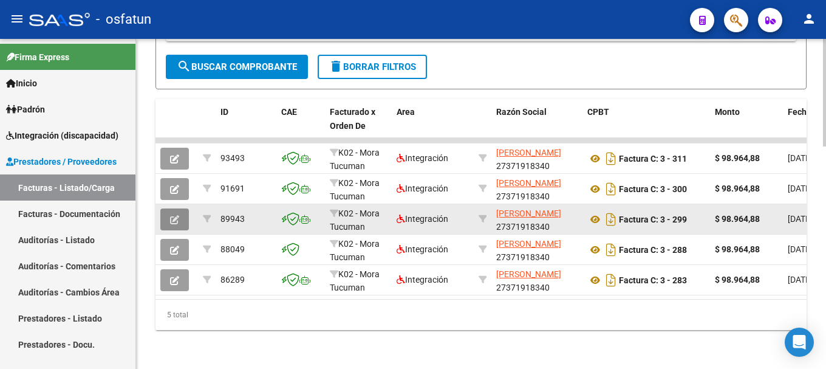
click at [173, 215] on icon "button" at bounding box center [174, 219] width 9 height 9
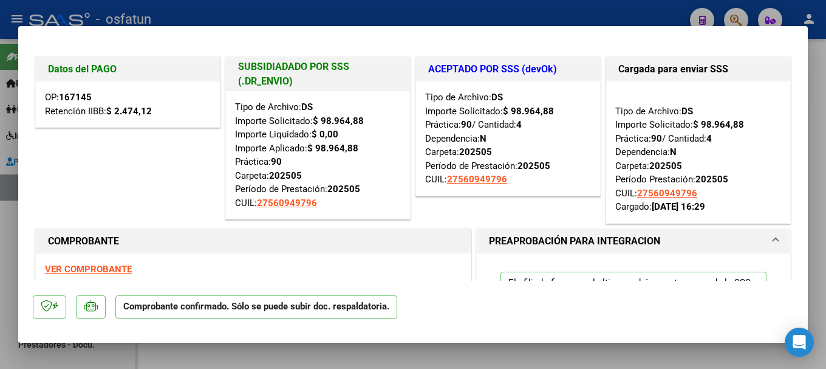
click at [396, 10] on div at bounding box center [413, 184] width 826 height 369
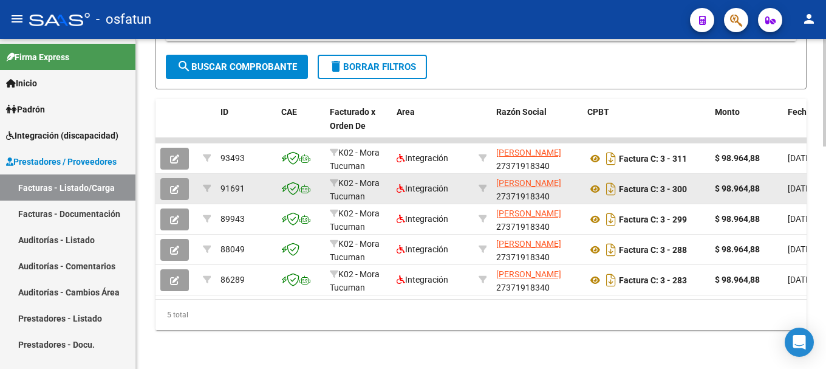
click at [172, 185] on icon "button" at bounding box center [174, 189] width 9 height 9
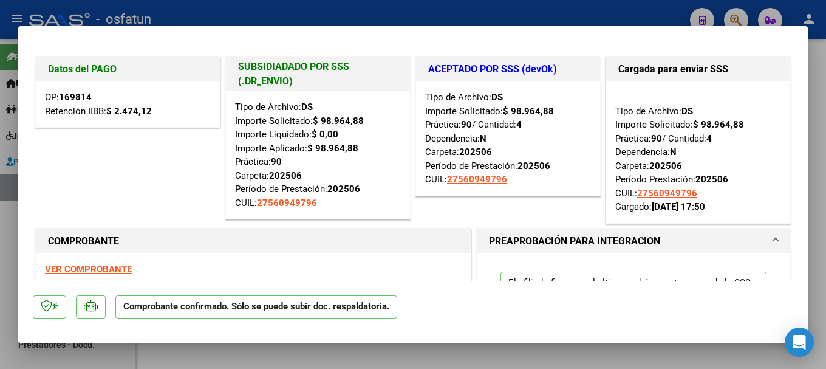
click at [396, 9] on div at bounding box center [413, 184] width 826 height 369
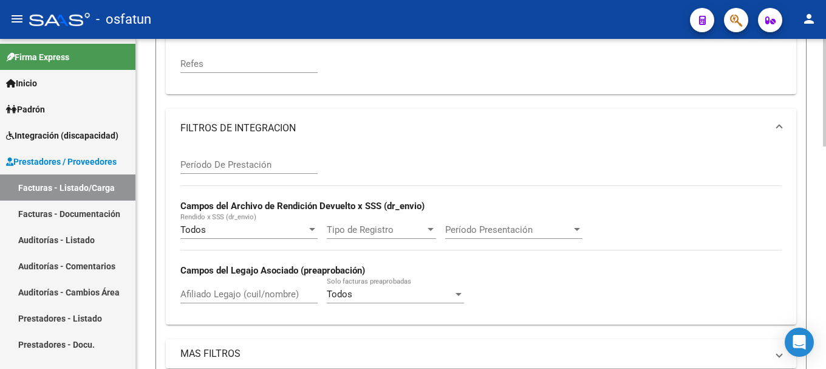
click at [817, 42] on div at bounding box center [824, 204] width 3 height 330
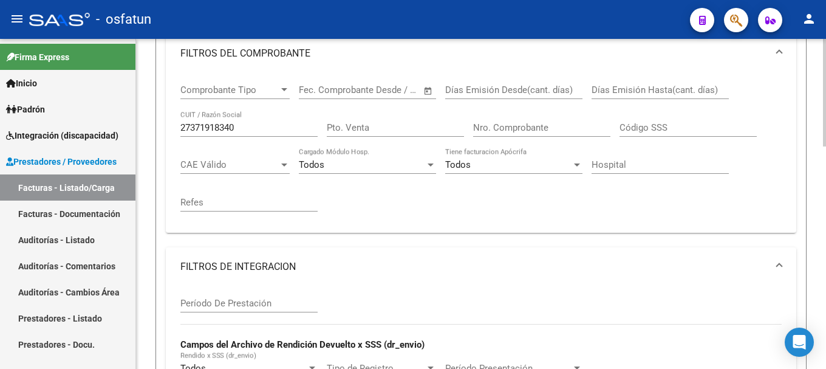
scroll to position [176, 0]
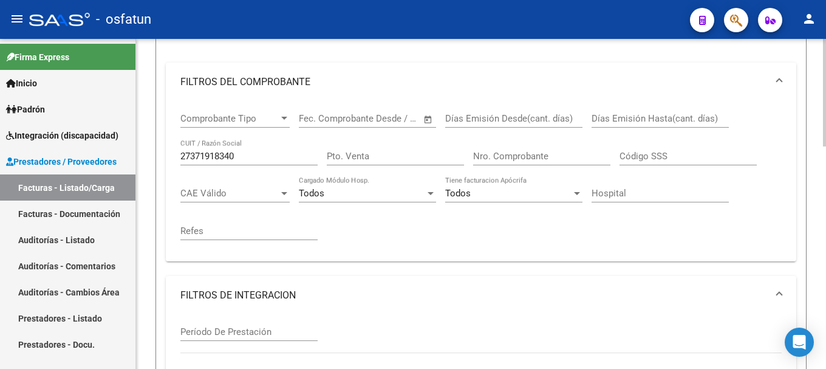
click at [817, 105] on div at bounding box center [824, 151] width 3 height 108
drag, startPoint x: 181, startPoint y: 151, endPoint x: 268, endPoint y: 157, distance: 87.1
click at [268, 157] on input "27371918340" at bounding box center [248, 156] width 137 height 11
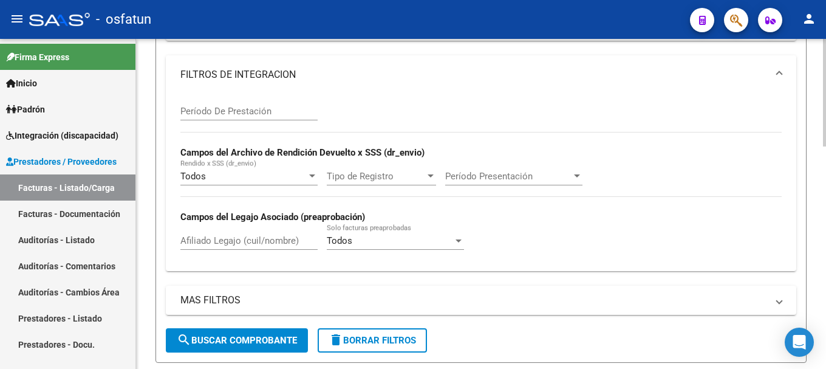
scroll to position [464, 0]
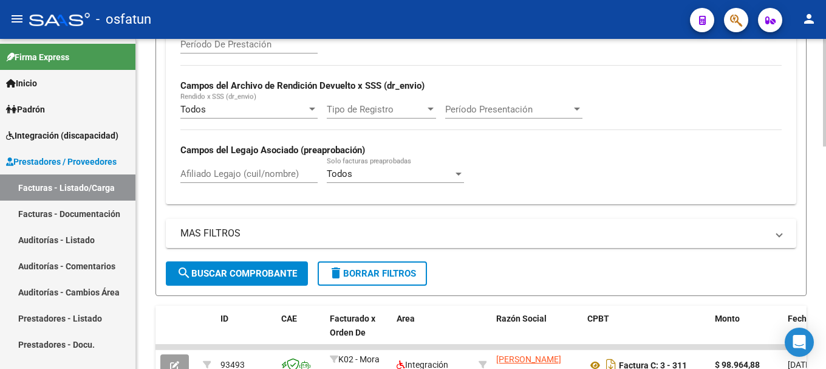
click at [815, 258] on div "Video tutorial PRESTADORES -> Listado de CPBTs Emitidos por Prestadores / Prove…" at bounding box center [482, 75] width 693 height 1000
click at [231, 267] on button "search Buscar Comprobante" at bounding box center [237, 273] width 142 height 24
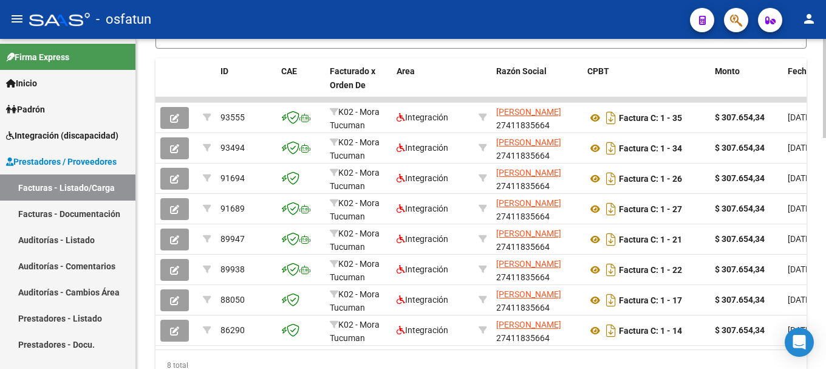
scroll to position [715, 0]
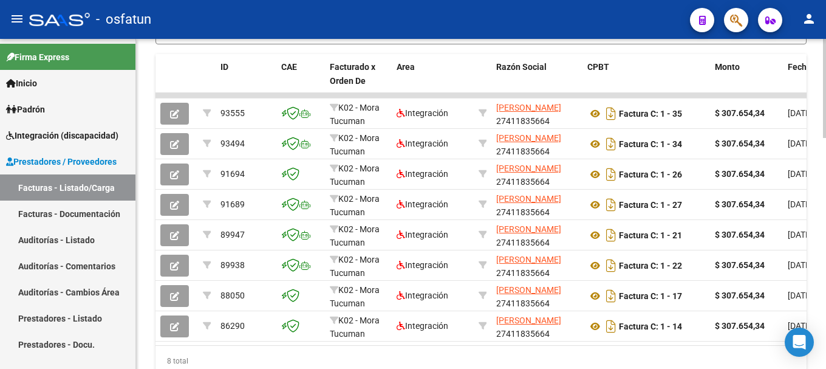
click at [817, 300] on div at bounding box center [824, 305] width 3 height 99
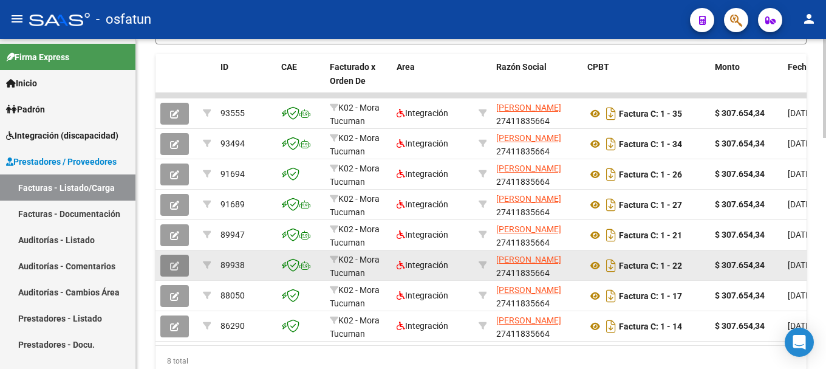
click at [173, 267] on icon "button" at bounding box center [174, 265] width 9 height 9
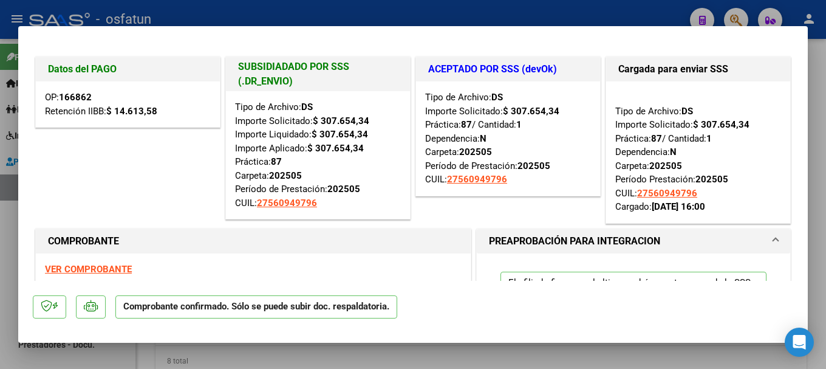
click at [440, 13] on div at bounding box center [413, 184] width 826 height 369
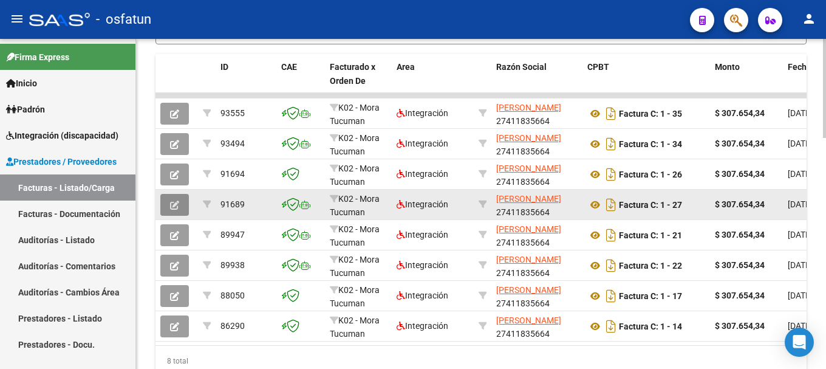
click at [176, 201] on icon "button" at bounding box center [174, 205] width 9 height 9
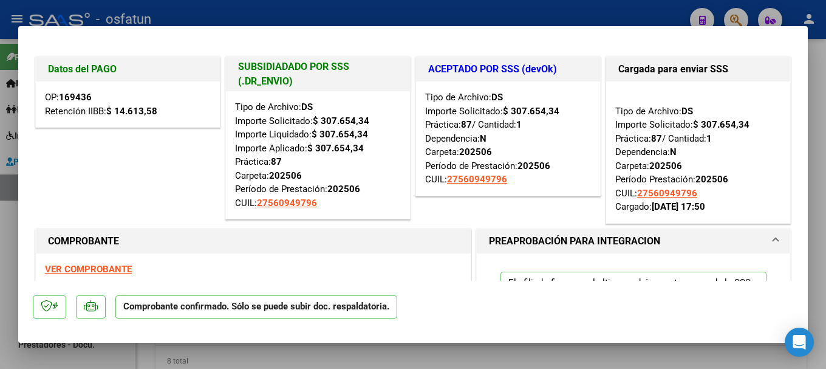
click at [574, 3] on div at bounding box center [413, 184] width 826 height 369
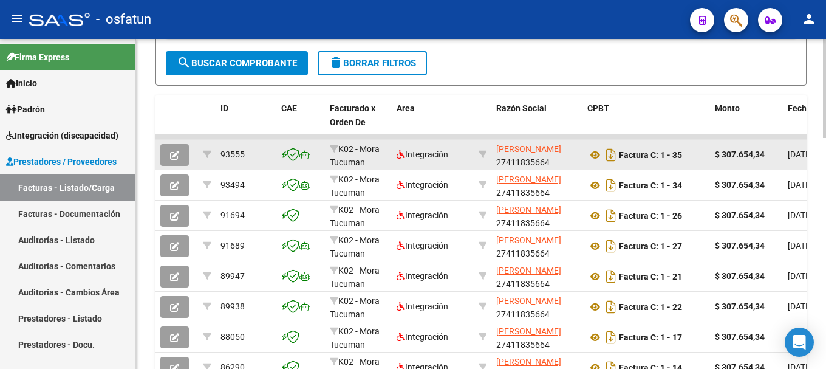
scroll to position [654, 0]
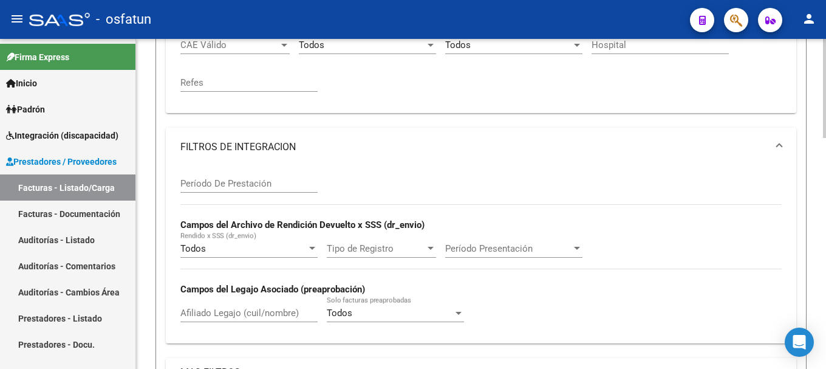
click at [817, 60] on div at bounding box center [824, 204] width 3 height 330
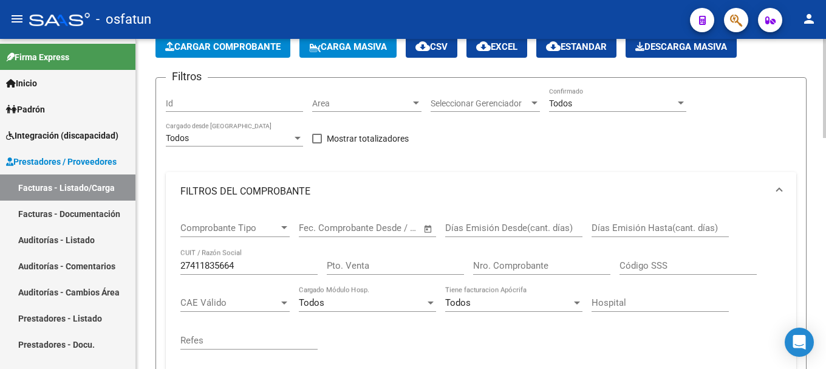
scroll to position [33, 0]
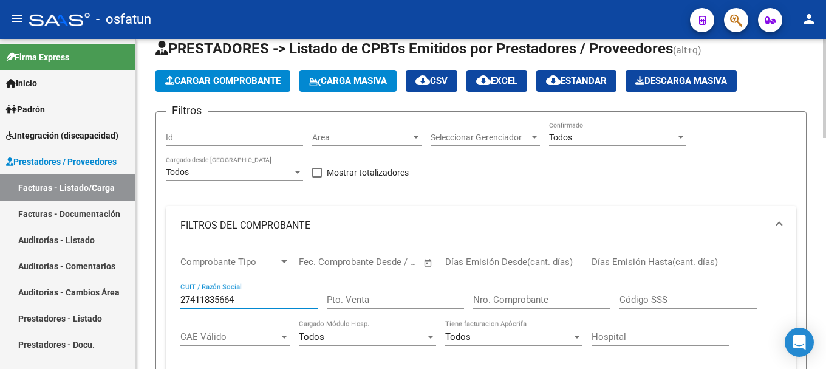
drag, startPoint x: 185, startPoint y: 297, endPoint x: 245, endPoint y: 301, distance: 60.3
click at [245, 301] on input "27411835664" at bounding box center [248, 299] width 137 height 11
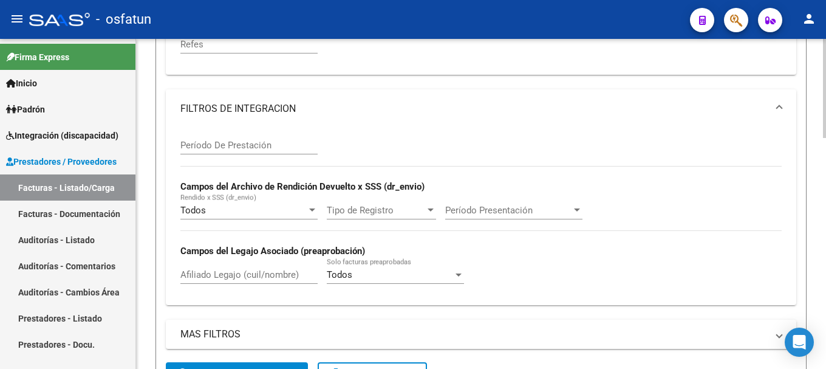
click at [817, 257] on div at bounding box center [824, 204] width 3 height 330
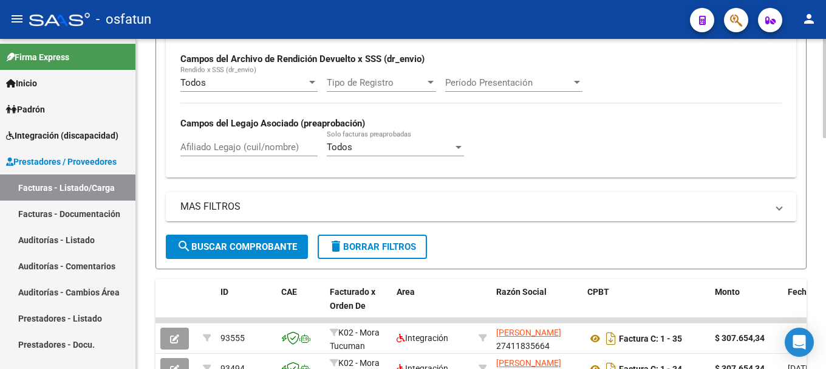
scroll to position [501, 0]
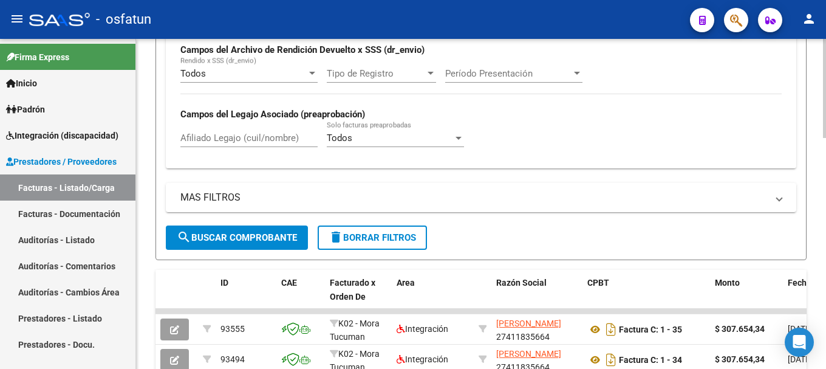
click at [817, 260] on div at bounding box center [824, 239] width 3 height 99
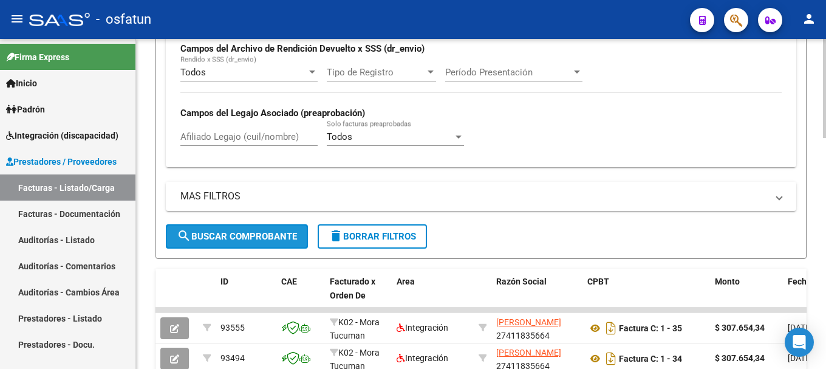
click at [245, 235] on span "search Buscar Comprobante" at bounding box center [237, 236] width 120 height 11
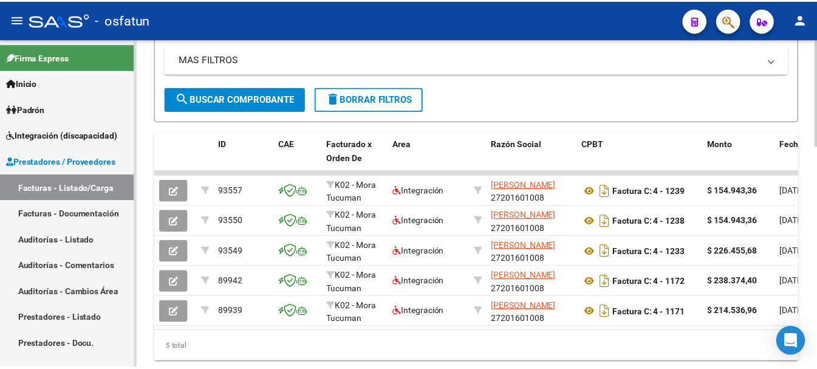
scroll to position [648, 0]
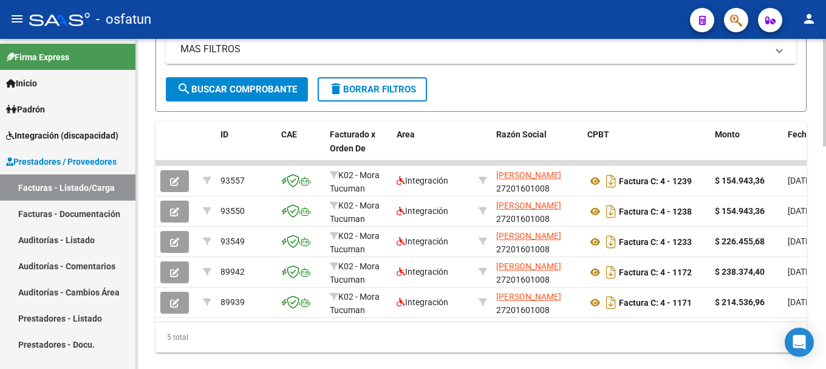
click at [817, 260] on div at bounding box center [824, 307] width 3 height 108
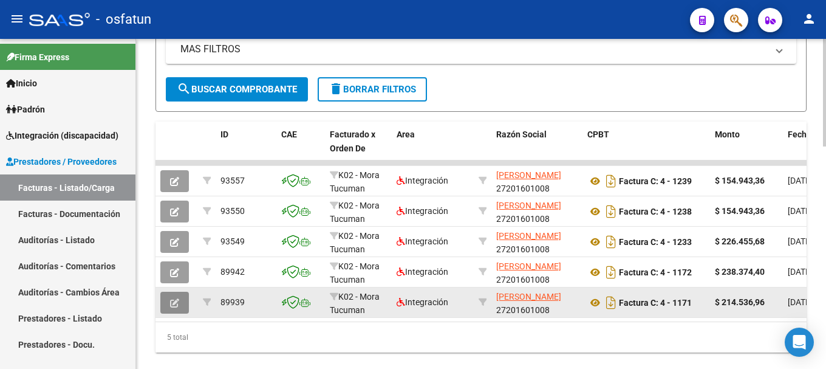
click at [167, 304] on button "button" at bounding box center [174, 303] width 29 height 22
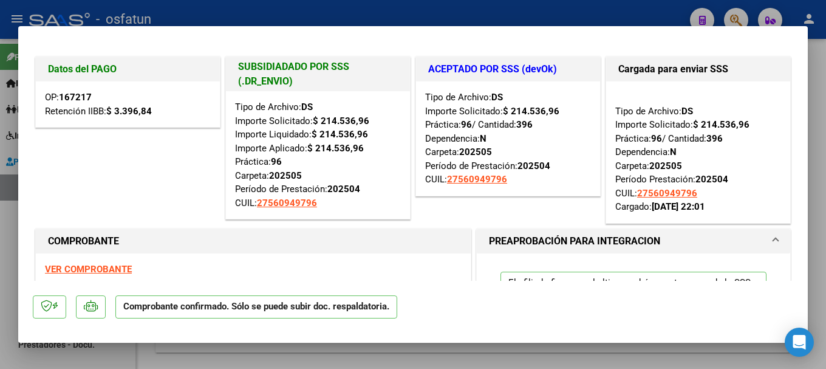
click at [637, 4] on div at bounding box center [413, 184] width 826 height 369
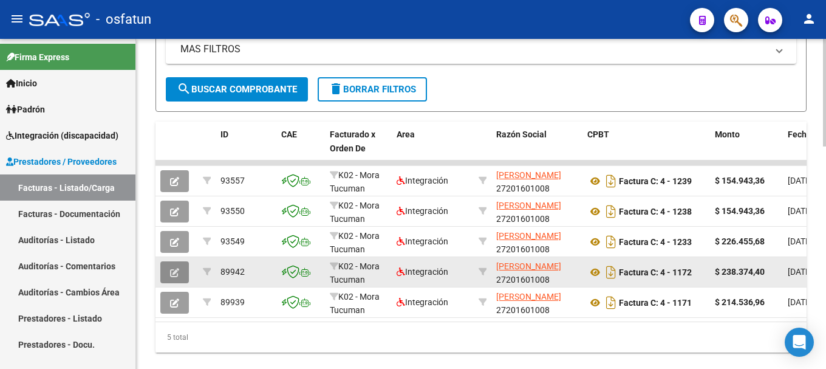
click at [170, 270] on icon "button" at bounding box center [174, 272] width 9 height 9
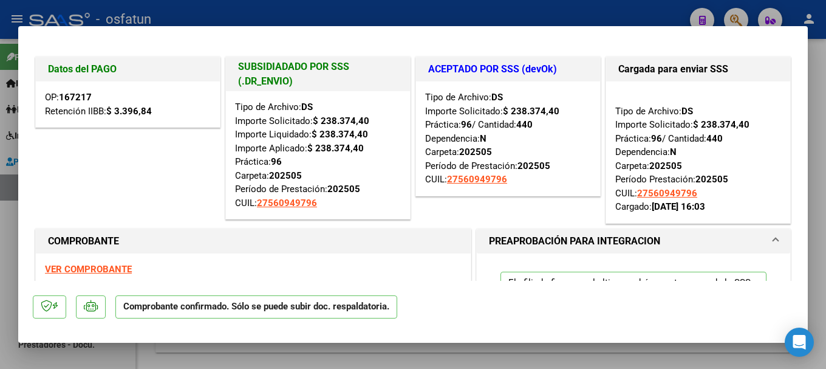
click at [362, 10] on div at bounding box center [413, 184] width 826 height 369
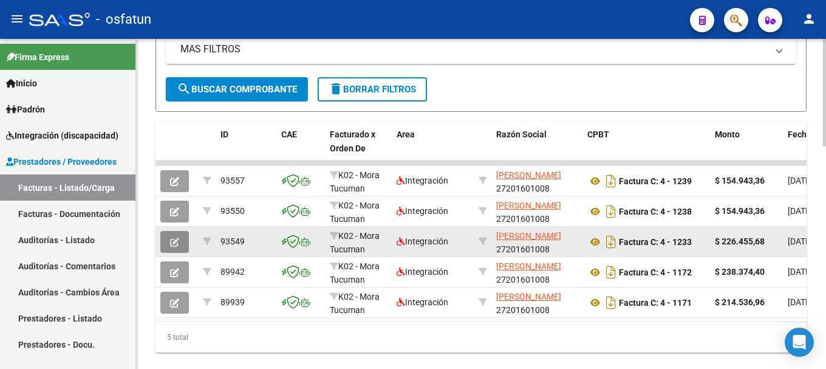
click at [177, 244] on icon "button" at bounding box center [174, 242] width 9 height 9
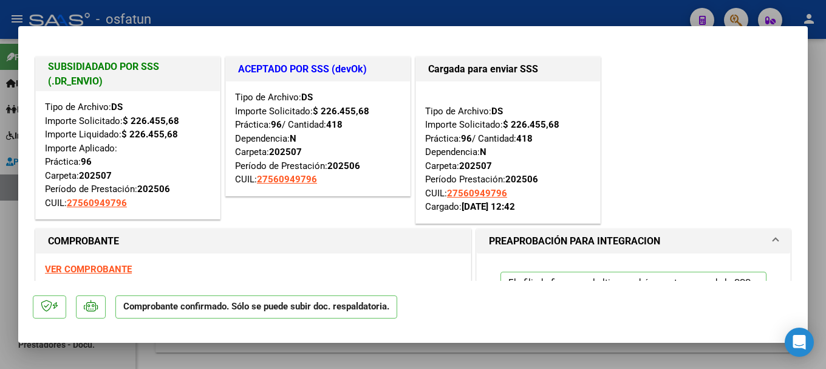
click at [484, 11] on div at bounding box center [413, 184] width 826 height 369
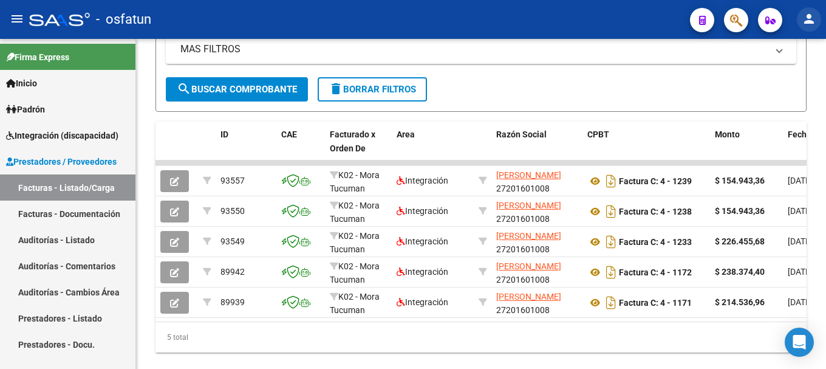
click at [814, 23] on mat-icon "person" at bounding box center [809, 19] width 15 height 15
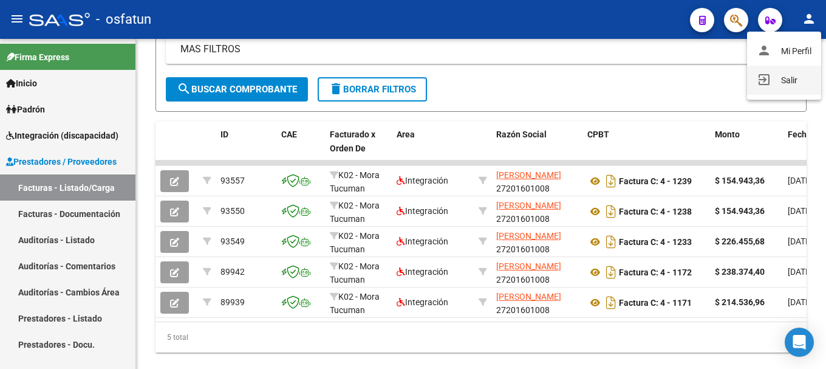
click at [770, 81] on button "exit_to_app Salir" at bounding box center [784, 80] width 74 height 29
